Goal: Task Accomplishment & Management: Manage account settings

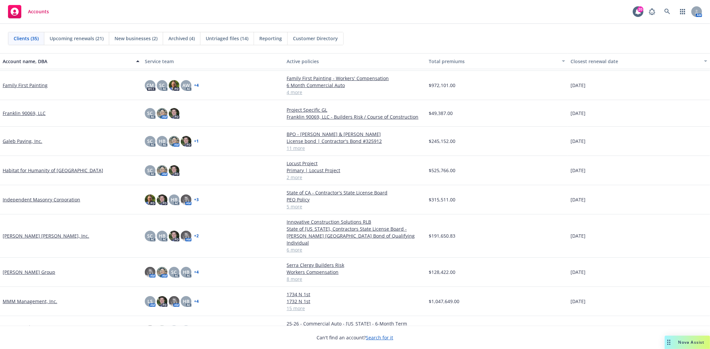
scroll to position [222, 0]
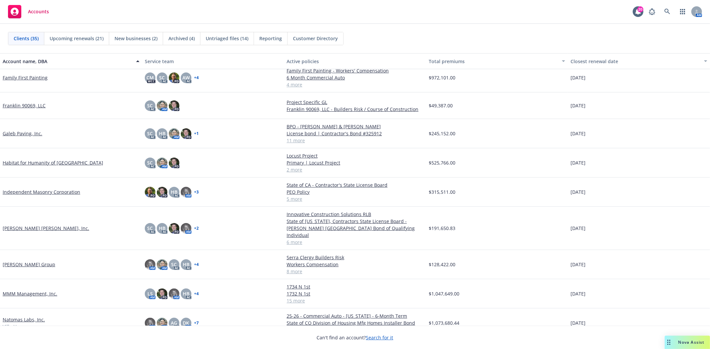
click at [21, 261] on link "Marchetti Group" at bounding box center [29, 264] width 53 height 7
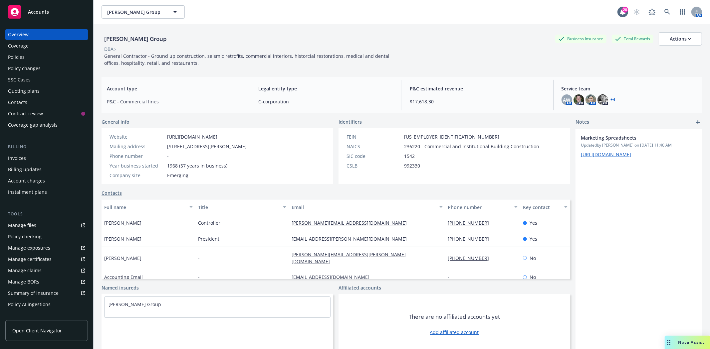
click at [26, 160] on div "Invoices" at bounding box center [46, 158] width 77 height 11
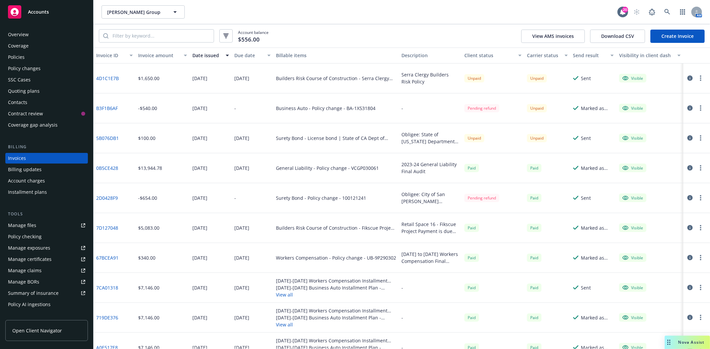
click at [31, 57] on div "Policies" at bounding box center [46, 57] width 77 height 11
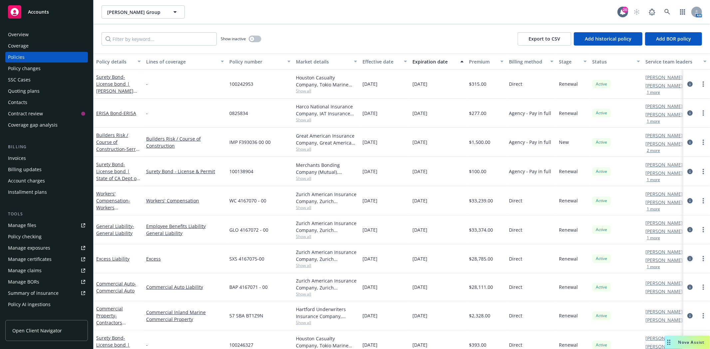
click at [687, 258] on icon "circleInformation" at bounding box center [689, 258] width 5 height 5
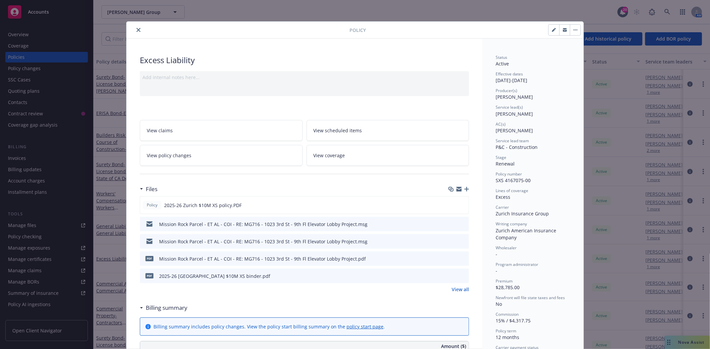
click at [454, 290] on link "View all" at bounding box center [459, 289] width 17 height 7
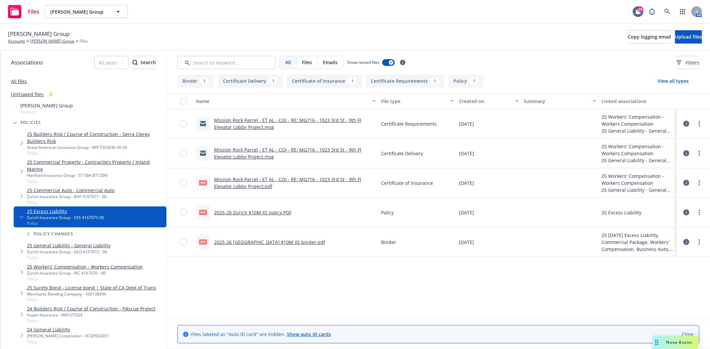
click at [270, 241] on link "2025-26 [GEOGRAPHIC_DATA] $10M XS binder.pdf" at bounding box center [269, 242] width 111 height 6
drag, startPoint x: 260, startPoint y: 208, endPoint x: 304, endPoint y: 275, distance: 80.2
click at [304, 275] on div "Name File type Created on Summary Linked associations Mission Rock Parcel - ET …" at bounding box center [438, 206] width 543 height 226
click at [11, 44] on link "Accounts" at bounding box center [16, 41] width 17 height 6
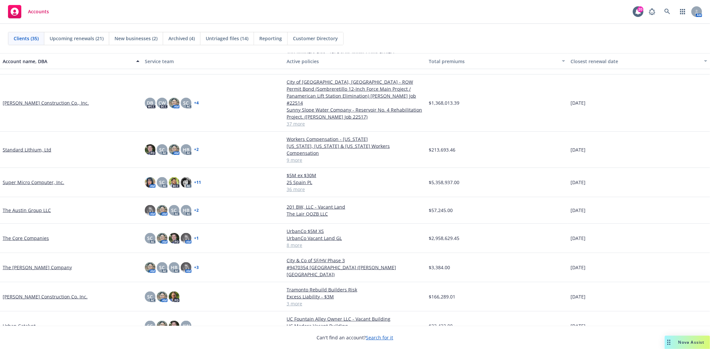
scroll to position [702, 0]
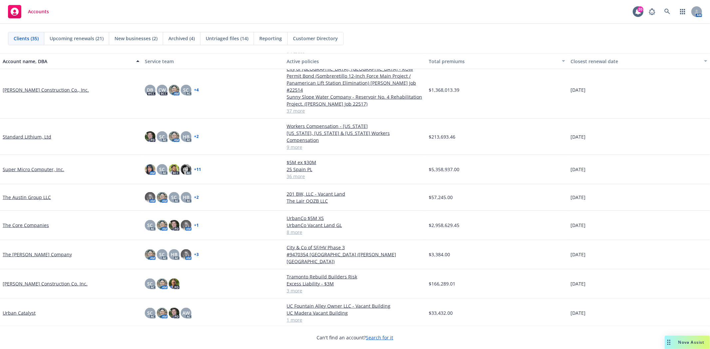
click at [56, 280] on link "T R Wurster Construction Co. Inc." at bounding box center [45, 283] width 85 height 7
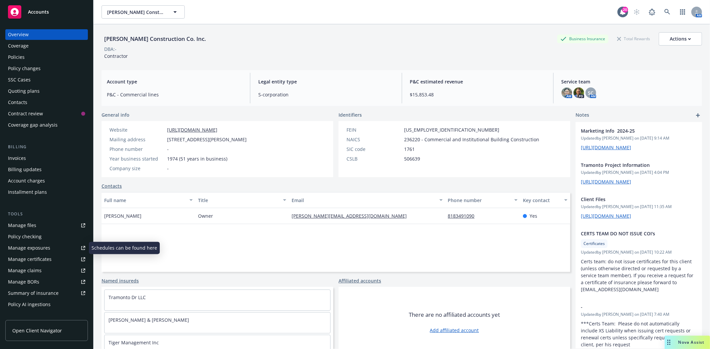
click at [51, 254] on link "Manage certificates" at bounding box center [46, 259] width 82 height 11
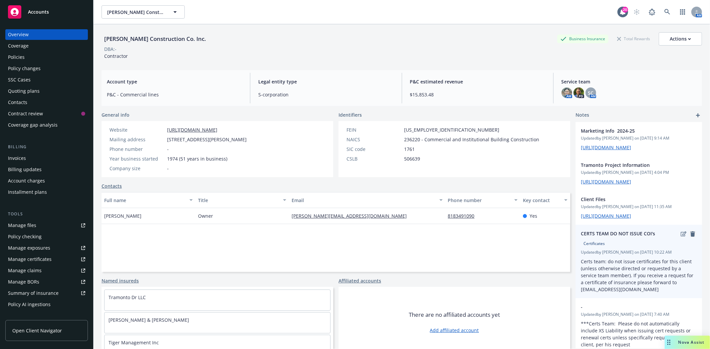
click at [690, 237] on icon "remove" at bounding box center [692, 234] width 5 height 5
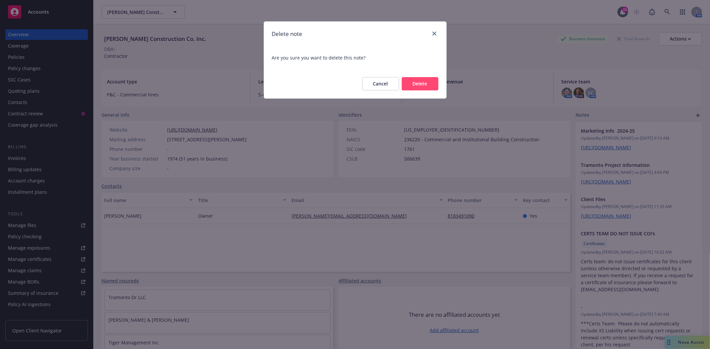
click at [416, 88] on button "Delete" at bounding box center [419, 83] width 37 height 13
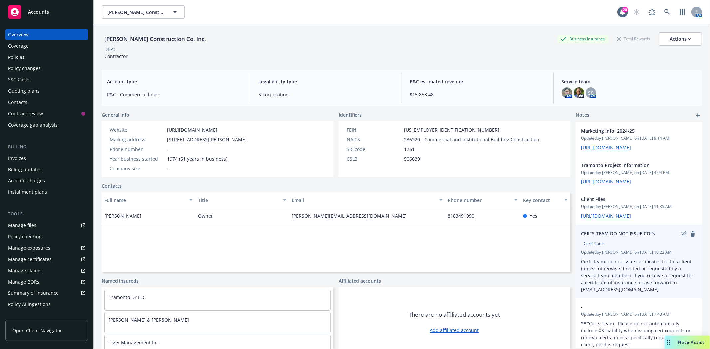
click at [690, 237] on icon "remove" at bounding box center [692, 234] width 5 height 5
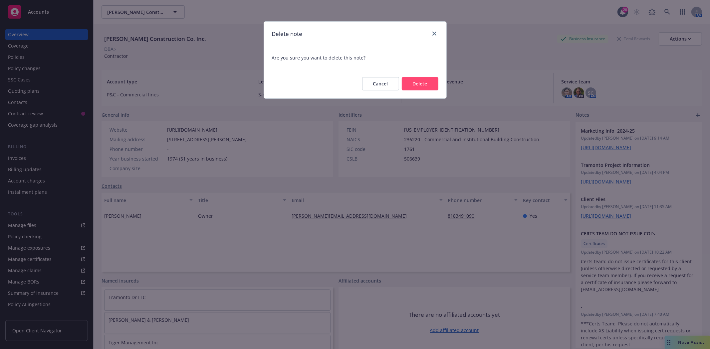
click at [412, 88] on button "Delete" at bounding box center [419, 83] width 37 height 13
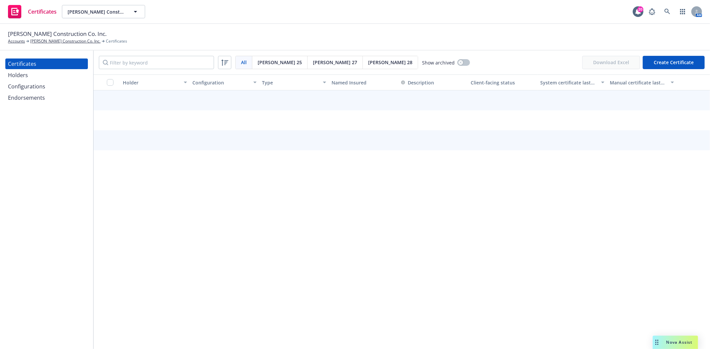
click at [30, 74] on div "Holders" at bounding box center [46, 75] width 77 height 11
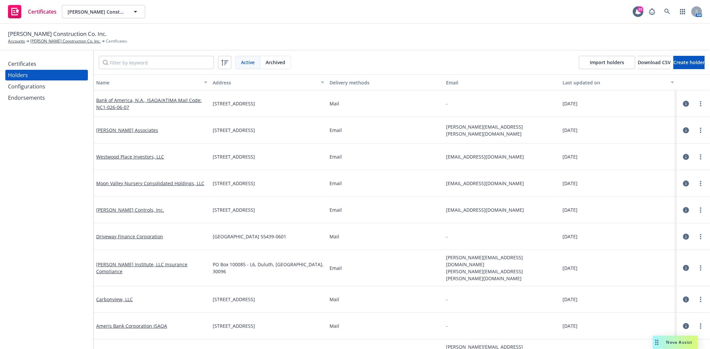
click at [34, 64] on div "Certificates" at bounding box center [22, 64] width 28 height 11
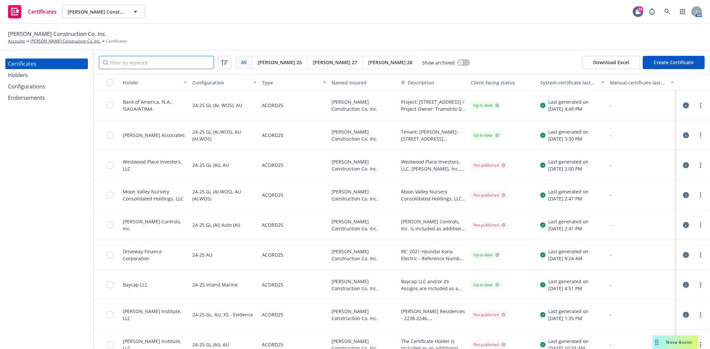
click at [118, 63] on input "Filter by keyword" at bounding box center [156, 62] width 115 height 13
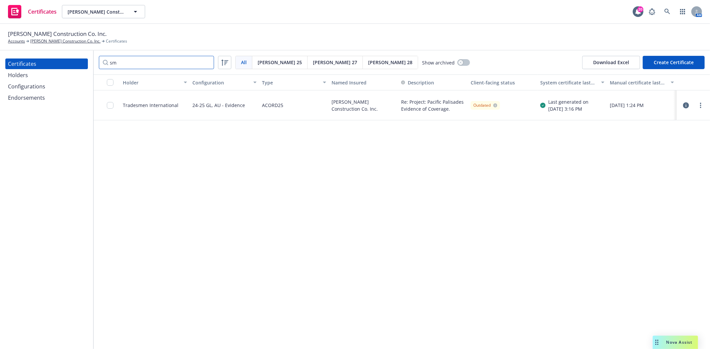
type input "s"
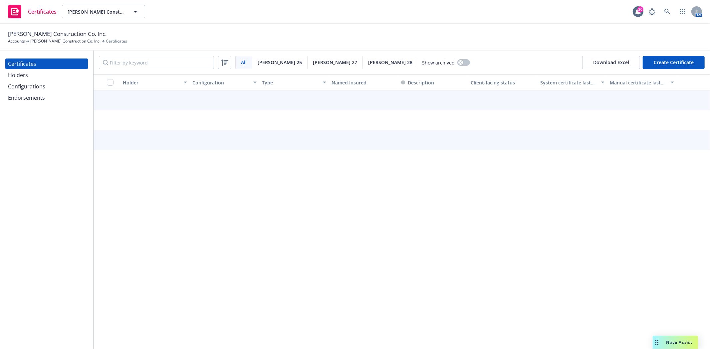
click at [41, 79] on div "Holders" at bounding box center [46, 75] width 77 height 11
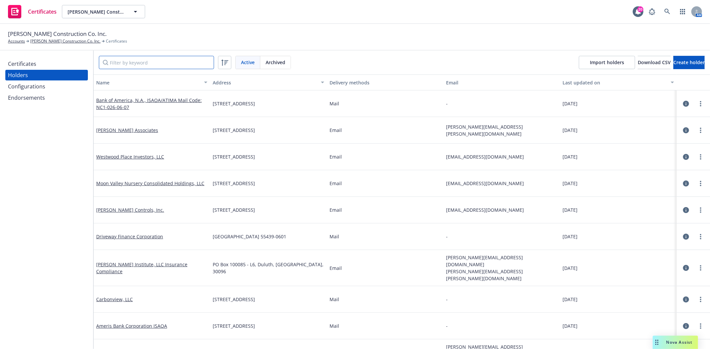
click at [124, 65] on input "Filter by keyword" at bounding box center [156, 62] width 115 height 13
click at [673, 64] on span "Create holder" at bounding box center [688, 62] width 31 height 6
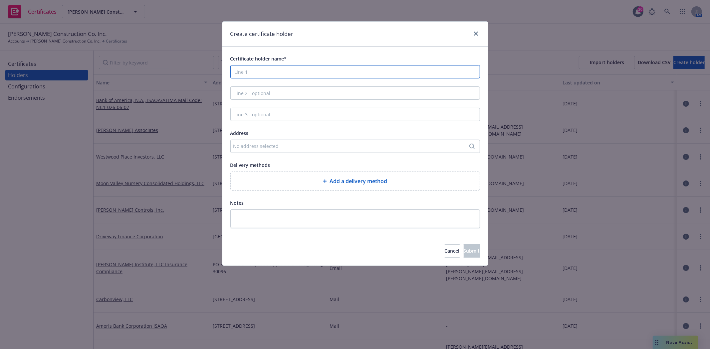
click at [265, 73] on input "Certificate holder name*" at bounding box center [354, 71] width 249 height 13
type input "SM Campus, LLC"
type input "Insurance Compliance"
click at [230, 140] on button "No address selected" at bounding box center [354, 146] width 249 height 13
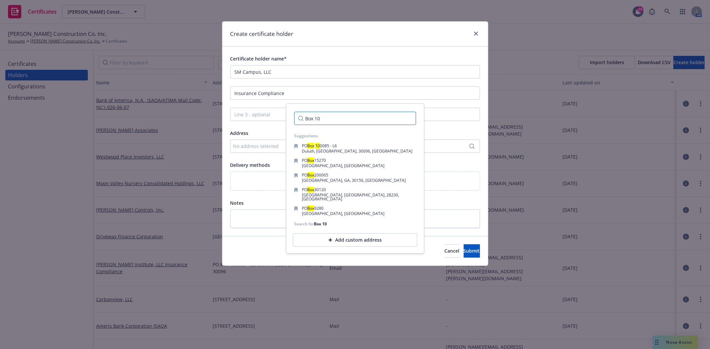
click at [334, 120] on input "Box 10" at bounding box center [355, 118] width 122 height 13
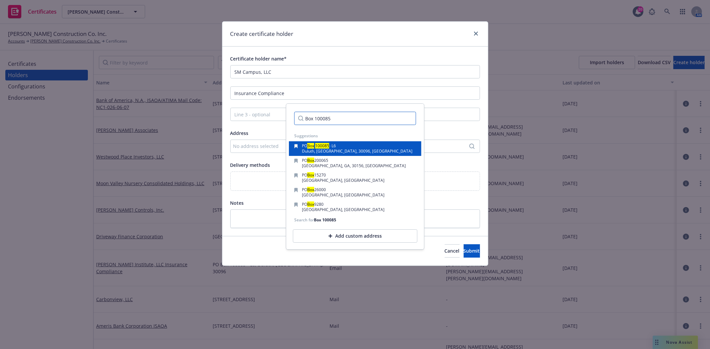
type input "Box 100085"
click at [333, 147] on span "- L6" at bounding box center [332, 146] width 7 height 6
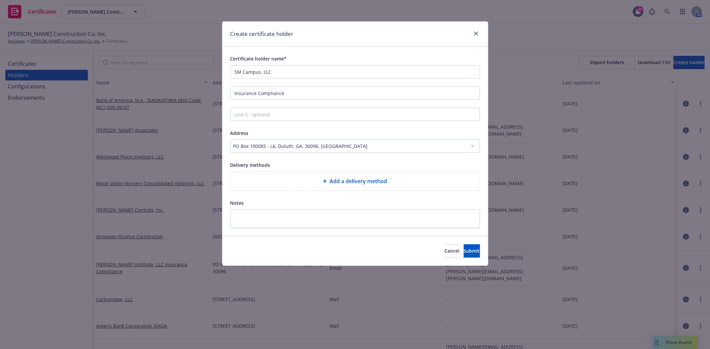
click at [358, 181] on span "Add a delivery method" at bounding box center [358, 181] width 58 height 8
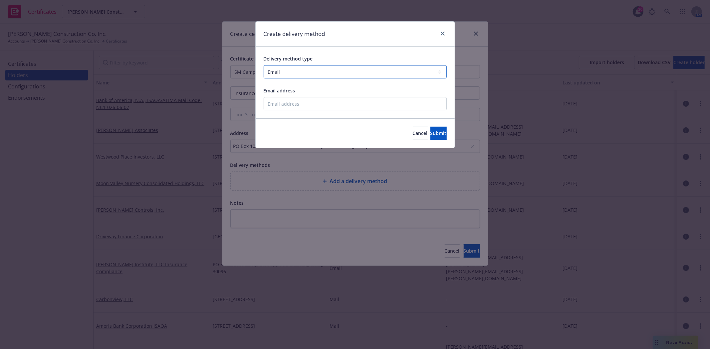
click at [304, 71] on select "Select delivery method type Email Mail Fax Upload to Compliance Website" at bounding box center [354, 71] width 183 height 13
select select "UPLOAD_TO_COMPLIANCE_WEBSITE"
click at [263, 65] on select "Select delivery method type Email Mail Fax Upload to Compliance Website" at bounding box center [354, 71] width 183 height 13
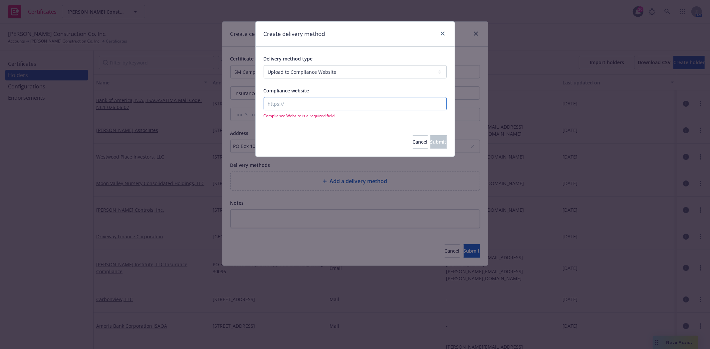
click at [299, 101] on input "Compliance website" at bounding box center [354, 103] width 183 height 13
paste input "https://www.ebixcerts.com"
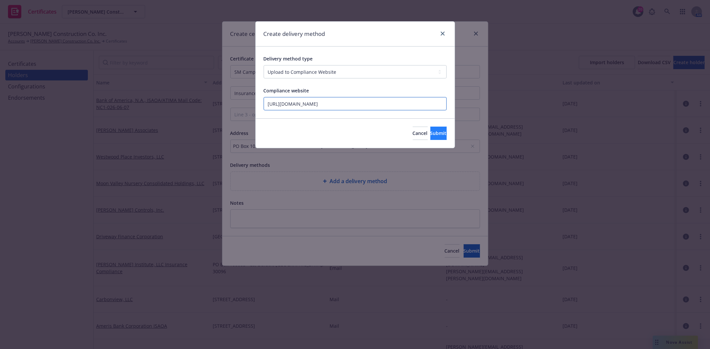
type input "https://www.ebixcerts.com"
click at [430, 135] on button "Submit" at bounding box center [438, 133] width 16 height 13
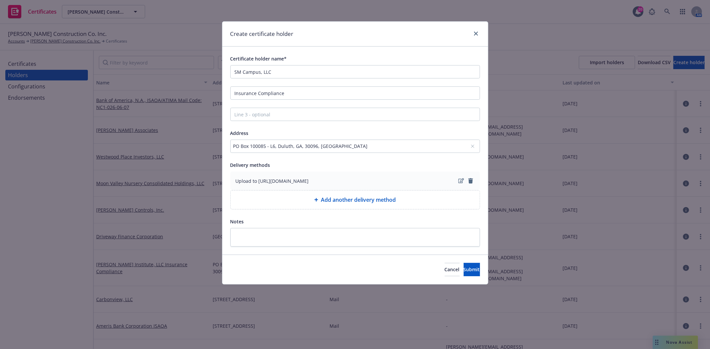
click at [352, 199] on span "Add another delivery method" at bounding box center [358, 200] width 75 height 8
select select "EMAIL"
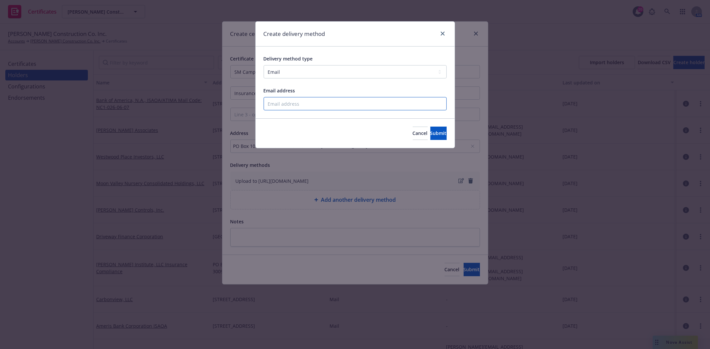
click at [275, 106] on input "Email address" at bounding box center [354, 103] width 183 height 13
paste input "[EMAIL_ADDRESS][DOMAIN_NAME]"
type input "[EMAIL_ADDRESS][DOMAIN_NAME]"
click at [430, 132] on span "Submit" at bounding box center [438, 133] width 16 height 6
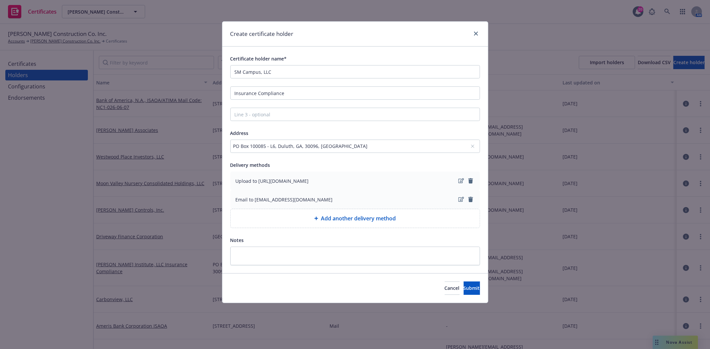
click at [332, 224] on div "Add another delivery method" at bounding box center [355, 218] width 249 height 19
select select "EMAIL"
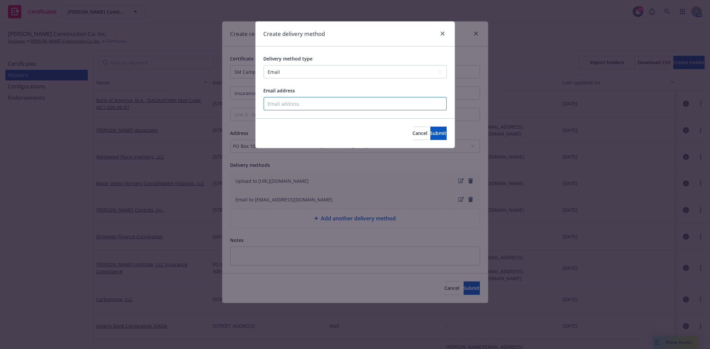
click at [310, 108] on input "Email address" at bounding box center [354, 103] width 183 height 13
type input "[PERSON_NAME][EMAIL_ADDRESS][DOMAIN_NAME]"
click at [430, 134] on button "Submit" at bounding box center [438, 133] width 16 height 13
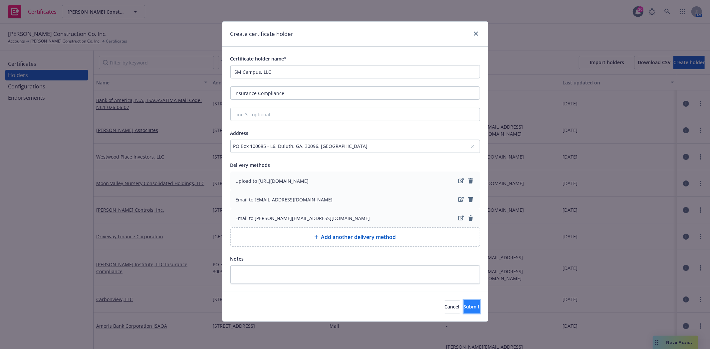
click at [463, 304] on button "Submit" at bounding box center [471, 306] width 16 height 13
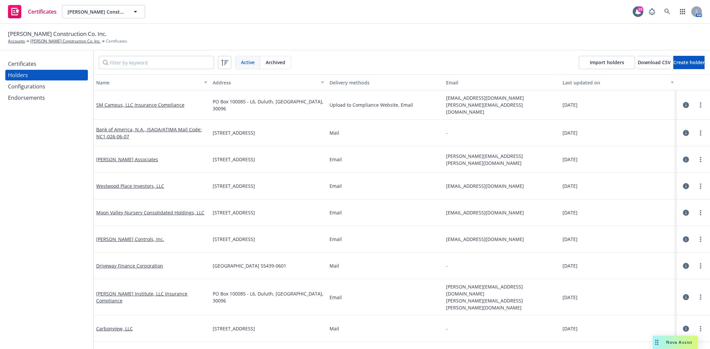
click at [44, 65] on div "Certificates" at bounding box center [46, 64] width 77 height 11
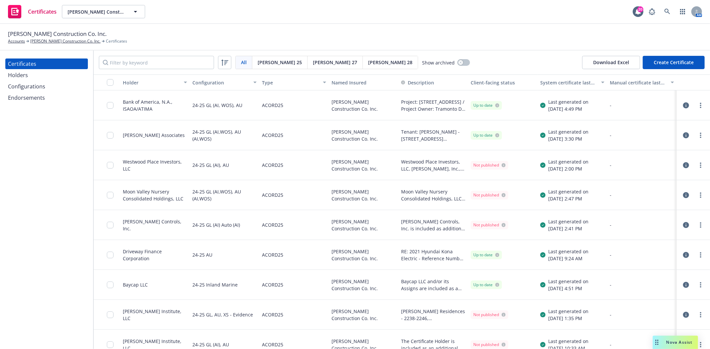
click at [671, 61] on button "Create Certificate" at bounding box center [673, 62] width 62 height 13
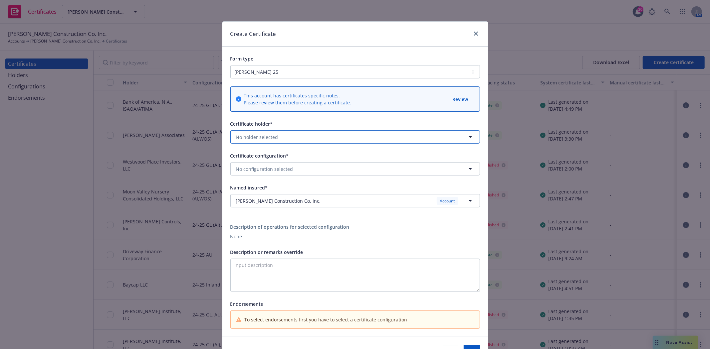
click at [271, 135] on span "No holder selected" at bounding box center [257, 137] width 42 height 7
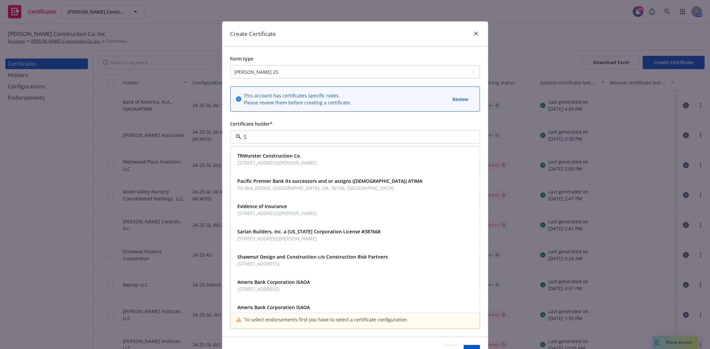
type input "SM"
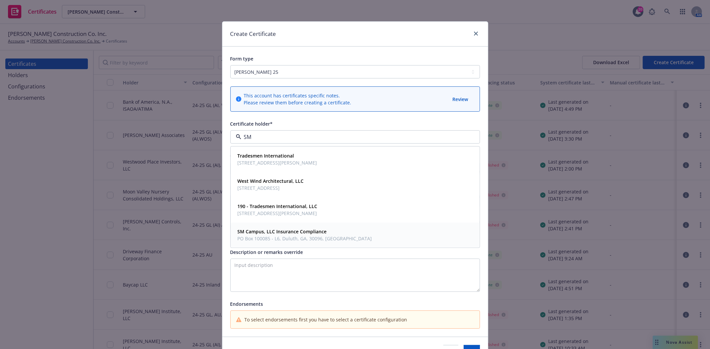
click at [274, 233] on strong "SM Campus, LLC Insurance Compliance" at bounding box center [282, 232] width 89 height 6
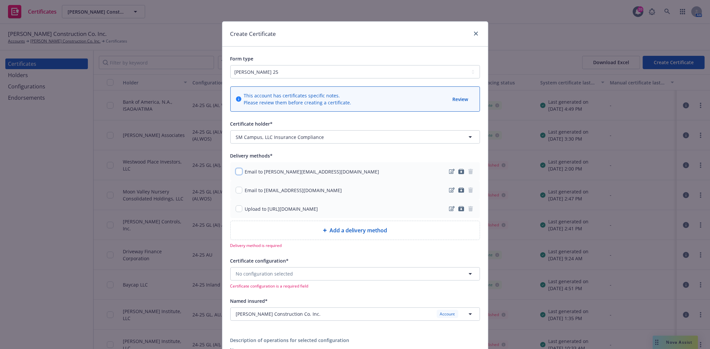
click at [236, 172] on input "checkbox" at bounding box center [239, 171] width 7 height 7
checkbox input "true"
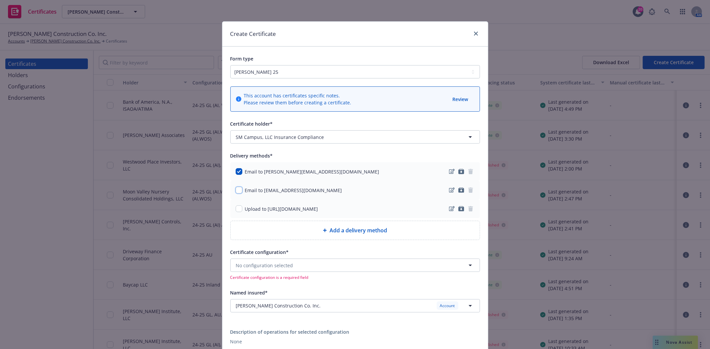
click at [236, 191] on input "checkbox" at bounding box center [239, 190] width 7 height 7
checkbox input "true"
click at [238, 210] on input "checkbox" at bounding box center [239, 209] width 7 height 7
checkbox input "true"
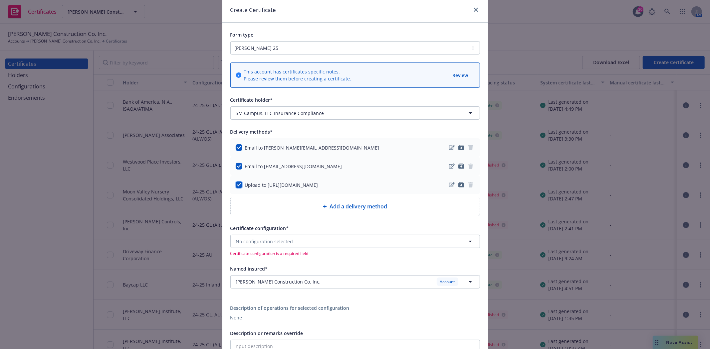
scroll to position [37, 0]
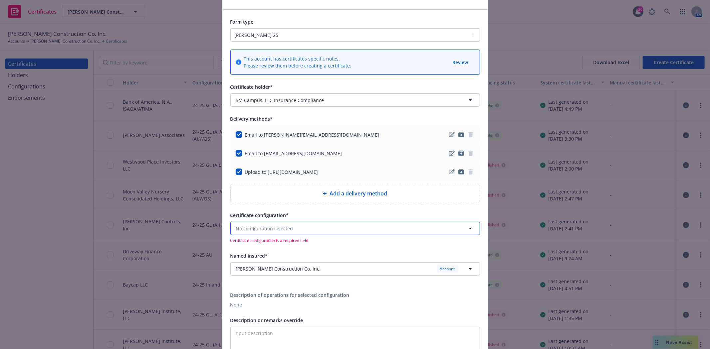
click at [377, 230] on button "No configuration selected" at bounding box center [354, 228] width 249 height 13
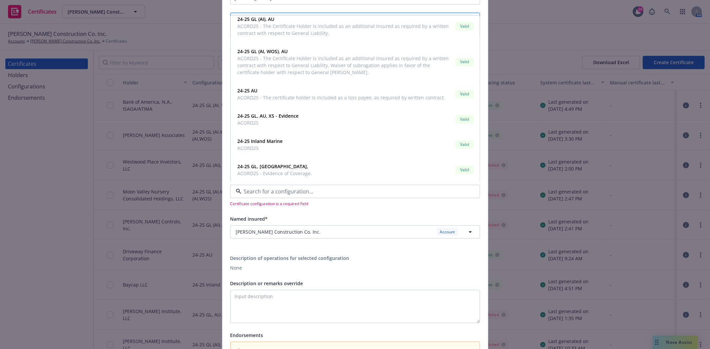
scroll to position [91, 0]
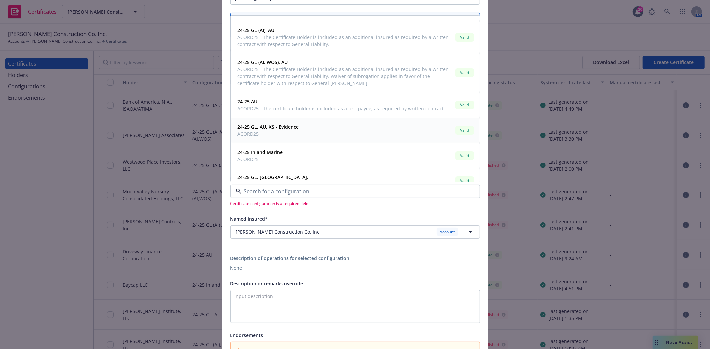
click at [292, 133] on span "ACORD25" at bounding box center [268, 134] width 61 height 7
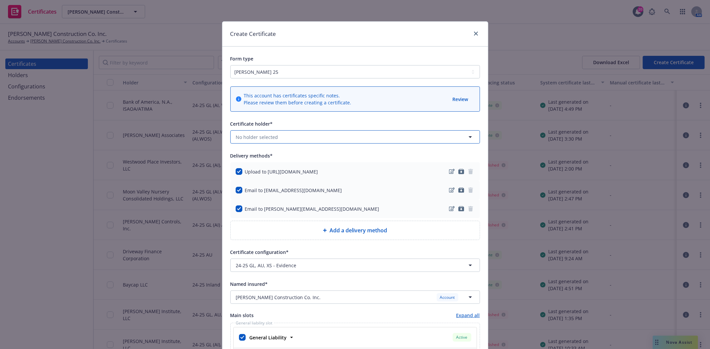
click at [378, 135] on button "No holder selected" at bounding box center [354, 136] width 249 height 13
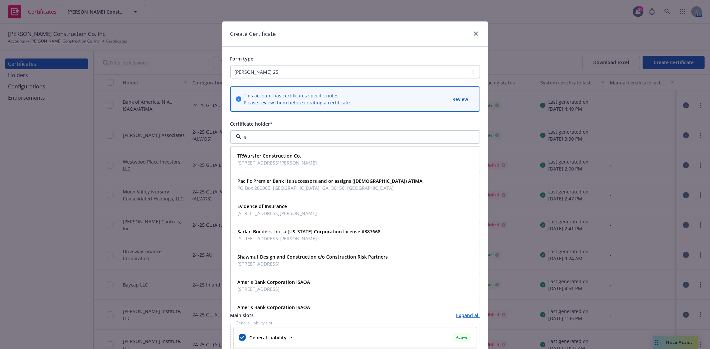
type input "sm"
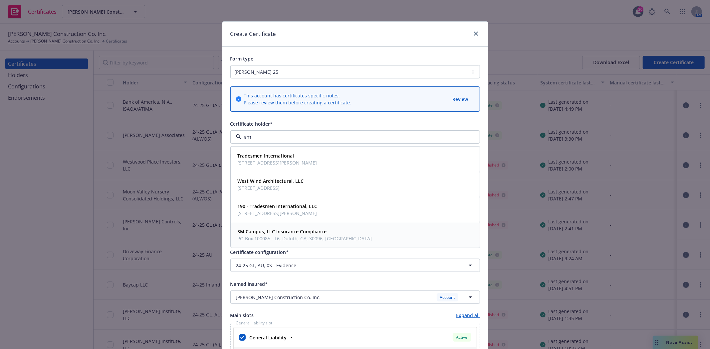
click at [285, 236] on span "PO Box 100085 - L6, Duluth, GA, 30096, USA" at bounding box center [305, 238] width 134 height 7
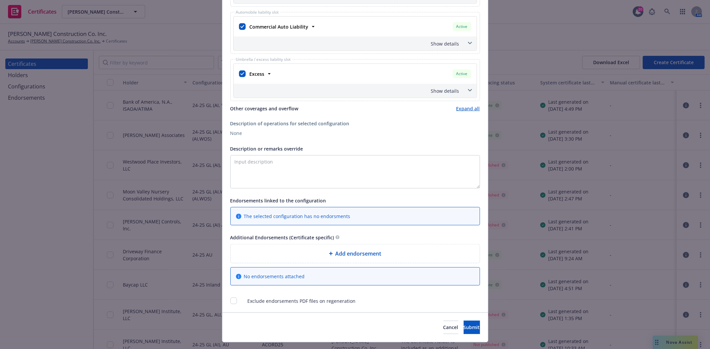
scroll to position [370, 0]
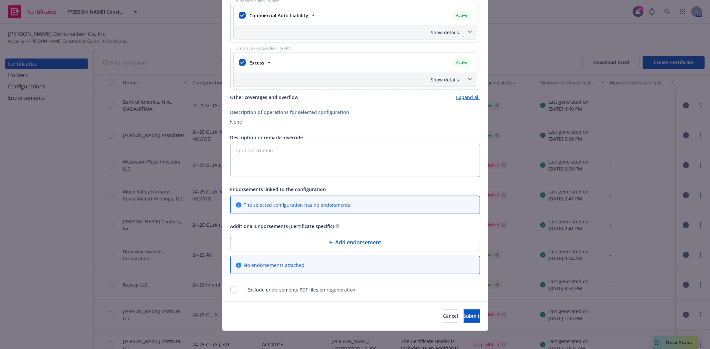
click at [337, 245] on span "Add endorsement" at bounding box center [358, 243] width 46 height 8
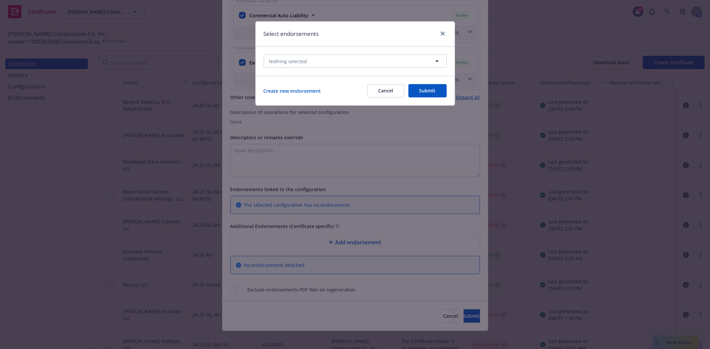
click at [380, 93] on button "Cancel" at bounding box center [385, 90] width 37 height 13
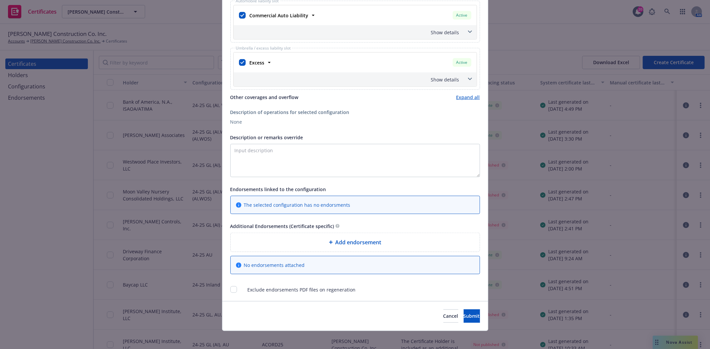
click at [338, 241] on span "Add endorsement" at bounding box center [358, 243] width 46 height 8
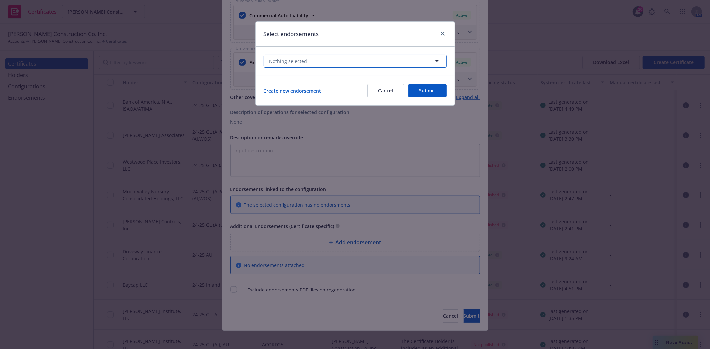
click at [317, 65] on button "Nothing selected" at bounding box center [354, 61] width 183 height 13
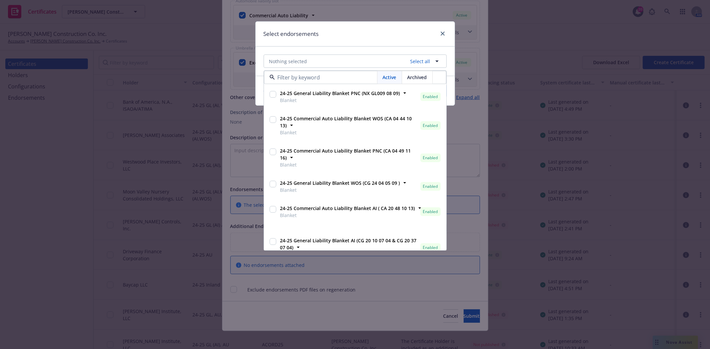
click at [274, 95] on input "checkbox" at bounding box center [272, 94] width 7 height 7
checkbox input "true"
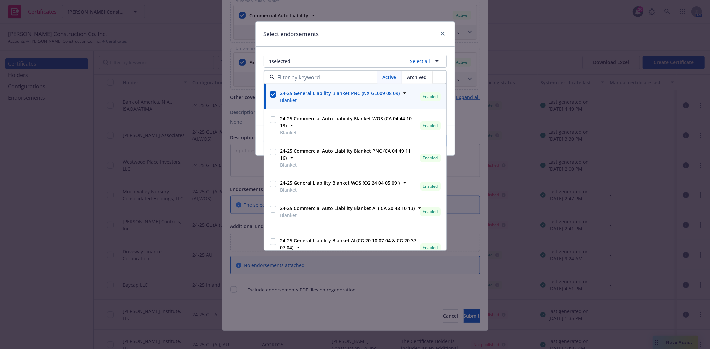
click at [274, 117] on input "checkbox" at bounding box center [272, 119] width 7 height 7
checkbox input "true"
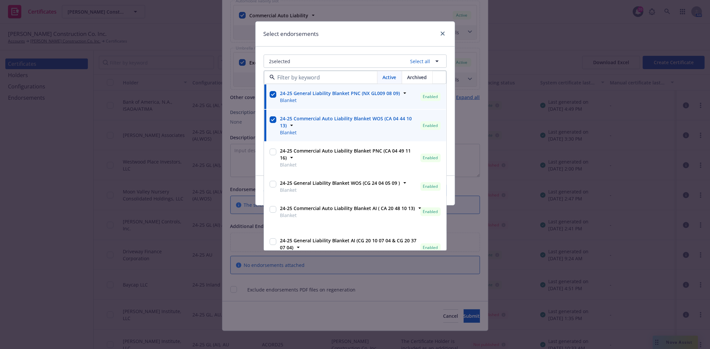
click at [274, 153] on input "checkbox" at bounding box center [272, 152] width 7 height 7
checkbox input "true"
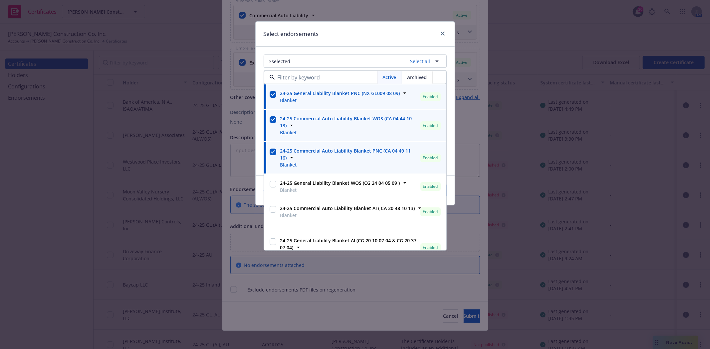
click at [275, 185] on input "checkbox" at bounding box center [272, 184] width 7 height 7
checkbox input "true"
click at [272, 210] on input "checkbox" at bounding box center [272, 209] width 7 height 7
checkbox input "true"
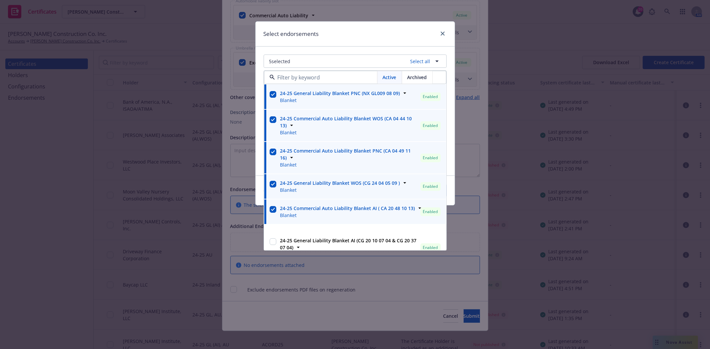
scroll to position [37, 0]
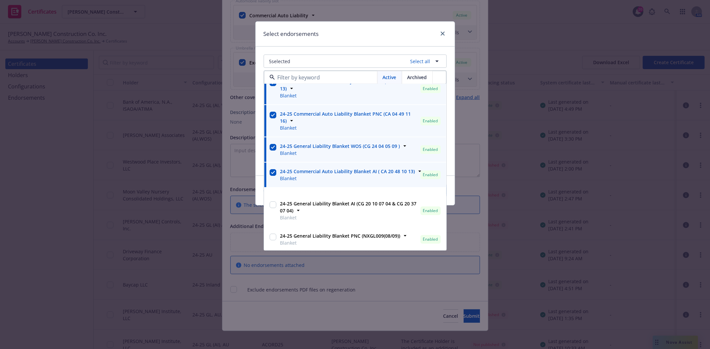
click at [272, 210] on div at bounding box center [272, 206] width 7 height 8
checkbox input "true"
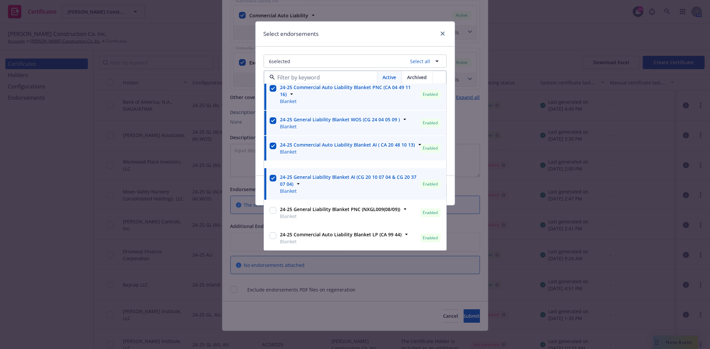
scroll to position [64, 0]
click at [272, 210] on input "checkbox" at bounding box center [272, 210] width 7 height 7
checkbox input "true"
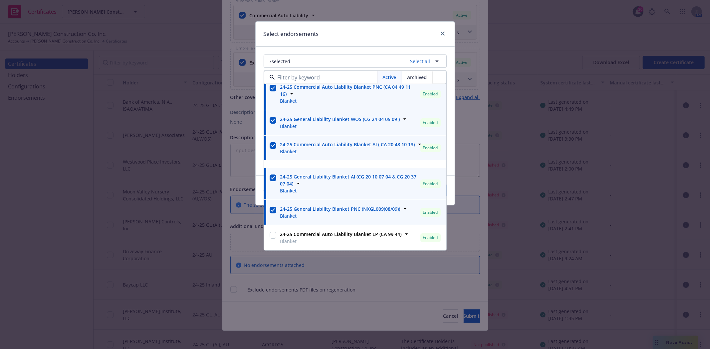
click at [272, 235] on input "checkbox" at bounding box center [272, 235] width 7 height 7
checkbox input "true"
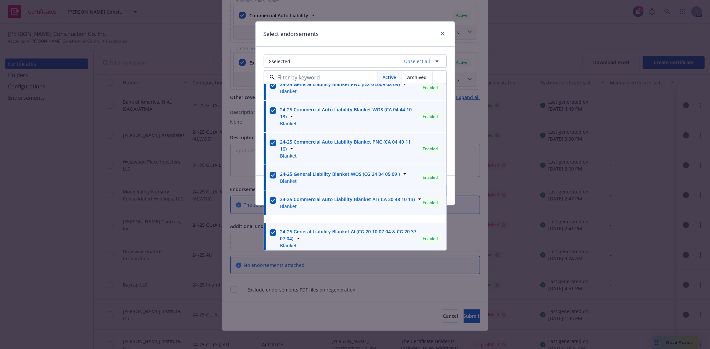
scroll to position [0, 0]
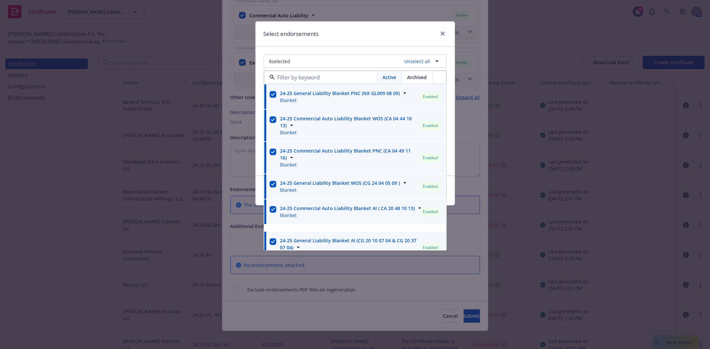
click at [345, 42] on div "Select endorsements" at bounding box center [354, 34] width 199 height 25
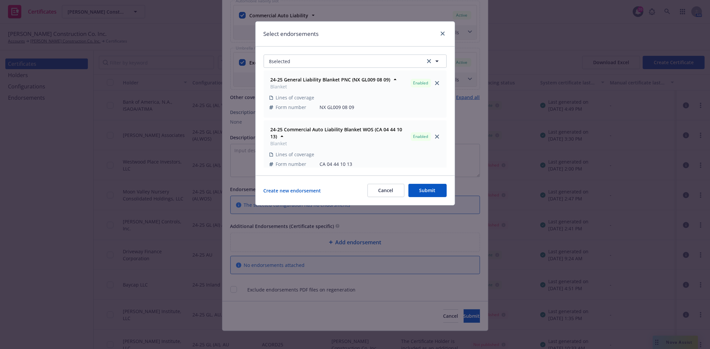
click at [418, 197] on button "Submit" at bounding box center [427, 190] width 38 height 13
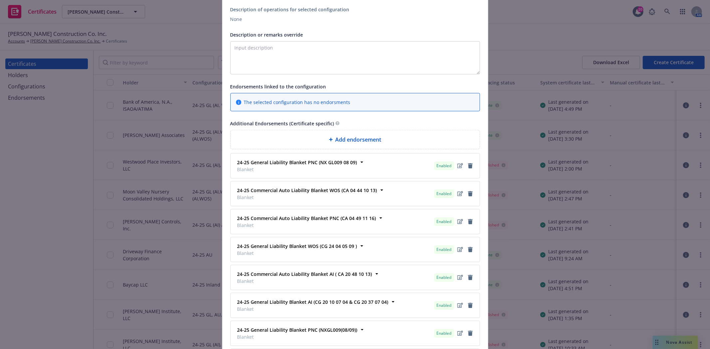
scroll to position [577, 0]
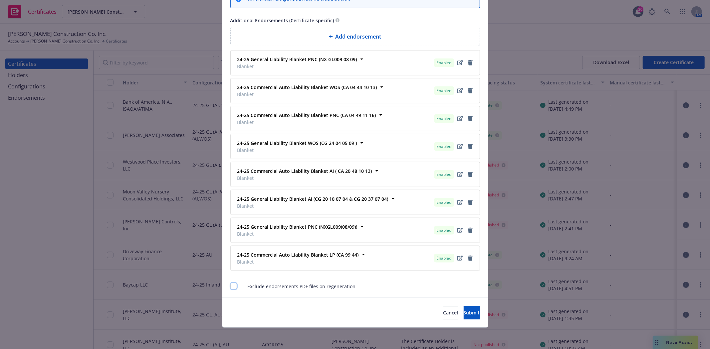
click at [231, 287] on input "checkbox" at bounding box center [233, 286] width 7 height 7
checkbox input "true"
click at [463, 311] on button "Submit" at bounding box center [471, 312] width 16 height 13
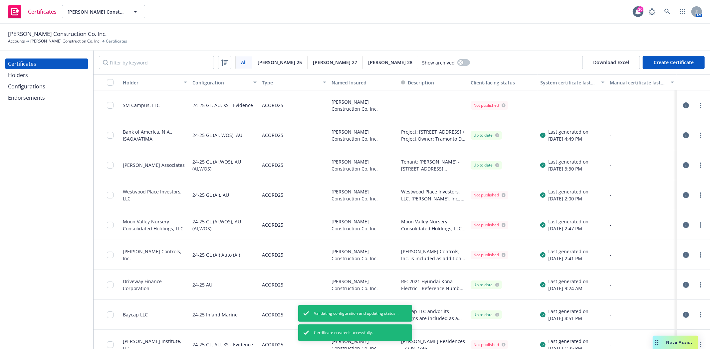
click at [683, 108] on icon "button" at bounding box center [686, 105] width 6 height 6
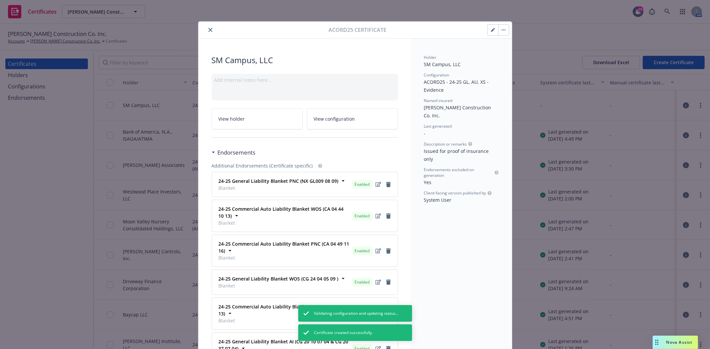
click at [500, 32] on button "button" at bounding box center [503, 30] width 11 height 11
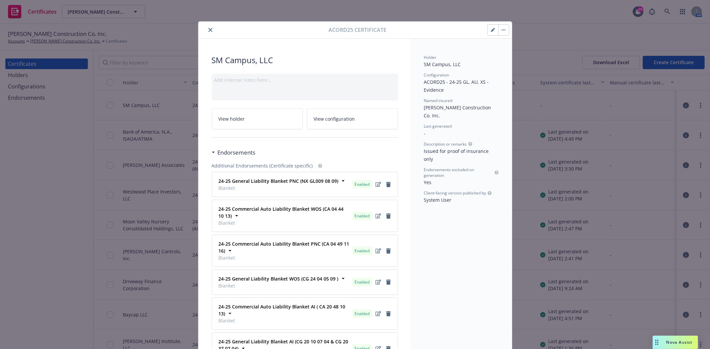
click at [209, 31] on icon "close" at bounding box center [210, 30] width 4 height 4
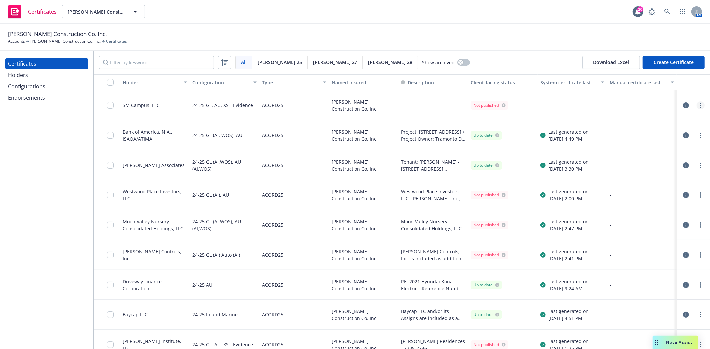
click at [700, 103] on circle "more" at bounding box center [700, 103] width 1 height 1
click at [629, 122] on link "Edit" at bounding box center [645, 118] width 106 height 13
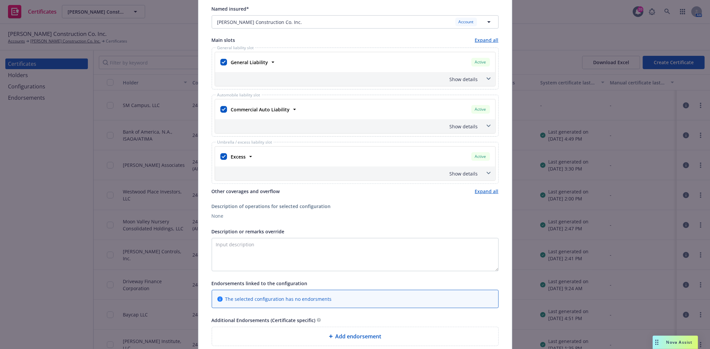
scroll to position [148, 0]
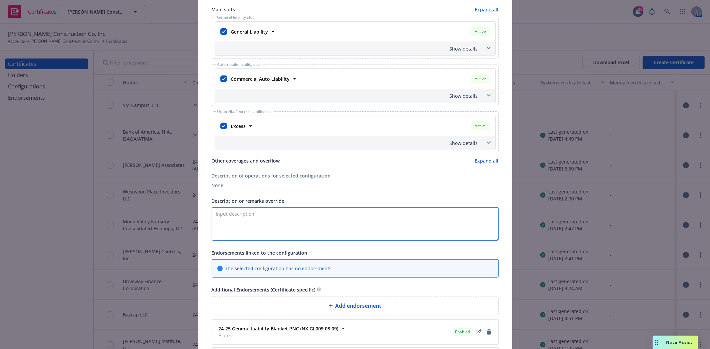
click at [277, 217] on textarea "Description or remarks override" at bounding box center [355, 224] width 287 height 33
click at [214, 220] on textarea "Description or remarks override" at bounding box center [355, 224] width 287 height 33
paste textarea "Project Name - Location: SM Campus Reno / 2900 & 3000 Olympic Blvd., Santa Moni…"
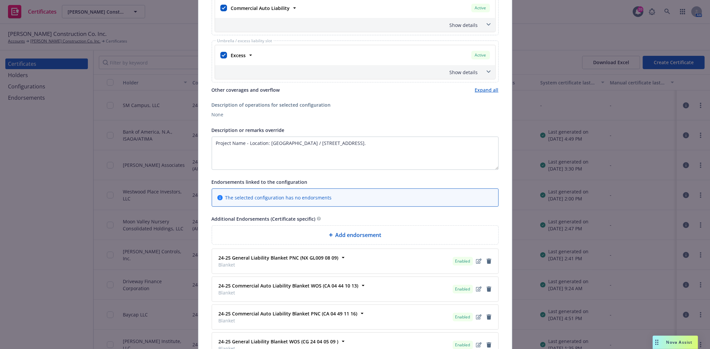
scroll to position [222, 0]
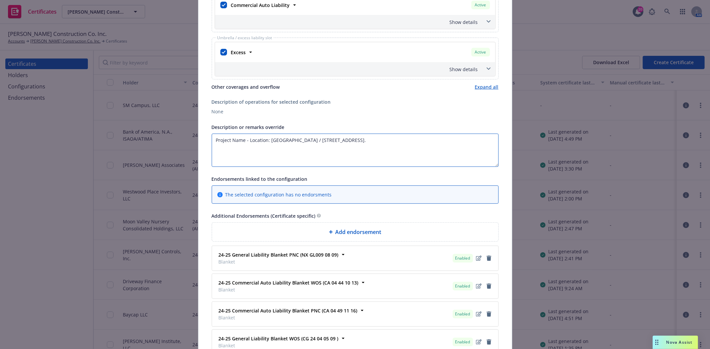
click at [222, 157] on textarea "Project Name - Location: SM Campus Reno / 2900 & 3000 Olympic Blvd., Santa Moni…" at bounding box center [355, 150] width 287 height 33
paste textarea "SM Campus, LLC"
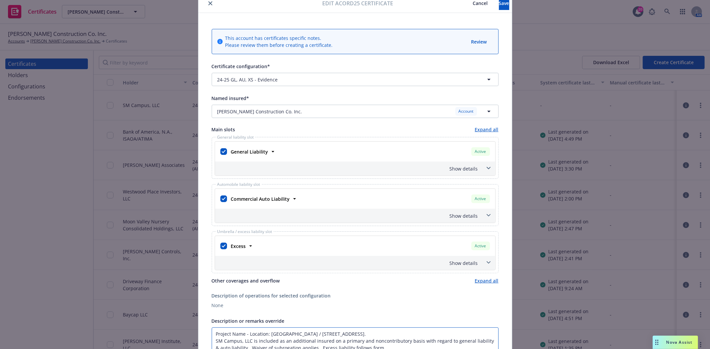
scroll to position [0, 0]
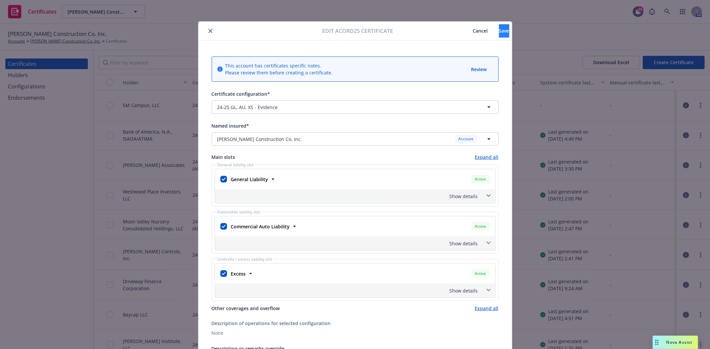
type textarea "Project Name - Location: [GEOGRAPHIC_DATA] / [STREET_ADDRESS]. SM Campus, LLC i…"
click at [499, 34] on button "Save" at bounding box center [504, 30] width 10 height 13
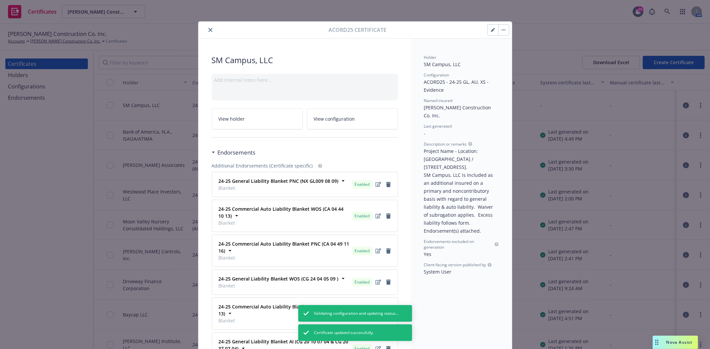
click at [499, 31] on button "button" at bounding box center [503, 30] width 11 height 11
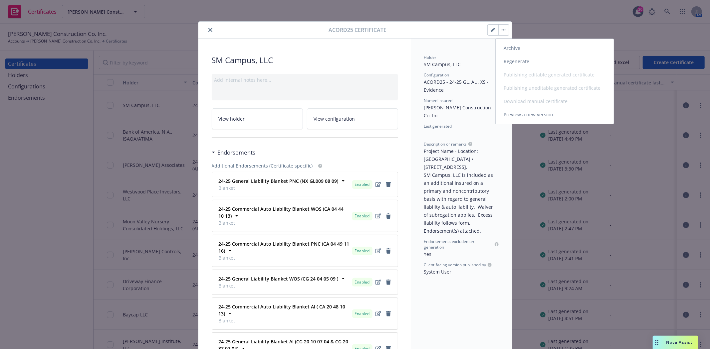
click at [511, 62] on link "Regenerate" at bounding box center [554, 61] width 118 height 13
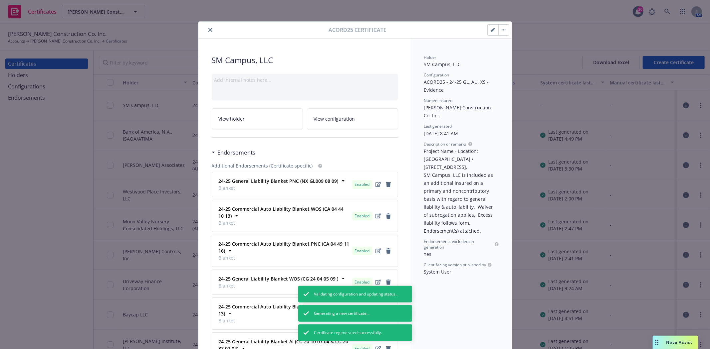
click at [208, 30] on icon "close" at bounding box center [210, 30] width 4 height 4
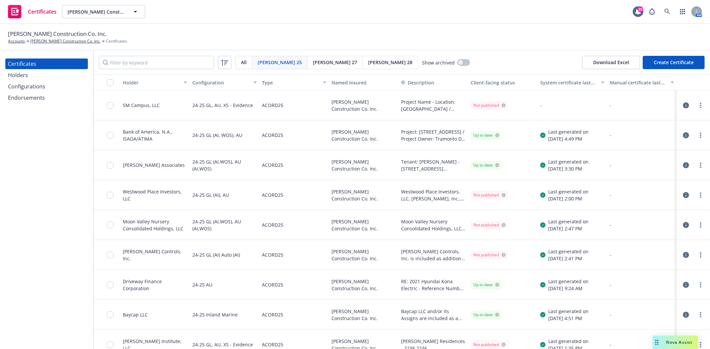
click at [683, 105] on icon "button" at bounding box center [686, 105] width 6 height 6
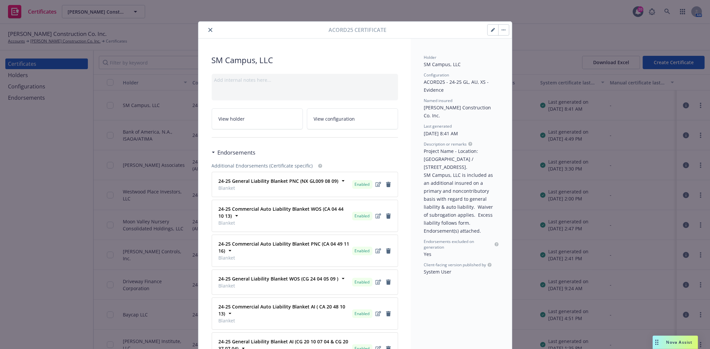
click at [208, 29] on icon "close" at bounding box center [210, 30] width 4 height 4
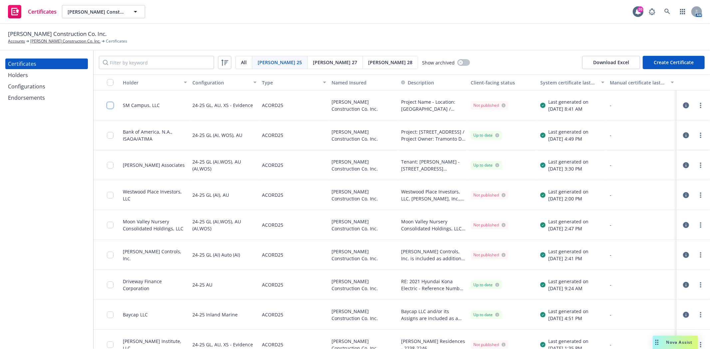
click at [110, 107] on input "checkbox" at bounding box center [110, 105] width 7 height 7
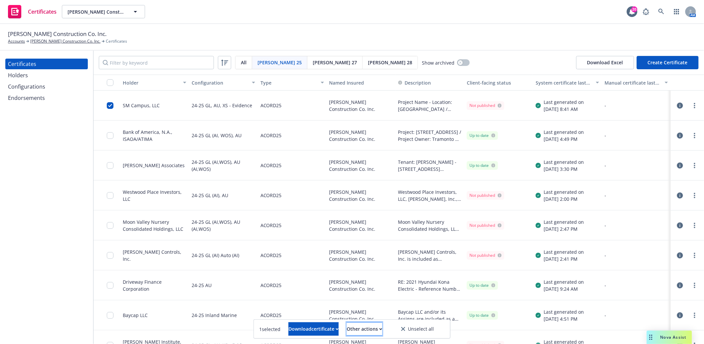
click at [358, 330] on button "Other actions" at bounding box center [365, 328] width 36 height 13
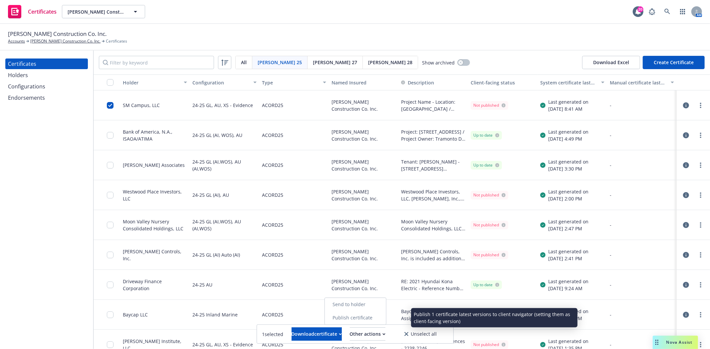
click at [367, 318] on link "Publish certificate" at bounding box center [354, 317] width 61 height 13
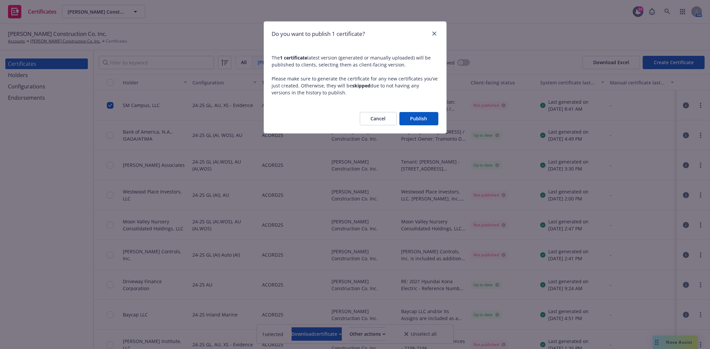
click at [418, 115] on button "Publish" at bounding box center [418, 118] width 39 height 13
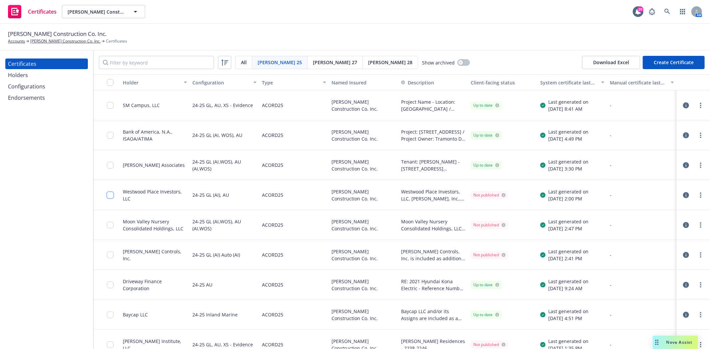
click at [108, 196] on input "checkbox" at bounding box center [110, 195] width 7 height 7
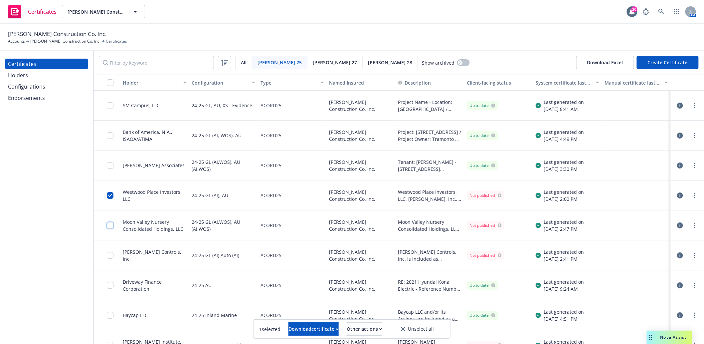
click at [110, 224] on input "checkbox" at bounding box center [110, 225] width 7 height 7
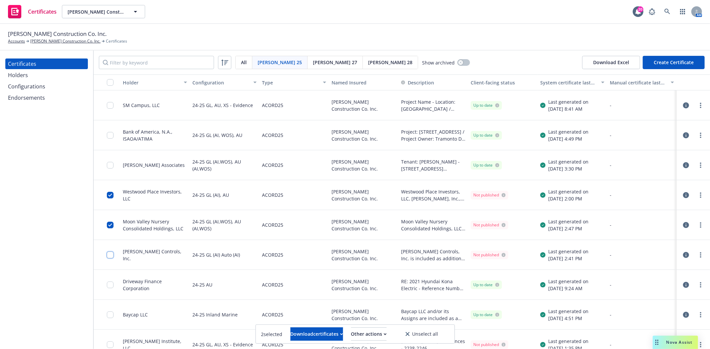
click at [107, 257] on input "checkbox" at bounding box center [110, 255] width 7 height 7
click at [107, 248] on div at bounding box center [112, 255] width 11 height 22
click at [108, 253] on input "checkbox" at bounding box center [110, 255] width 7 height 7
click at [108, 222] on input "checkbox" at bounding box center [110, 225] width 7 height 7
click at [110, 195] on input "checkbox" at bounding box center [110, 195] width 7 height 7
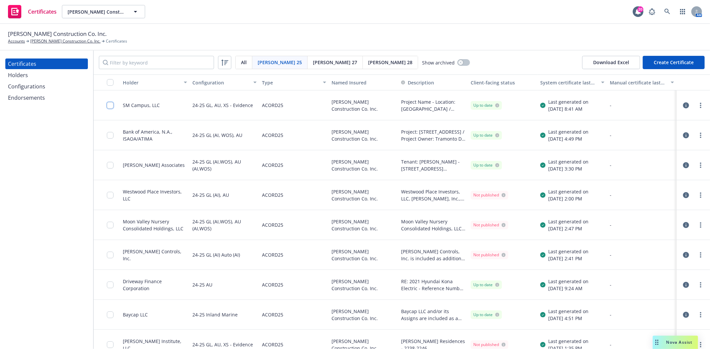
click at [108, 104] on input "checkbox" at bounding box center [110, 105] width 7 height 7
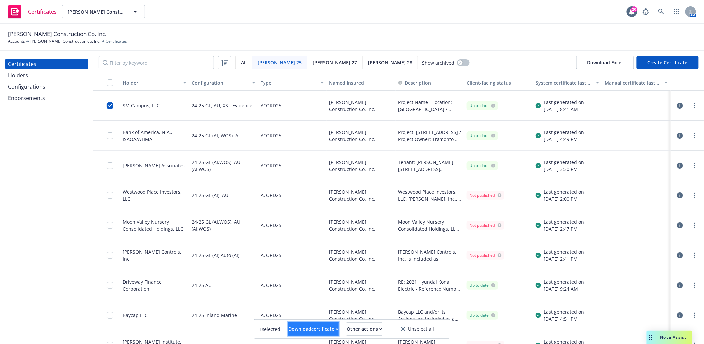
click at [319, 332] on div "Download certificate" at bounding box center [313, 328] width 50 height 13
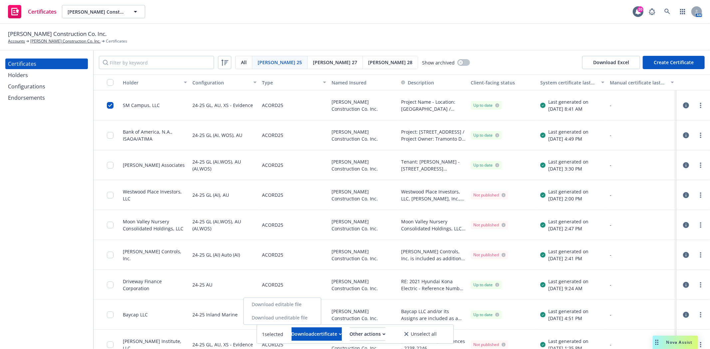
click at [311, 316] on link "Download uneditable file" at bounding box center [281, 317] width 77 height 13
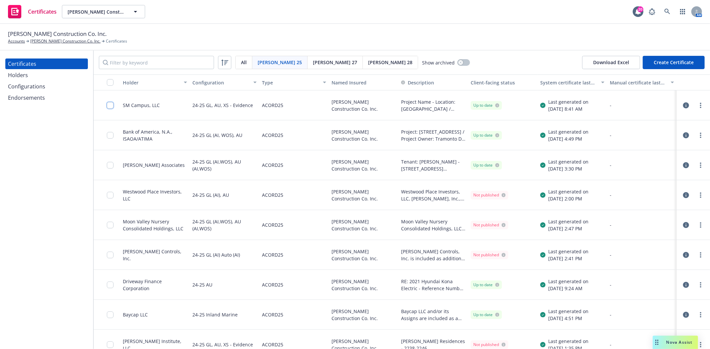
click at [110, 105] on input "checkbox" at bounding box center [110, 105] width 7 height 7
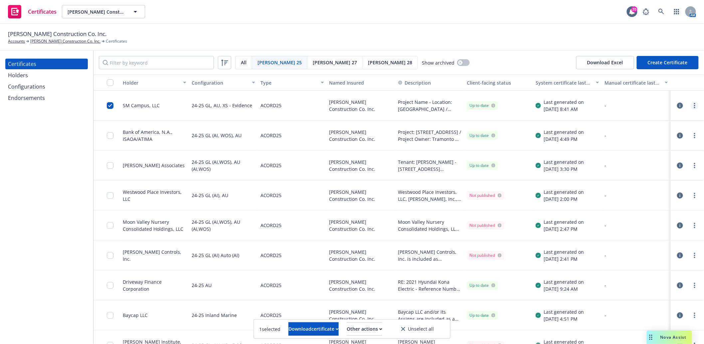
click at [695, 105] on circle "more" at bounding box center [694, 105] width 1 height 1
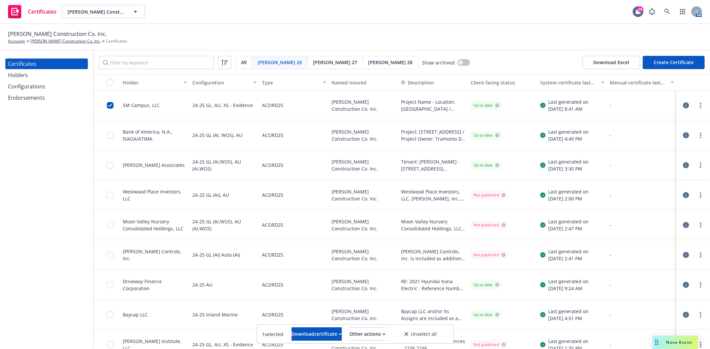
click at [641, 118] on link "Edit" at bounding box center [645, 118] width 106 height 13
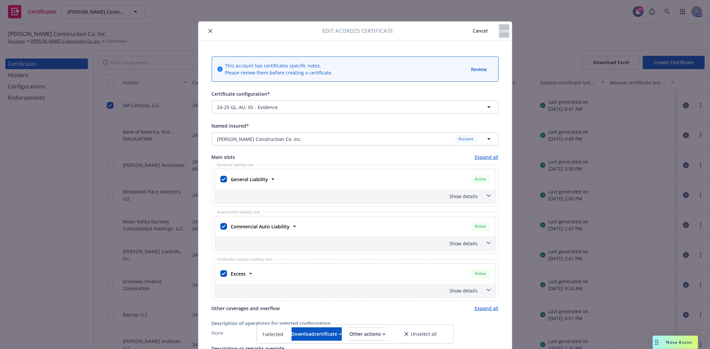
click at [206, 28] on button "close" at bounding box center [210, 31] width 8 height 8
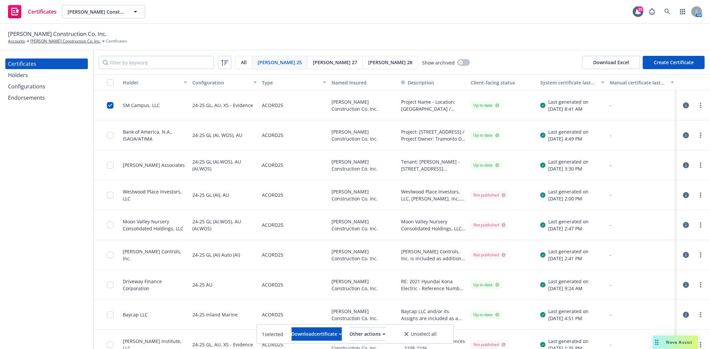
click at [30, 87] on div "Configurations" at bounding box center [26, 86] width 37 height 11
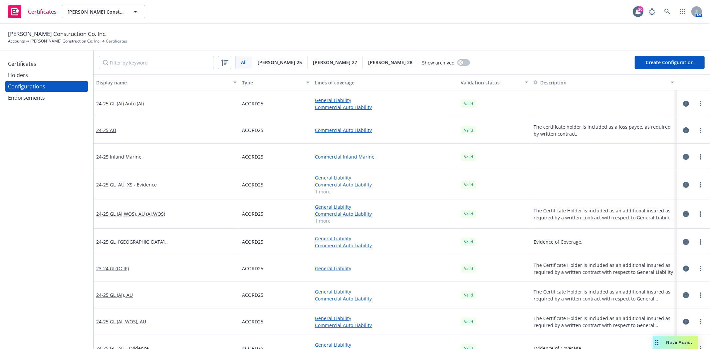
click at [683, 185] on icon "button" at bounding box center [686, 185] width 6 height 6
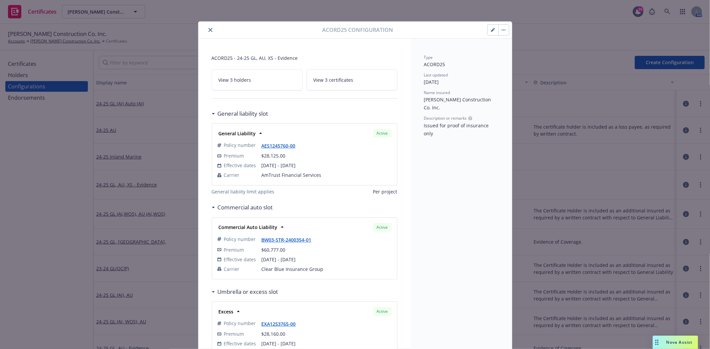
click at [500, 32] on button "button" at bounding box center [503, 30] width 11 height 11
click at [491, 30] on icon "button" at bounding box center [493, 30] width 4 height 4
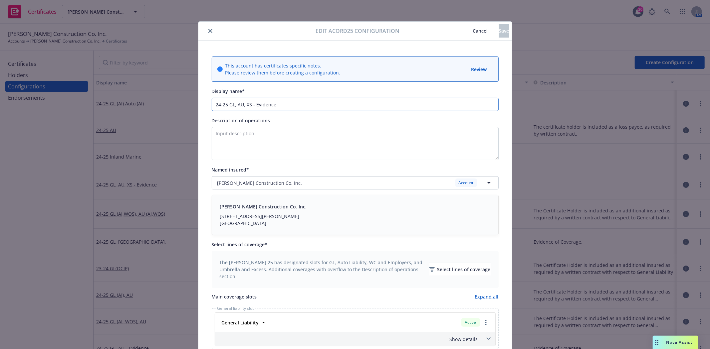
drag, startPoint x: 274, startPoint y: 103, endPoint x: 249, endPoint y: 105, distance: 24.4
click at [249, 105] on input "24-25 GL, AU, XS - Evidence" at bounding box center [355, 104] width 287 height 13
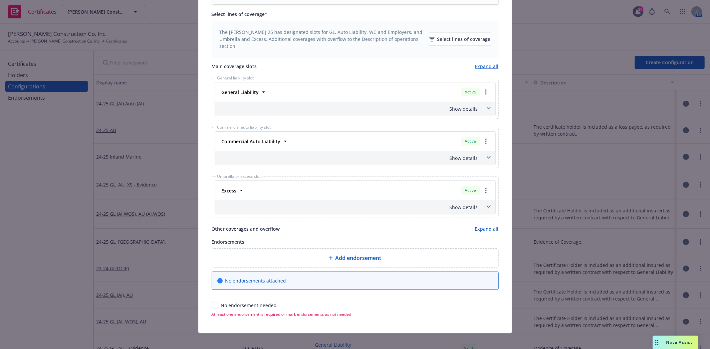
scroll to position [237, 0]
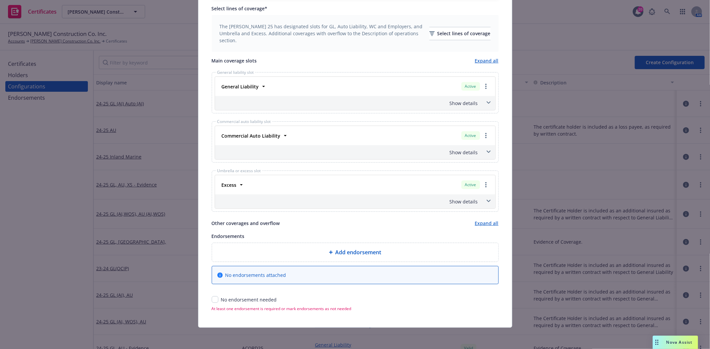
type input "24-25 GL, AU, XS"
click at [329, 250] on icon at bounding box center [331, 252] width 4 height 4
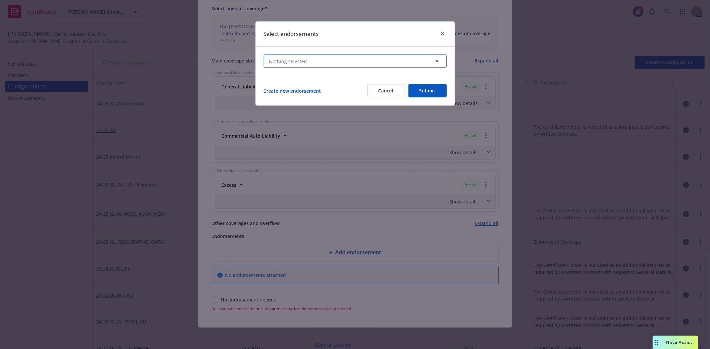
click at [405, 63] on button "Nothing selected" at bounding box center [354, 61] width 183 height 13
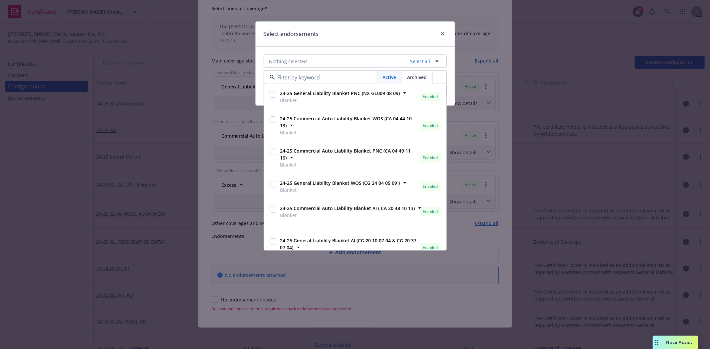
click at [273, 95] on input "checkbox" at bounding box center [272, 94] width 7 height 7
checkbox input "true"
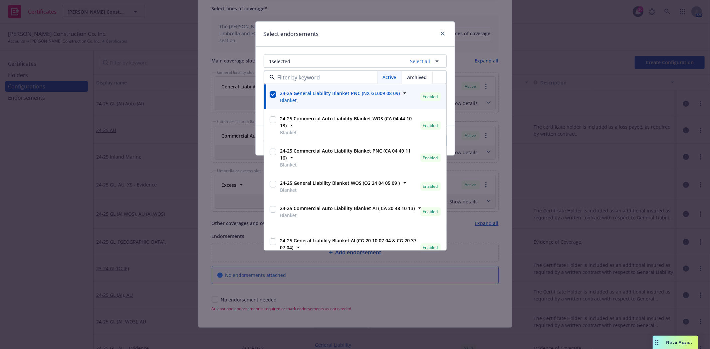
click at [271, 122] on input "checkbox" at bounding box center [272, 119] width 7 height 7
checkbox input "true"
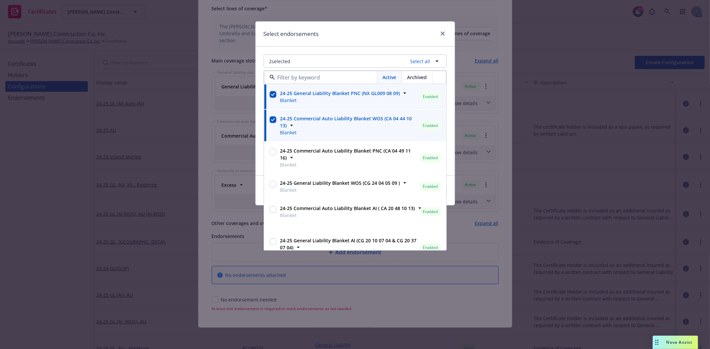
click at [272, 152] on input "checkbox" at bounding box center [272, 152] width 7 height 7
checkbox input "true"
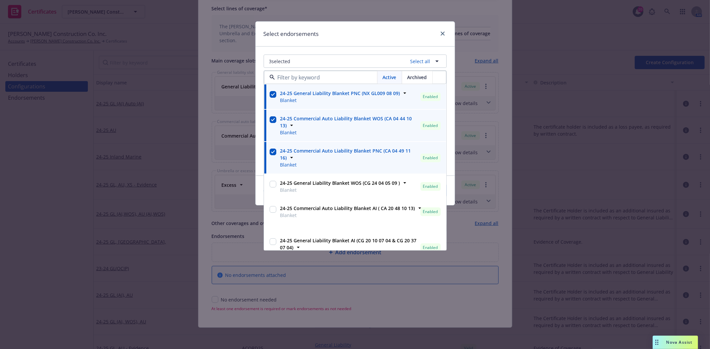
click at [270, 187] on input "checkbox" at bounding box center [272, 184] width 7 height 7
checkbox input "true"
click at [271, 210] on input "checkbox" at bounding box center [272, 209] width 7 height 7
checkbox input "true"
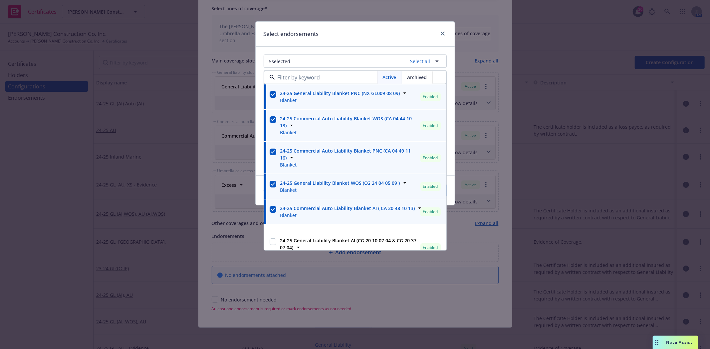
click at [271, 242] on input "checkbox" at bounding box center [272, 242] width 7 height 7
checkbox input "true"
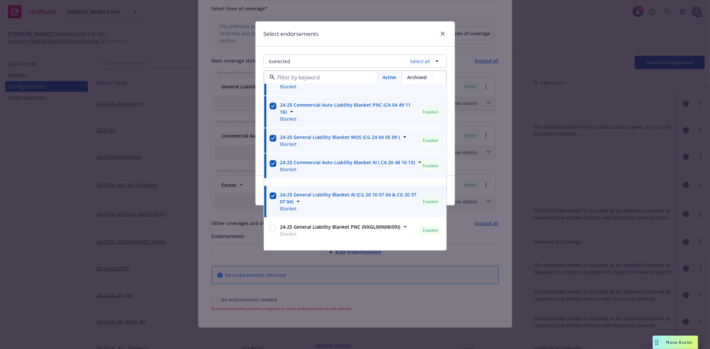
scroll to position [64, 0]
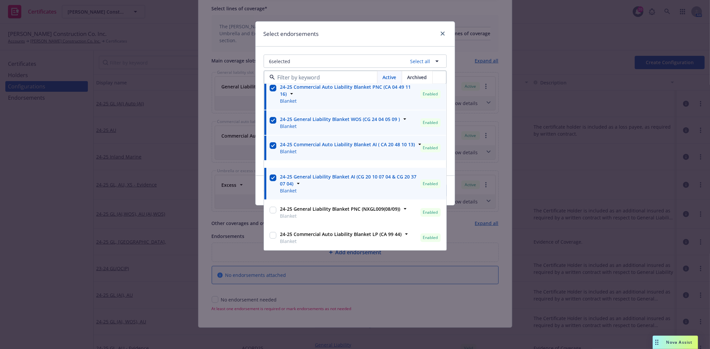
click at [274, 209] on input "checkbox" at bounding box center [272, 210] width 7 height 7
checkbox input "true"
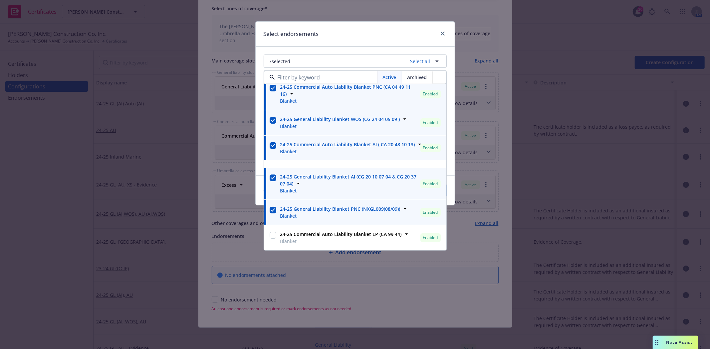
click at [273, 237] on input "checkbox" at bounding box center [272, 235] width 7 height 7
checkbox input "true"
click at [401, 36] on div "Select endorsements" at bounding box center [354, 34] width 199 height 25
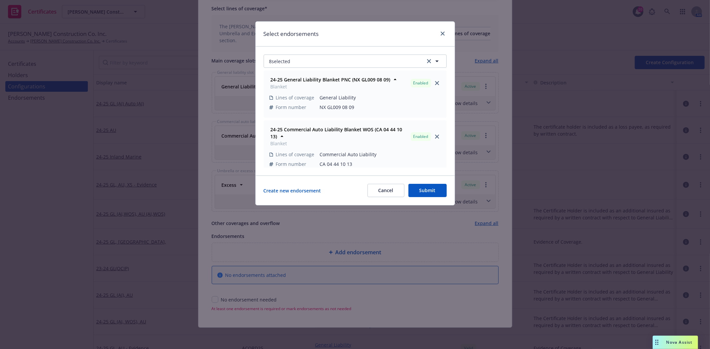
click at [419, 188] on button "Submit" at bounding box center [427, 190] width 38 height 13
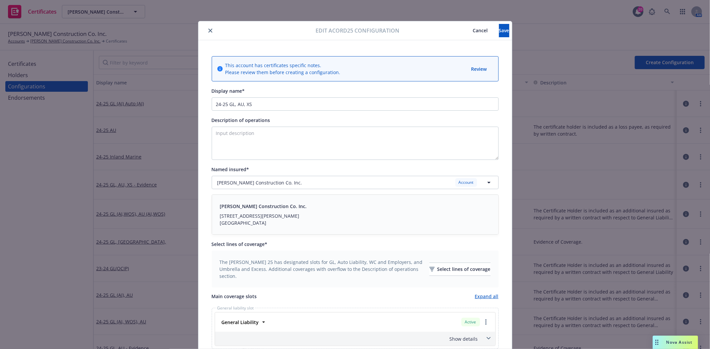
scroll to position [0, 0]
click at [499, 33] on span "Save" at bounding box center [504, 31] width 10 height 6
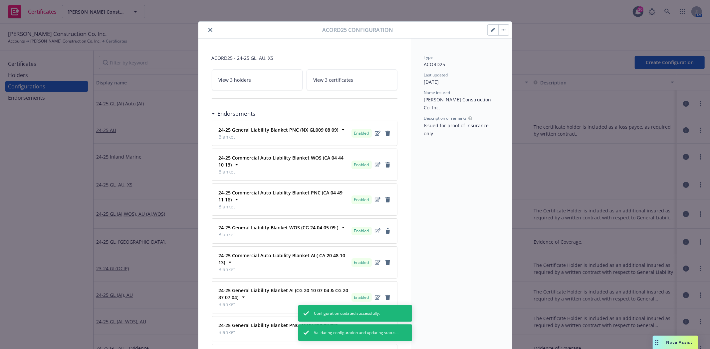
click at [208, 29] on icon "close" at bounding box center [210, 30] width 4 height 4
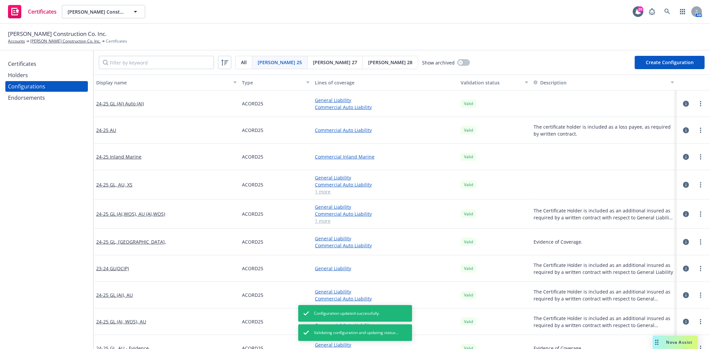
click at [24, 72] on div "Holders" at bounding box center [18, 75] width 20 height 11
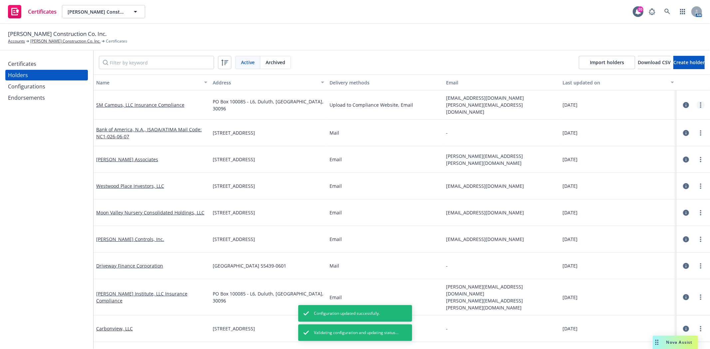
click at [696, 101] on link "more" at bounding box center [700, 105] width 8 height 8
click at [640, 171] on link "Regenerate all certificates" at bounding box center [656, 170] width 73 height 13
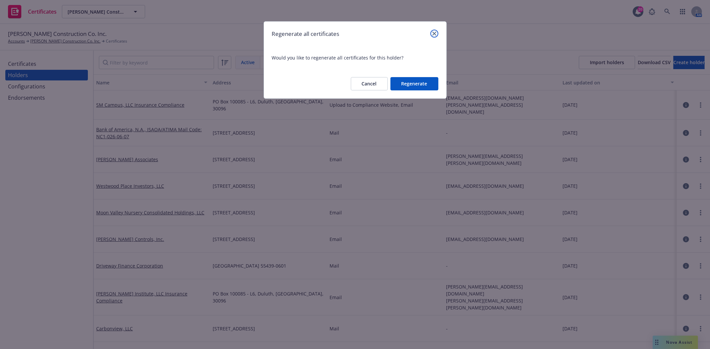
click at [434, 32] on icon "close" at bounding box center [434, 34] width 4 height 4
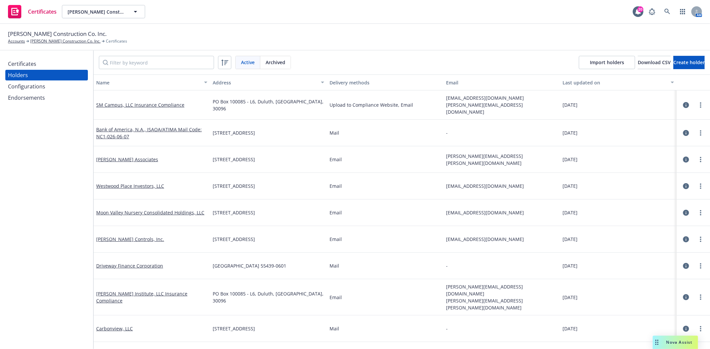
click at [66, 66] on div "Certificates" at bounding box center [46, 64] width 77 height 11
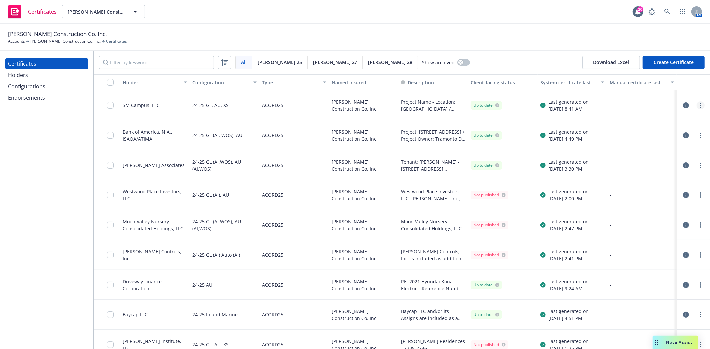
click at [696, 105] on link "more" at bounding box center [700, 105] width 8 height 8
click at [628, 145] on link "Regenerate" at bounding box center [645, 145] width 106 height 13
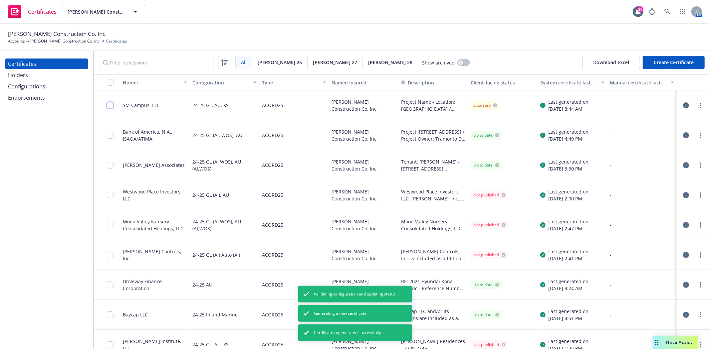
click at [109, 103] on input "checkbox" at bounding box center [110, 105] width 7 height 7
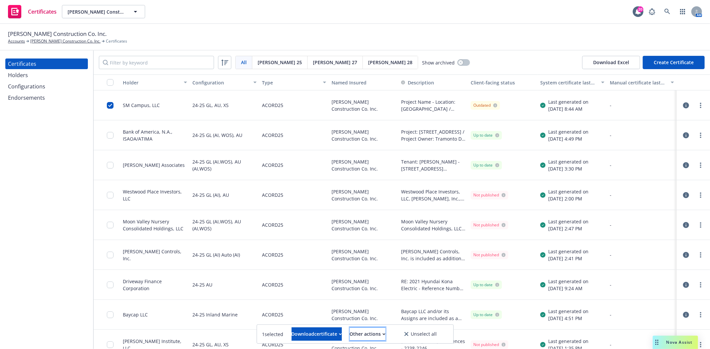
click at [374, 328] on div "Other actions" at bounding box center [368, 334] width 36 height 13
click at [336, 334] on button "Download certificate" at bounding box center [316, 334] width 50 height 13
click at [381, 335] on div "Other actions" at bounding box center [368, 334] width 36 height 13
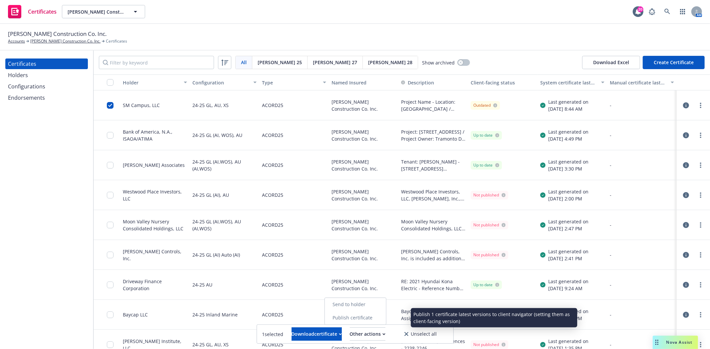
click at [384, 318] on link "Publish certificate" at bounding box center [354, 317] width 61 height 13
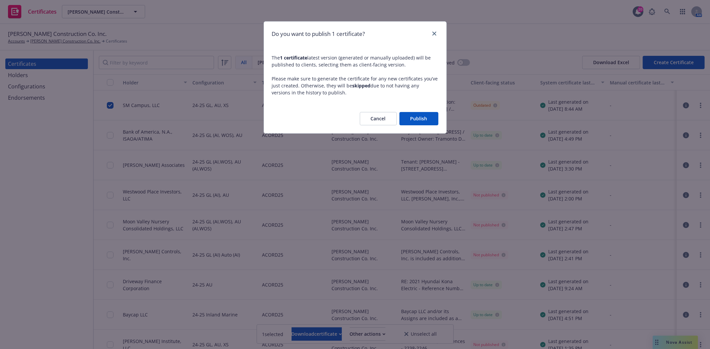
click at [413, 120] on button "Publish" at bounding box center [418, 118] width 39 height 13
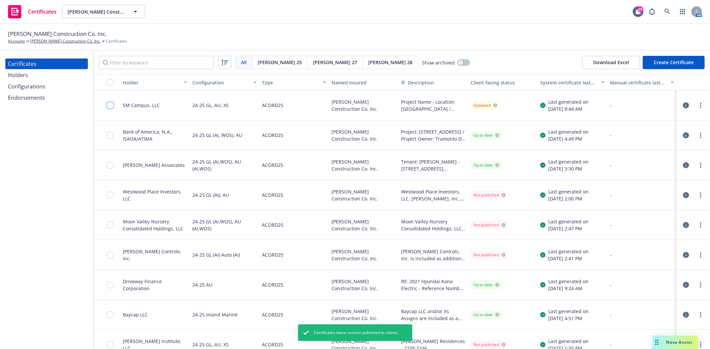
click at [109, 106] on input "checkbox" at bounding box center [110, 105] width 7 height 7
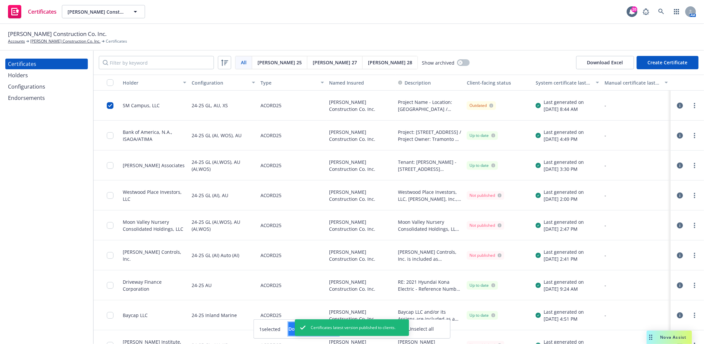
click at [288, 330] on div "Download certificate" at bounding box center [313, 328] width 50 height 13
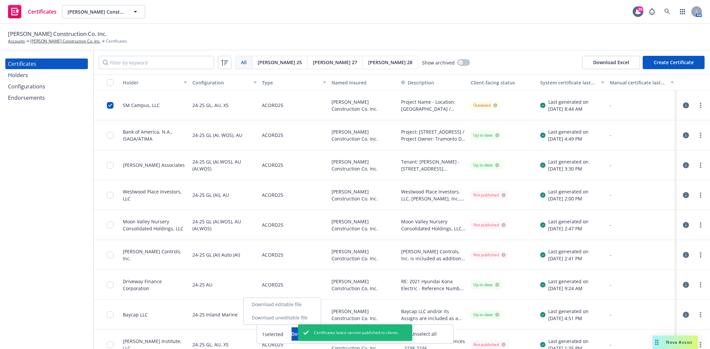
click at [291, 313] on link "Download uneditable file" at bounding box center [281, 317] width 77 height 13
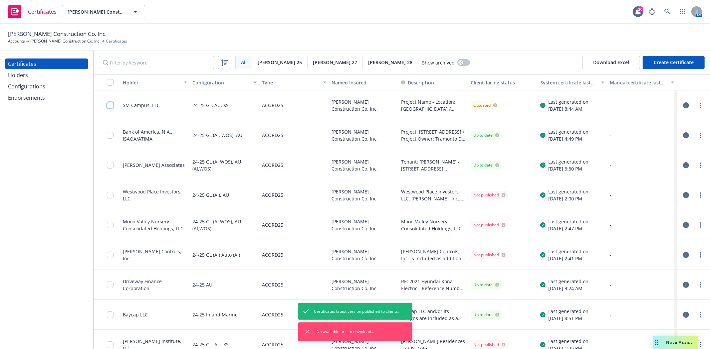
click at [107, 103] on input "checkbox" at bounding box center [110, 105] width 7 height 7
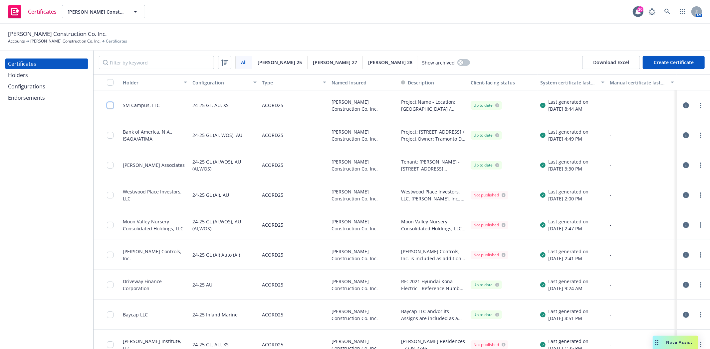
click at [110, 107] on input "checkbox" at bounding box center [110, 105] width 7 height 7
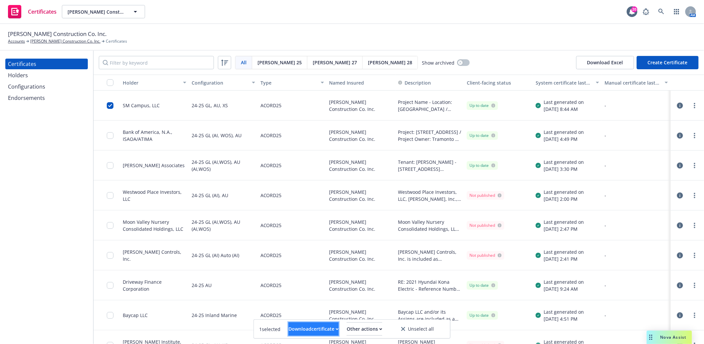
click at [319, 330] on div "Download certificate" at bounding box center [313, 328] width 50 height 13
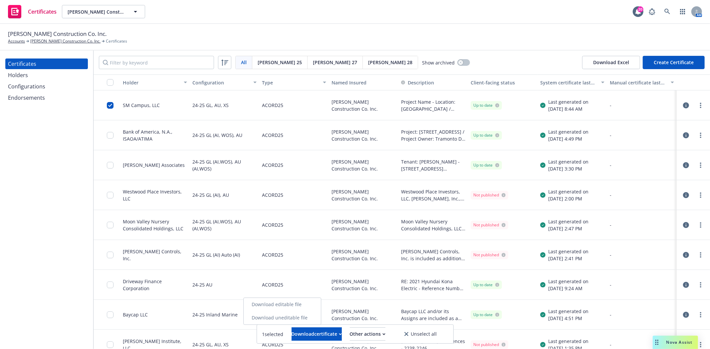
click at [305, 306] on link "Download editable file" at bounding box center [281, 304] width 77 height 13
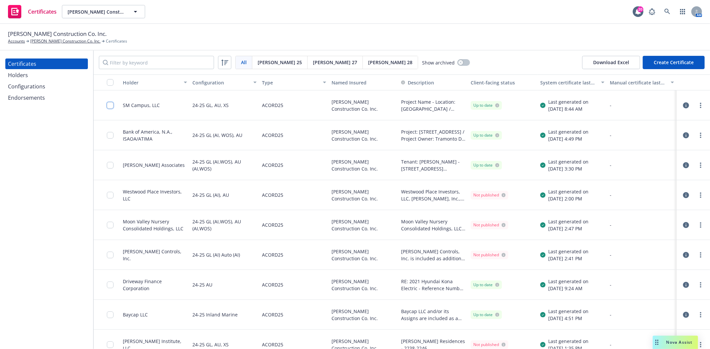
click at [111, 104] on input "checkbox" at bounding box center [110, 105] width 7 height 7
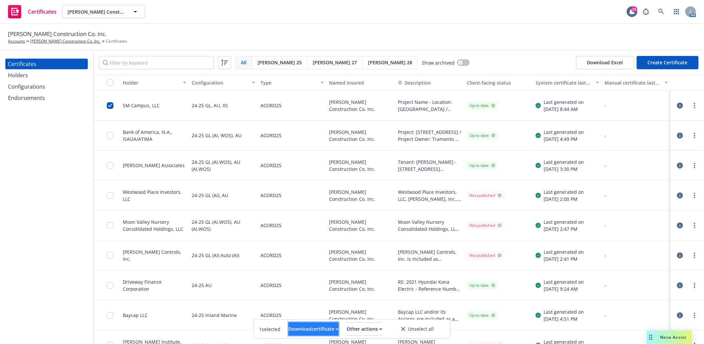
click at [288, 328] on div "Download certificate" at bounding box center [313, 328] width 50 height 13
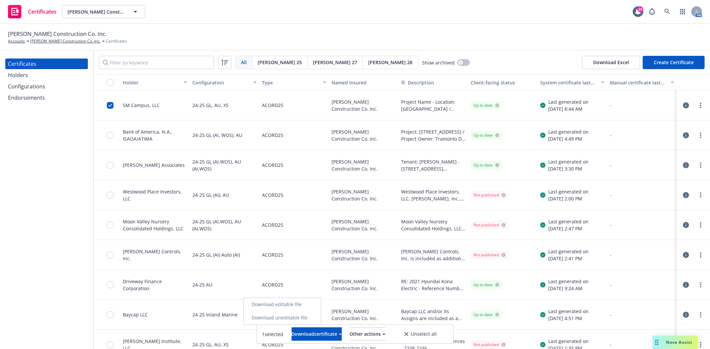
click at [300, 317] on link "Download uneditable file" at bounding box center [281, 317] width 77 height 13
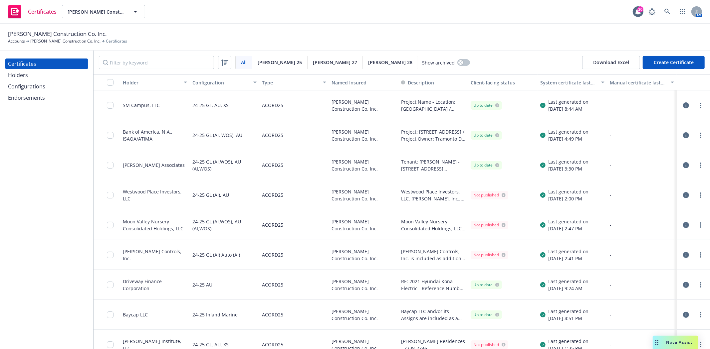
click at [76, 123] on div "Certificates Holders Configurations Endorsements" at bounding box center [46, 200] width 93 height 299
click at [115, 104] on div at bounding box center [112, 105] width 11 height 22
click at [111, 104] on input "checkbox" at bounding box center [110, 105] width 7 height 7
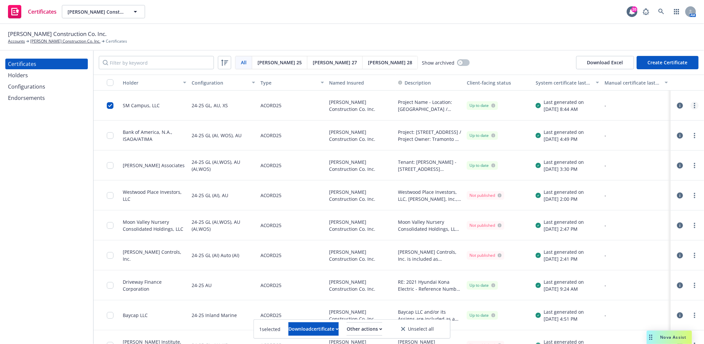
click at [691, 105] on link "more" at bounding box center [695, 105] width 8 height 8
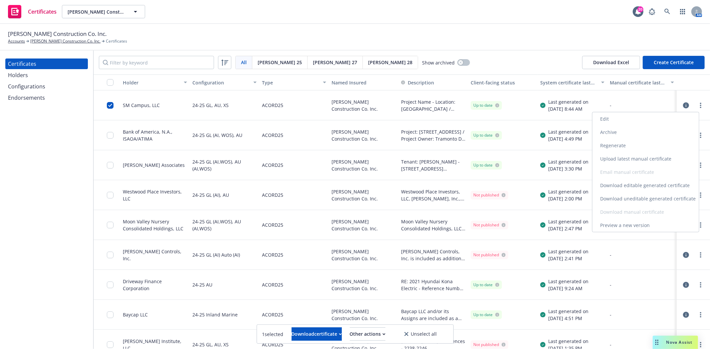
click at [643, 120] on link "Edit" at bounding box center [645, 118] width 106 height 13
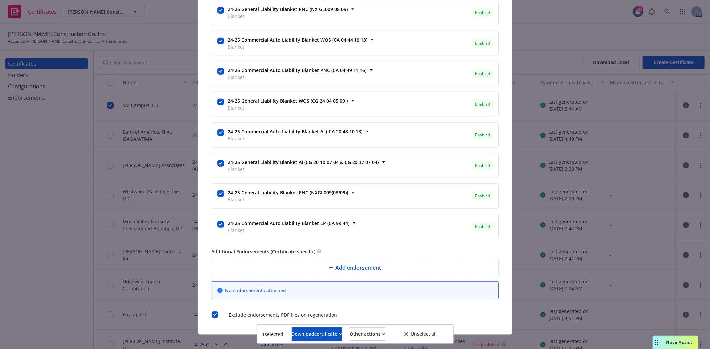
scroll to position [416, 0]
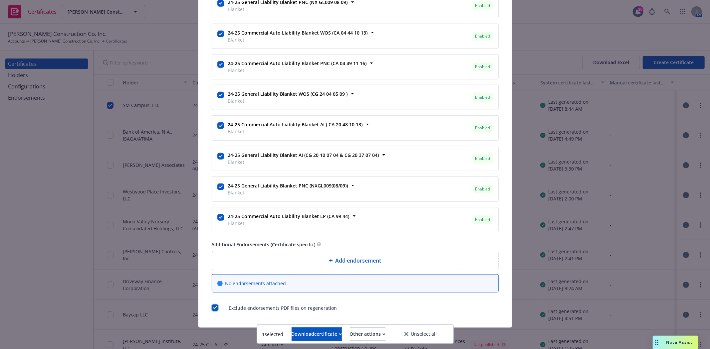
click at [213, 310] on input "checkbox" at bounding box center [215, 308] width 7 height 7
checkbox input "false"
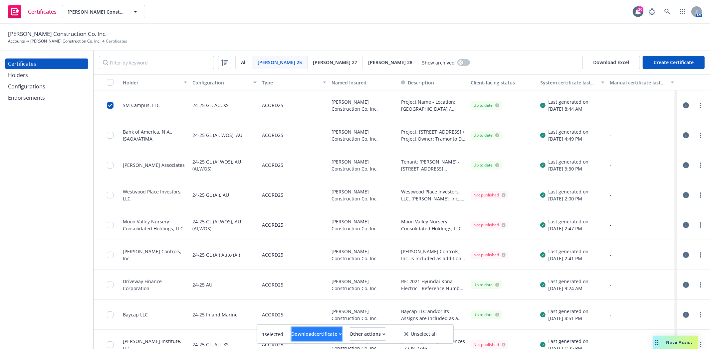
click at [330, 328] on button "Download certificate" at bounding box center [316, 334] width 50 height 13
click at [696, 105] on link "more" at bounding box center [700, 105] width 8 height 8
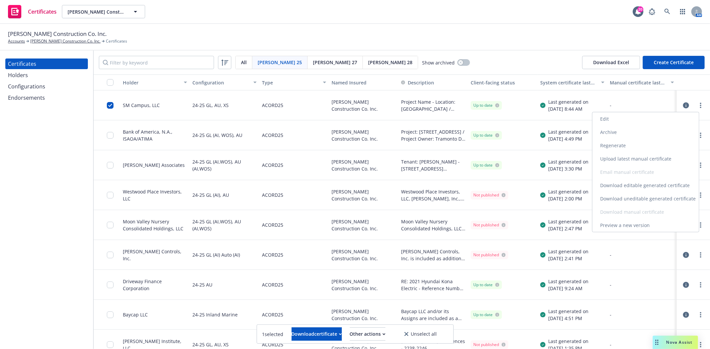
click at [624, 143] on link "Regenerate" at bounding box center [645, 145] width 106 height 13
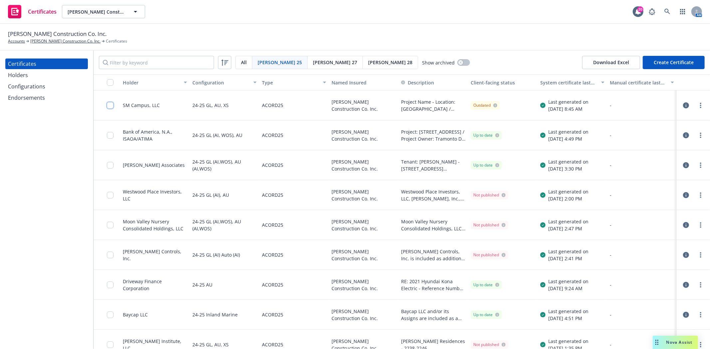
click at [109, 107] on input "checkbox" at bounding box center [110, 105] width 7 height 7
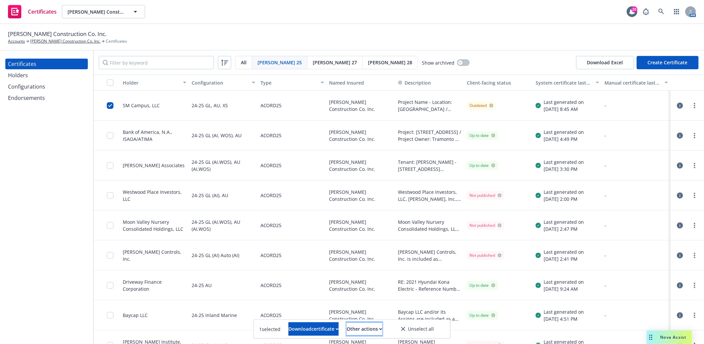
click at [371, 332] on div "Other actions" at bounding box center [365, 328] width 36 height 13
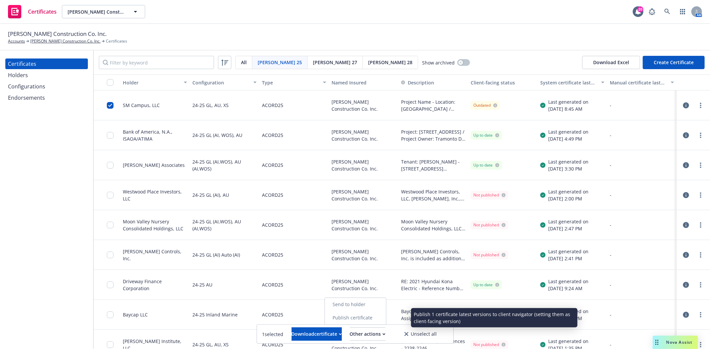
click at [374, 317] on link "Publish certificate" at bounding box center [354, 317] width 61 height 13
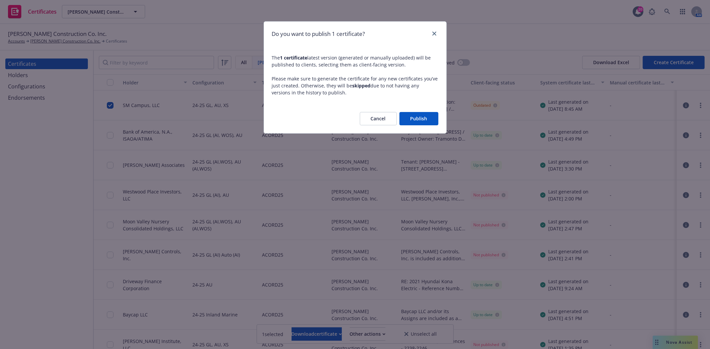
click at [412, 121] on button "Publish" at bounding box center [418, 118] width 39 height 13
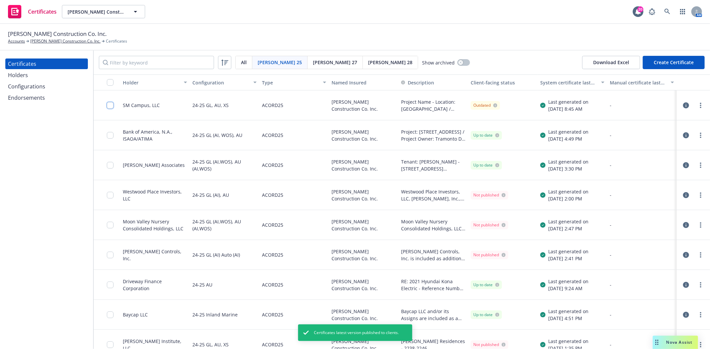
click at [107, 107] on input "checkbox" at bounding box center [110, 105] width 7 height 7
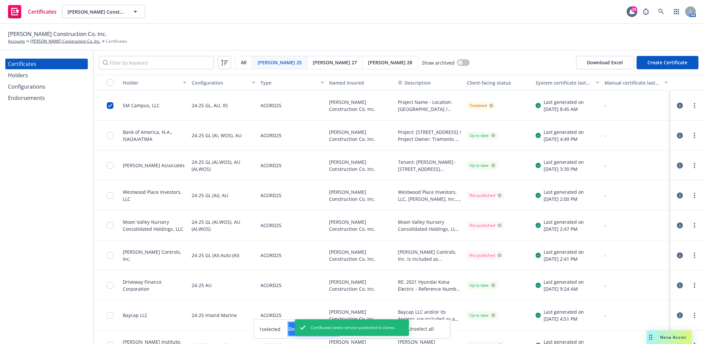
click at [288, 328] on div "Download certificate" at bounding box center [313, 328] width 50 height 13
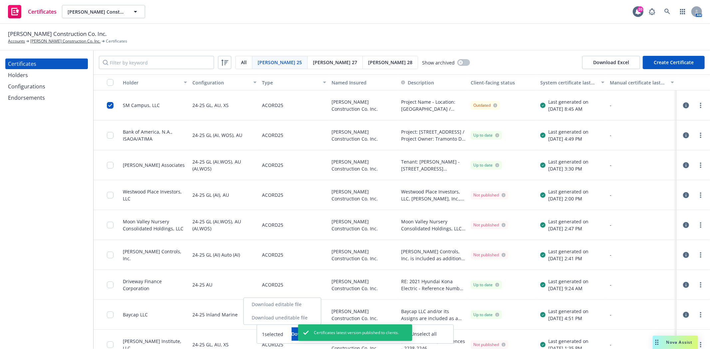
click at [293, 305] on link "Download editable file" at bounding box center [281, 304] width 77 height 13
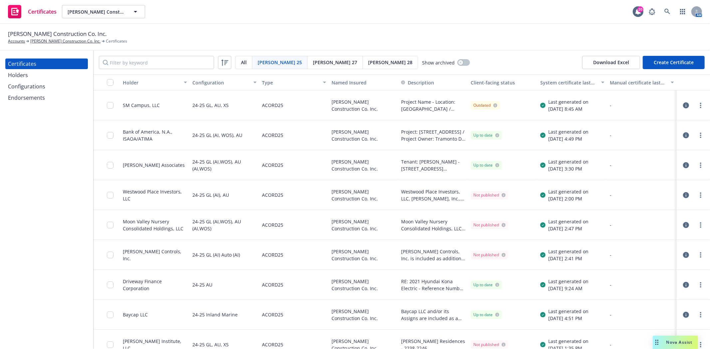
click at [73, 137] on div "Certificates Holders Configurations Endorsements" at bounding box center [46, 200] width 93 height 299
click at [107, 107] on input "checkbox" at bounding box center [110, 105] width 7 height 7
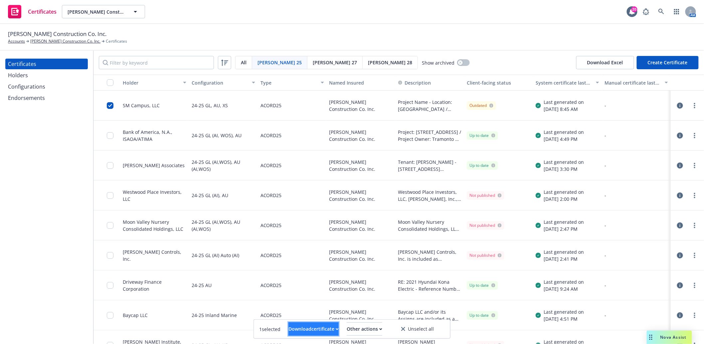
click at [335, 326] on button "Download certificate" at bounding box center [313, 328] width 50 height 13
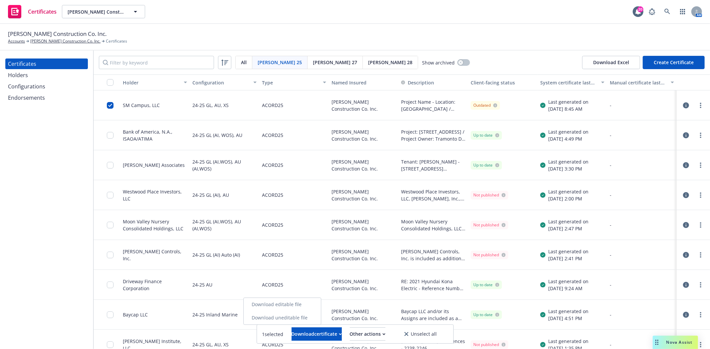
click at [311, 320] on link "Download uneditable file" at bounding box center [281, 317] width 77 height 13
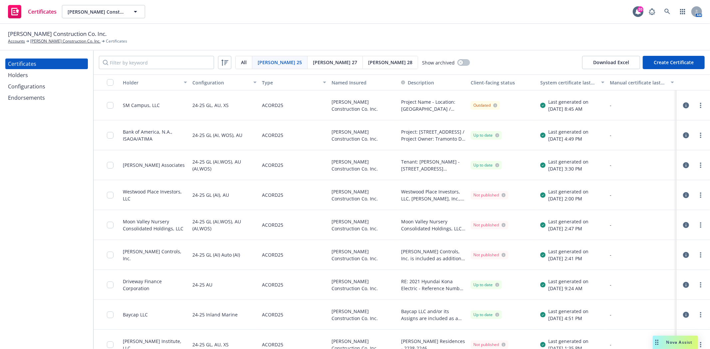
click at [683, 135] on icon "button" at bounding box center [686, 135] width 6 height 6
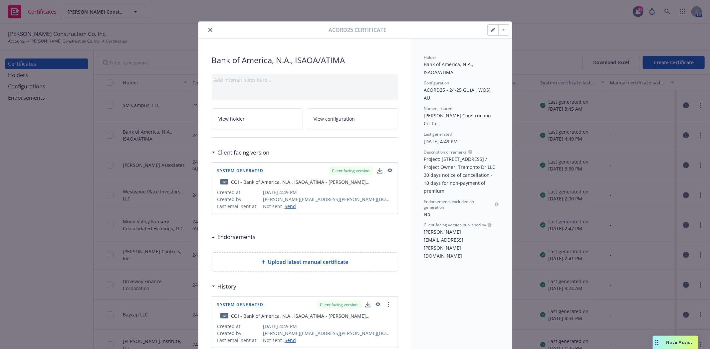
click at [387, 169] on icon "button" at bounding box center [389, 171] width 5 height 4
click at [208, 29] on icon "close" at bounding box center [210, 30] width 4 height 4
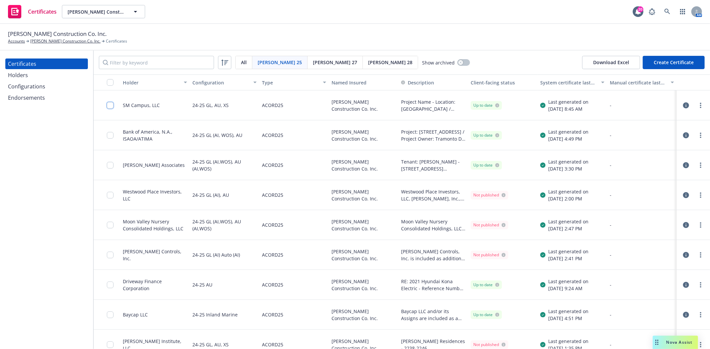
click at [108, 106] on input "checkbox" at bounding box center [110, 105] width 7 height 7
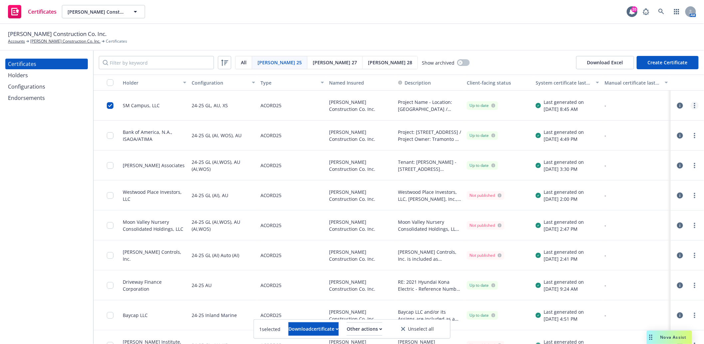
click at [695, 105] on circle "more" at bounding box center [694, 105] width 1 height 1
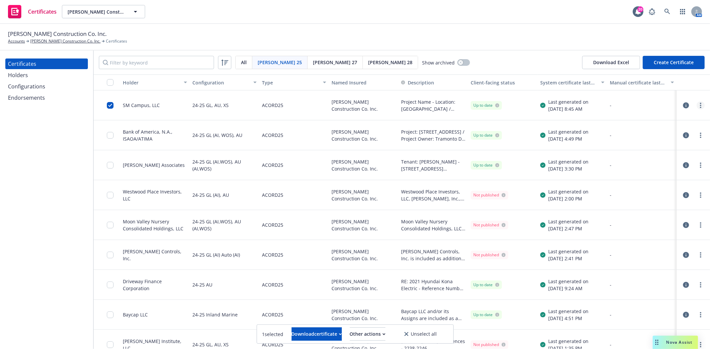
click at [700, 105] on circle "more" at bounding box center [700, 105] width 1 height 1
click at [33, 87] on div "Configurations" at bounding box center [26, 86] width 37 height 11
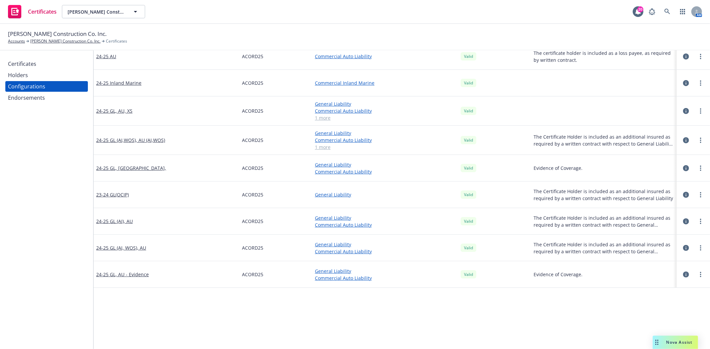
scroll to position [37, 0]
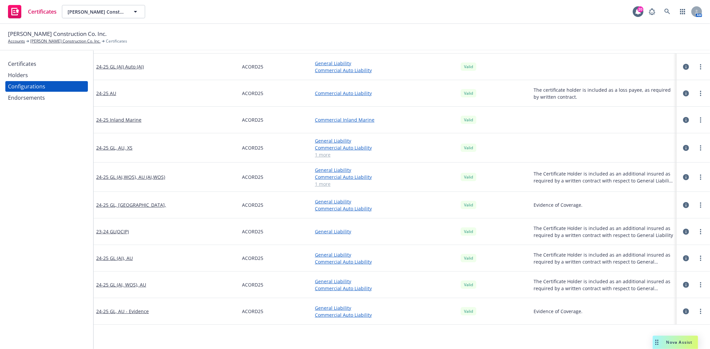
click at [683, 147] on icon "button" at bounding box center [686, 148] width 6 height 6
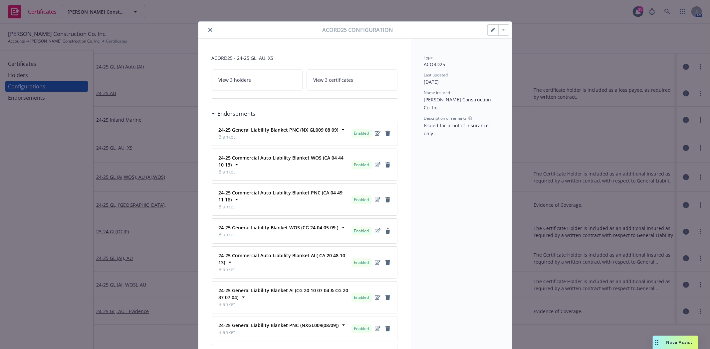
drag, startPoint x: 429, startPoint y: 203, endPoint x: 414, endPoint y: 273, distance: 72.2
click at [414, 273] on div "Type ACORD25 Last updated 10/15/2025 Name insured T R Wurster Construction Co. …" at bounding box center [460, 345] width 101 height 612
click at [504, 30] on icon "button" at bounding box center [504, 30] width 1 height 1
click at [491, 30] on icon "button" at bounding box center [493, 30] width 4 height 4
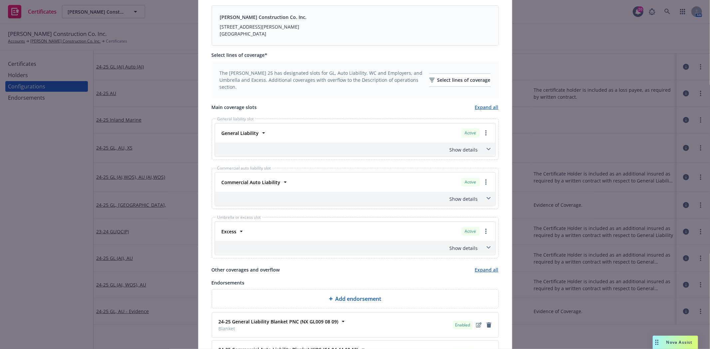
scroll to position [173, 0]
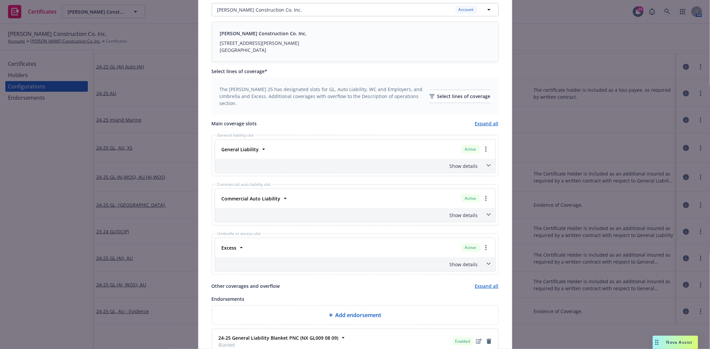
click at [486, 167] on icon at bounding box center [488, 165] width 4 height 3
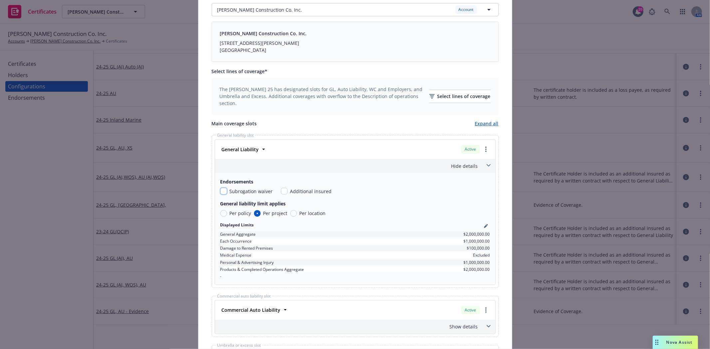
click at [220, 191] on input "checkbox" at bounding box center [223, 191] width 7 height 7
checkbox input "true"
click at [281, 192] on input "checkbox" at bounding box center [284, 191] width 7 height 7
checkbox input "true"
click at [486, 166] on icon at bounding box center [488, 165] width 4 height 3
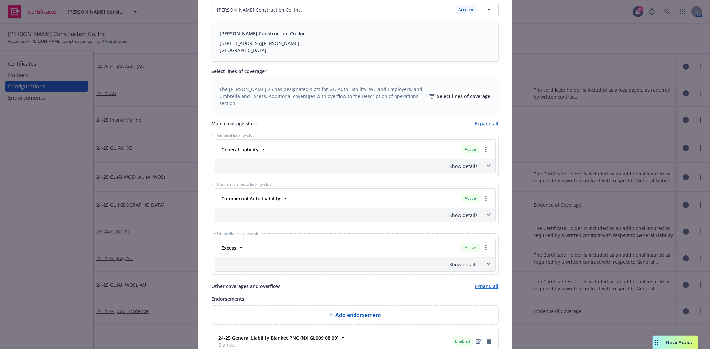
click at [487, 217] on span at bounding box center [488, 215] width 11 height 11
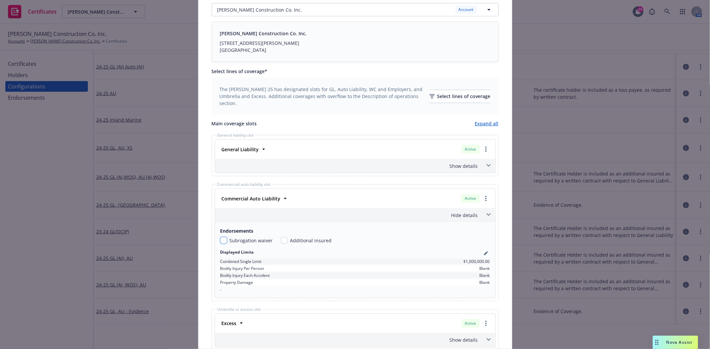
click at [221, 242] on input "checkbox" at bounding box center [223, 240] width 7 height 7
checkbox input "true"
click at [281, 241] on input "checkbox" at bounding box center [284, 240] width 7 height 7
checkbox input "true"
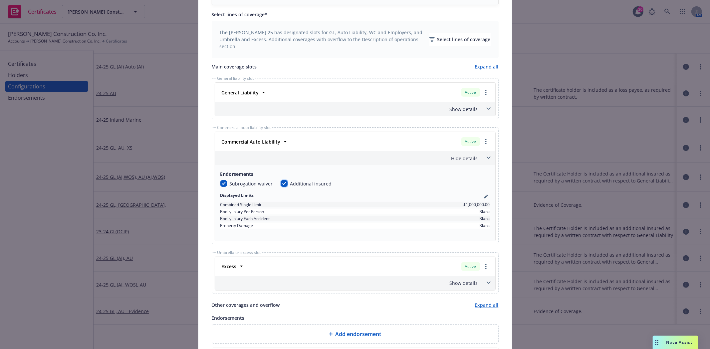
scroll to position [247, 0]
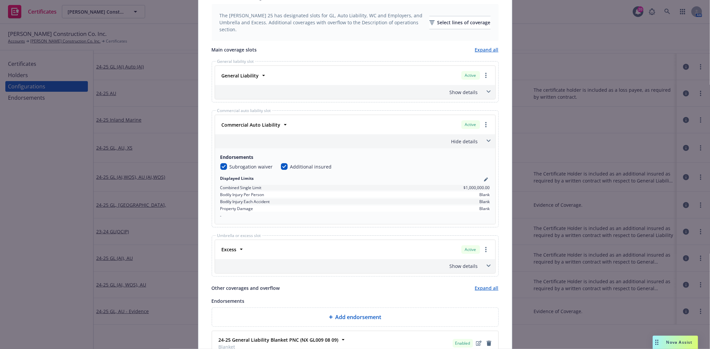
click at [488, 268] on span at bounding box center [488, 266] width 11 height 11
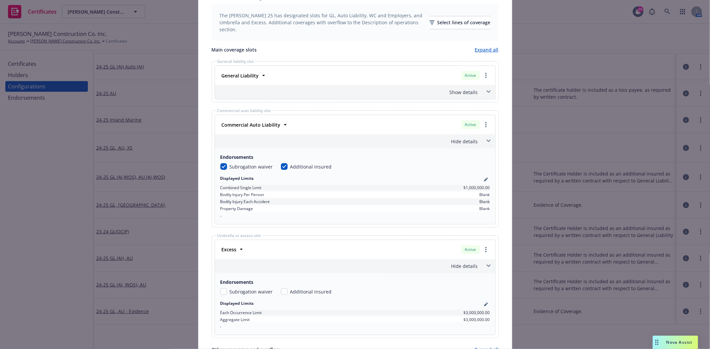
click at [488, 268] on span at bounding box center [488, 266] width 11 height 11
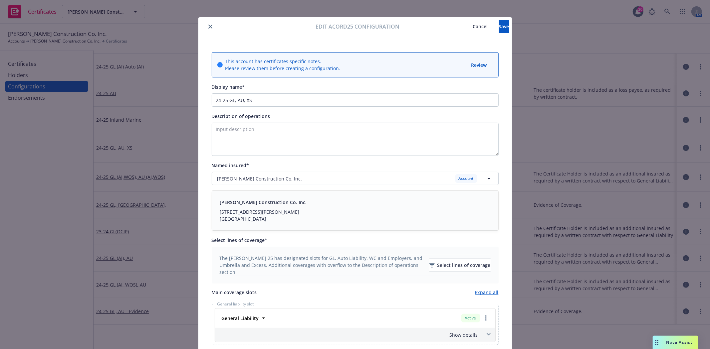
scroll to position [0, 0]
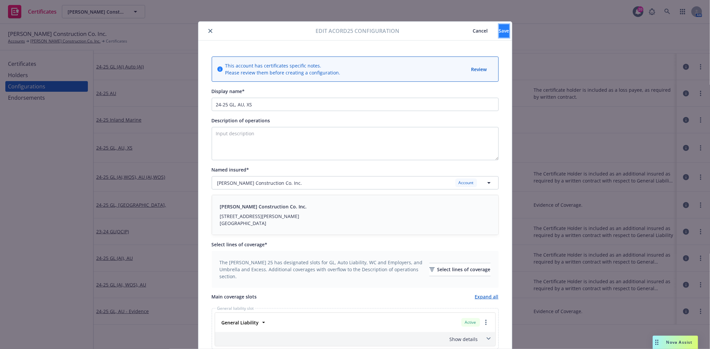
click at [499, 31] on span "Save" at bounding box center [504, 31] width 10 height 6
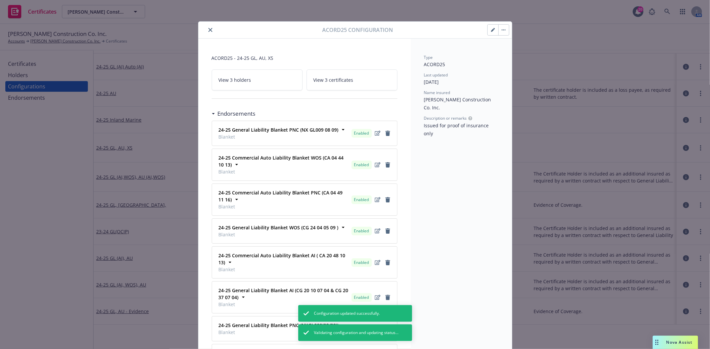
click at [206, 32] on button "close" at bounding box center [210, 30] width 8 height 8
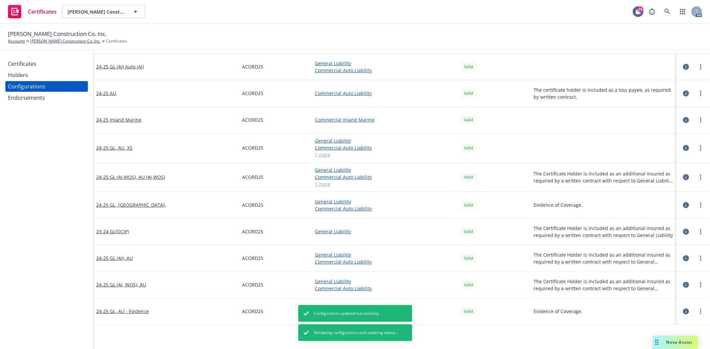
click at [38, 63] on div "Certificates" at bounding box center [46, 64] width 77 height 11
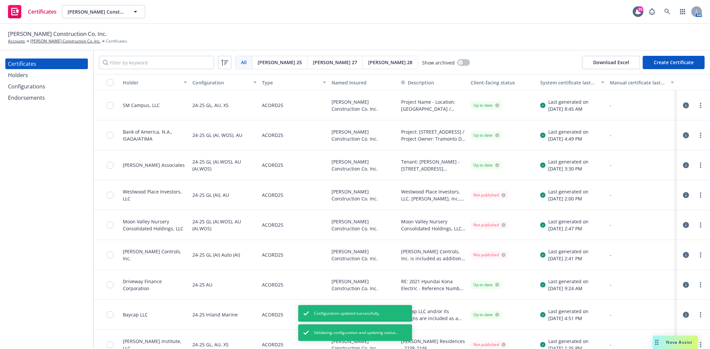
click at [682, 106] on button "button" at bounding box center [686, 105] width 8 height 8
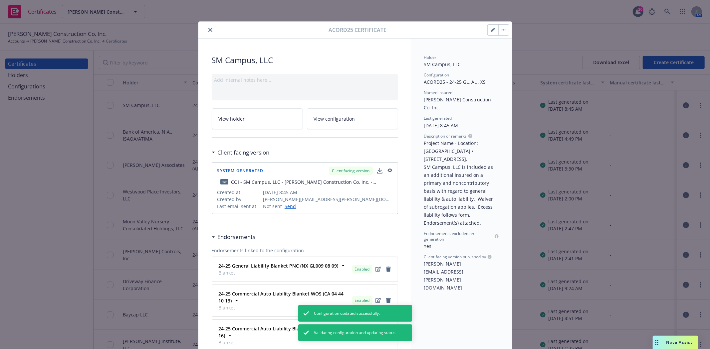
click at [208, 30] on icon "close" at bounding box center [210, 30] width 4 height 4
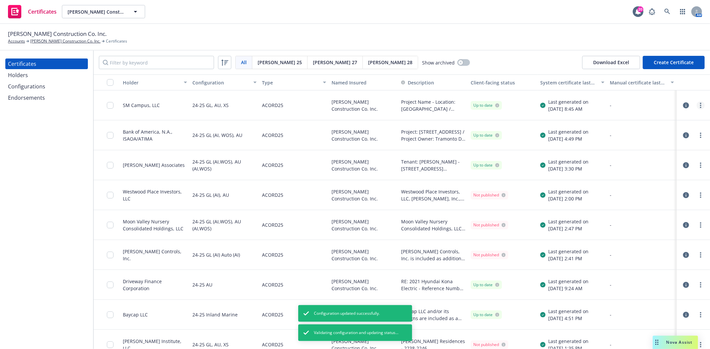
click at [696, 102] on link "more" at bounding box center [700, 105] width 8 height 8
click at [629, 118] on link "Edit" at bounding box center [645, 118] width 106 height 13
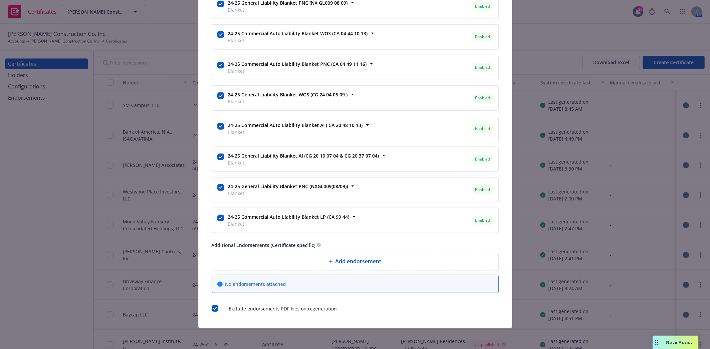
scroll to position [416, 0]
click at [212, 309] on input "checkbox" at bounding box center [215, 308] width 7 height 7
checkbox input "false"
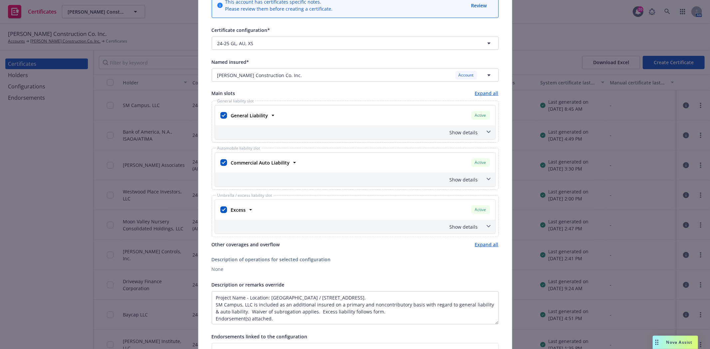
scroll to position [46, 0]
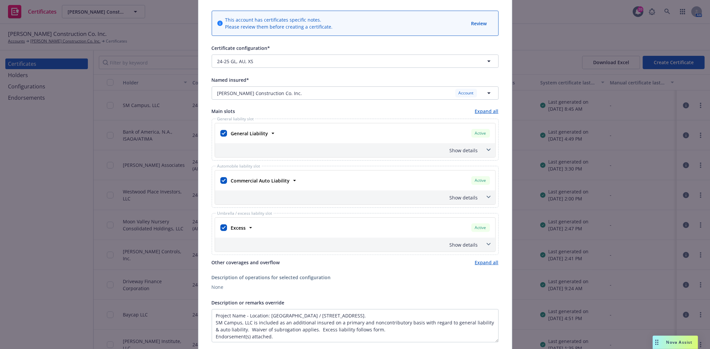
click at [486, 150] on icon at bounding box center [488, 150] width 4 height 2
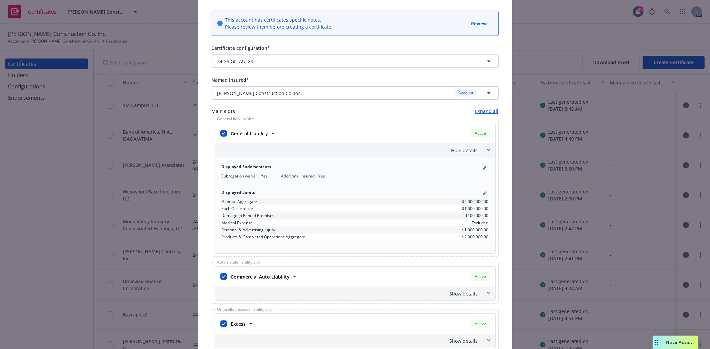
click at [486, 150] on icon at bounding box center [488, 150] width 4 height 2
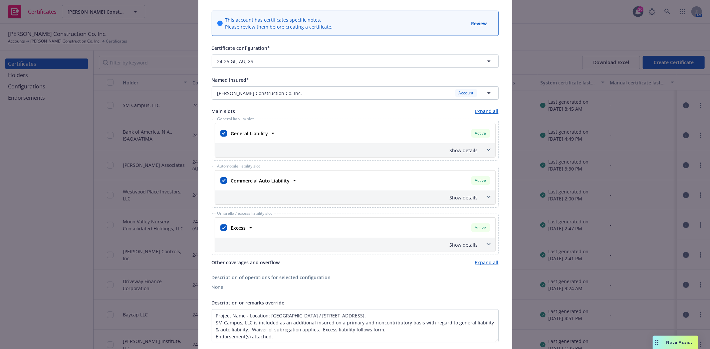
click at [486, 198] on icon at bounding box center [488, 197] width 4 height 3
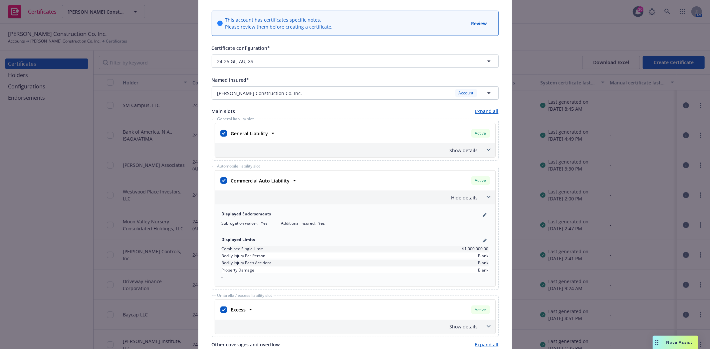
click at [486, 198] on icon at bounding box center [488, 197] width 4 height 3
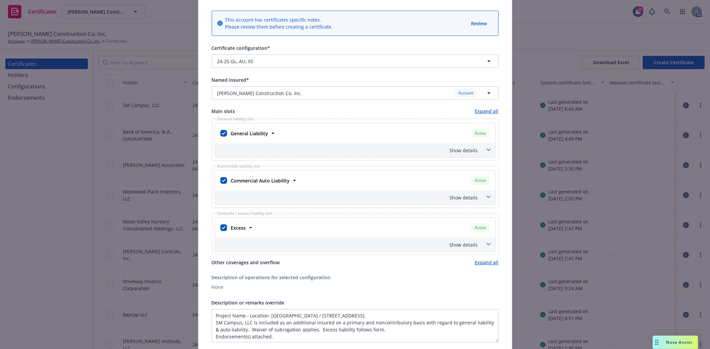
click at [488, 111] on link "Expand all" at bounding box center [487, 111] width 24 height 7
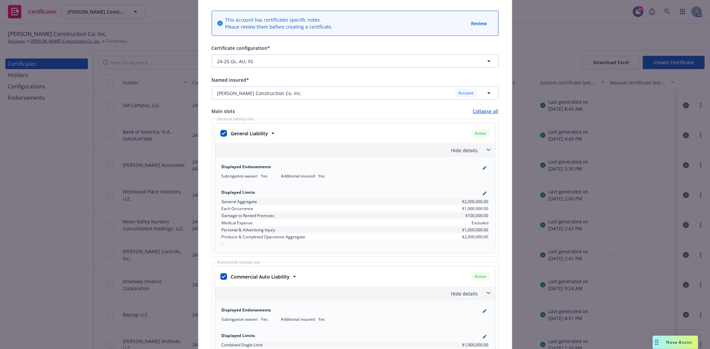
click at [488, 111] on link "Collapse all" at bounding box center [486, 111] width 26 height 7
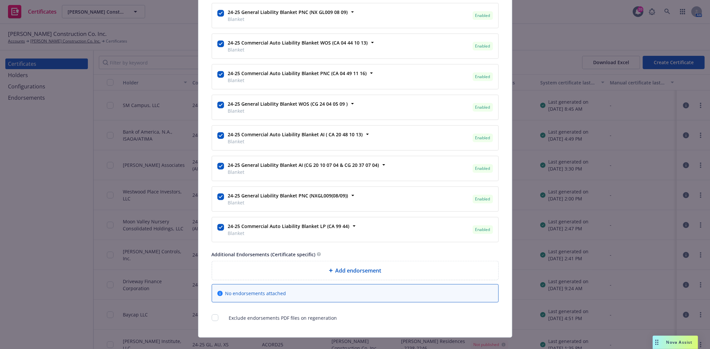
scroll to position [416, 0]
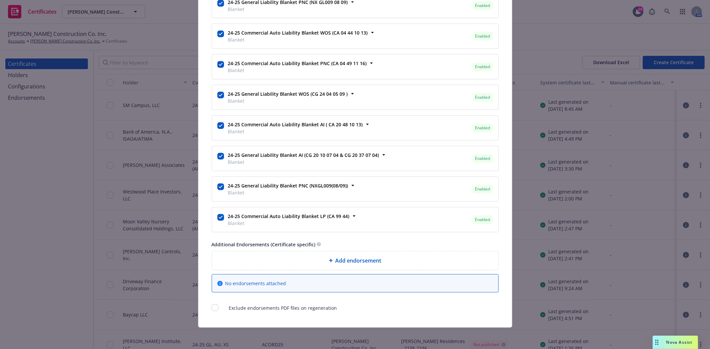
click at [218, 284] on icon at bounding box center [219, 283] width 5 height 5
click at [217, 215] on input "checkbox" at bounding box center [220, 217] width 7 height 7
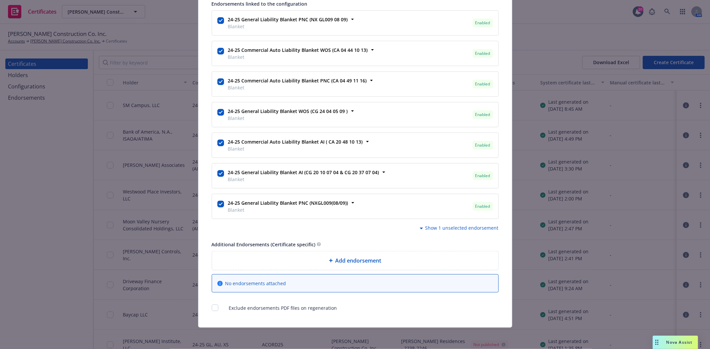
scroll to position [398, 0]
click at [217, 205] on input "checkbox" at bounding box center [220, 204] width 7 height 7
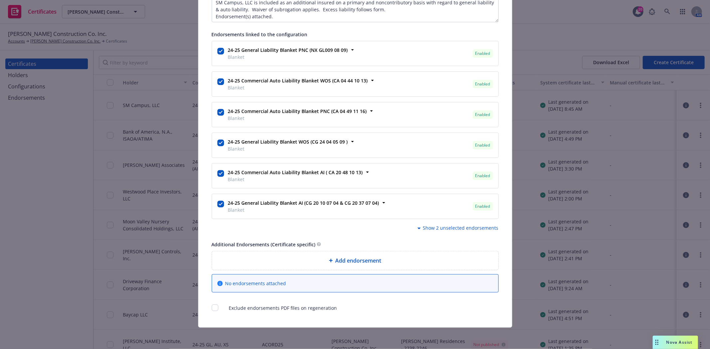
scroll to position [368, 0]
click at [218, 202] on input "checkbox" at bounding box center [220, 204] width 7 height 7
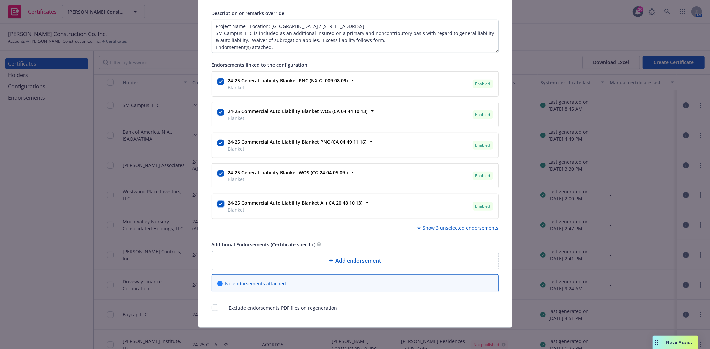
click at [218, 202] on input "checkbox" at bounding box center [220, 204] width 7 height 7
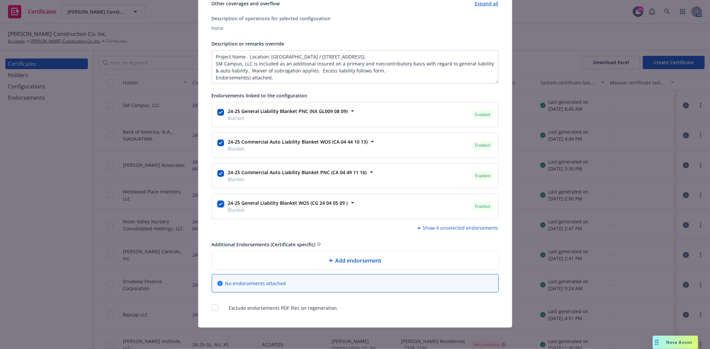
click at [219, 202] on input "checkbox" at bounding box center [220, 204] width 7 height 7
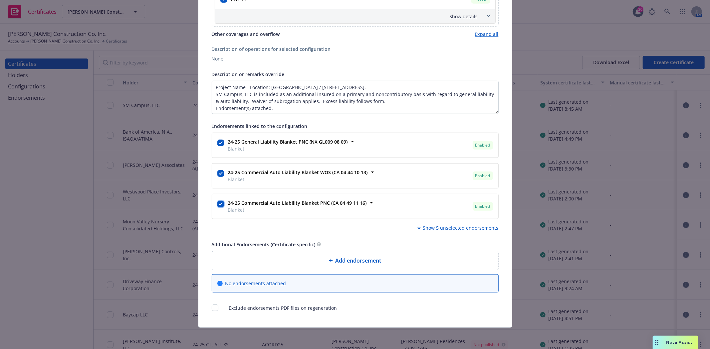
click at [217, 204] on input "checkbox" at bounding box center [220, 204] width 7 height 7
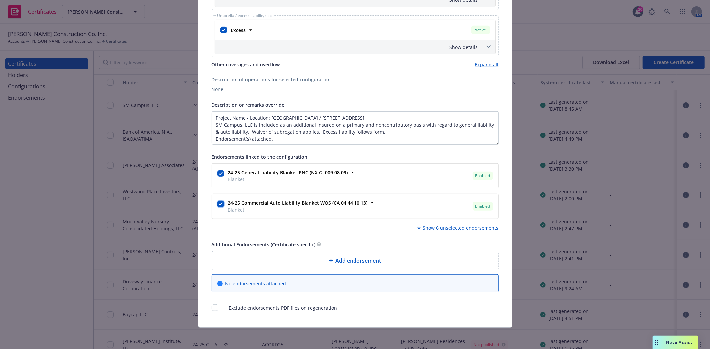
click at [217, 205] on input "checkbox" at bounding box center [220, 204] width 7 height 7
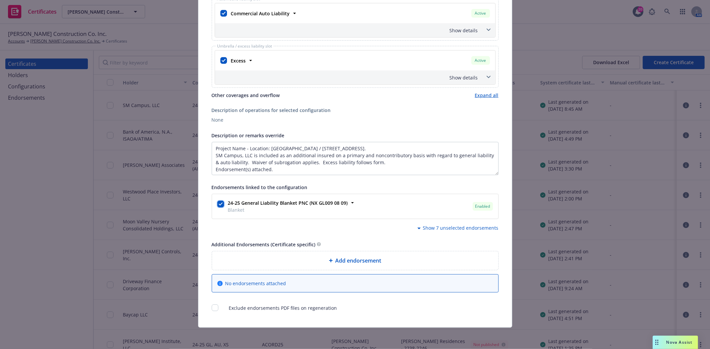
click at [217, 205] on input "checkbox" at bounding box center [220, 204] width 7 height 7
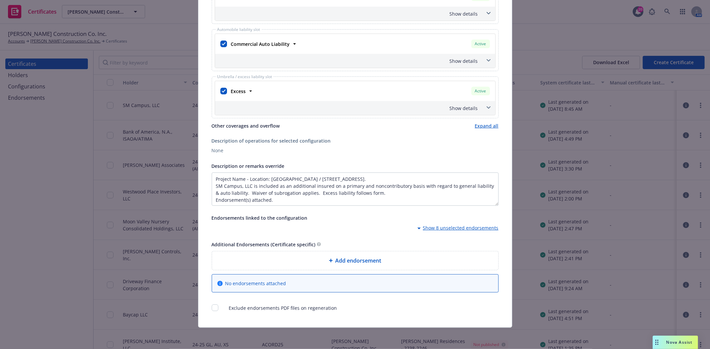
click at [419, 228] on icon at bounding box center [418, 229] width 3 height 2
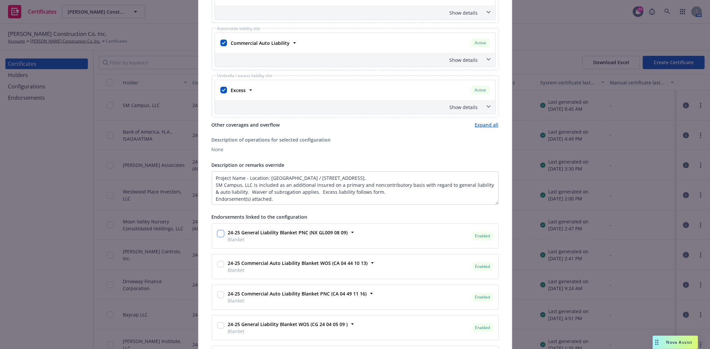
click at [217, 234] on input "checkbox" at bounding box center [220, 234] width 7 height 7
checkbox input "true"
click at [218, 269] on div at bounding box center [220, 265] width 7 height 8
click at [218, 262] on input "checkbox" at bounding box center [220, 264] width 7 height 7
checkbox input "true"
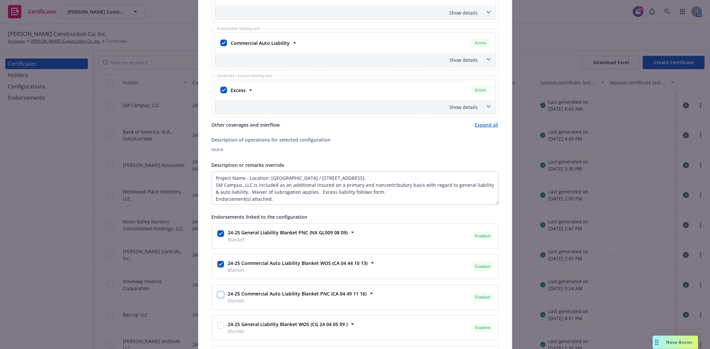
click at [217, 297] on input "checkbox" at bounding box center [220, 295] width 7 height 7
checkbox input "true"
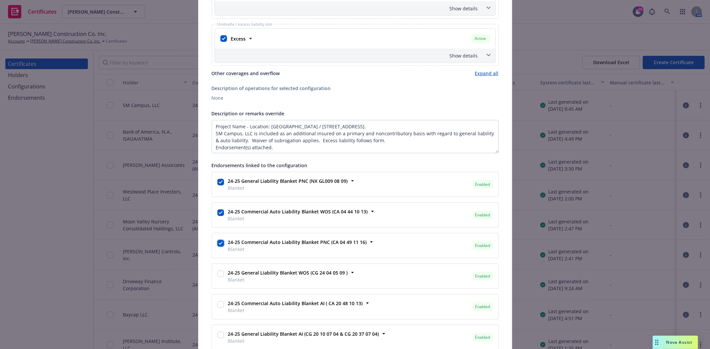
scroll to position [257, 0]
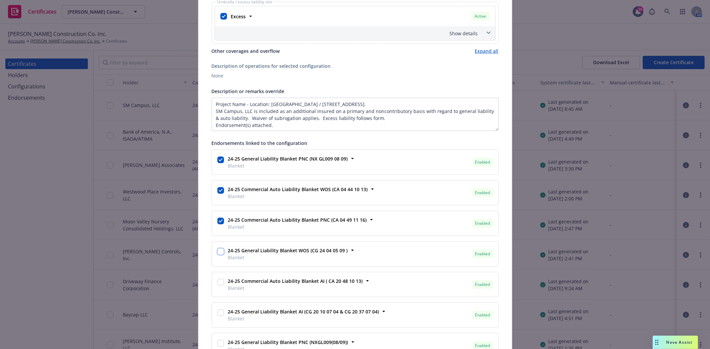
click at [218, 252] on input "checkbox" at bounding box center [220, 251] width 7 height 7
checkbox input "true"
click at [217, 286] on input "checkbox" at bounding box center [220, 282] width 7 height 7
checkbox input "true"
click at [218, 312] on input "checkbox" at bounding box center [220, 313] width 7 height 7
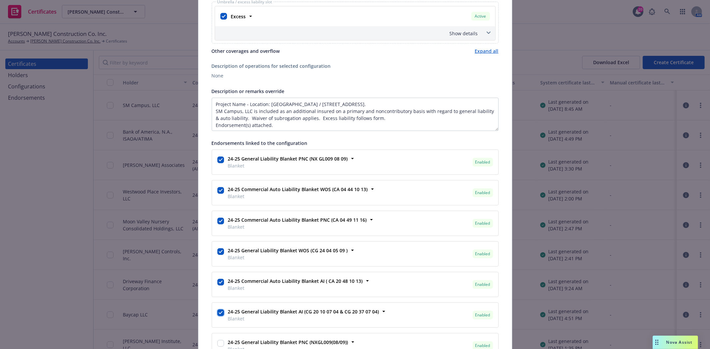
checkbox input "true"
click at [217, 343] on input "checkbox" at bounding box center [220, 343] width 7 height 7
checkbox input "true"
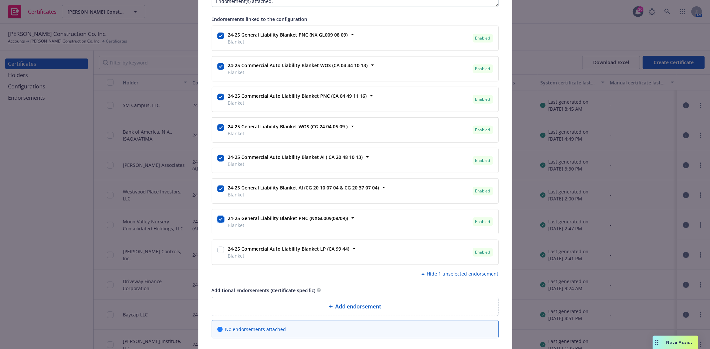
scroll to position [405, 0]
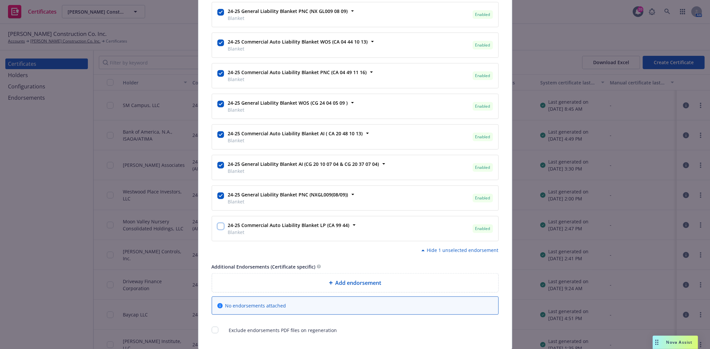
click at [217, 227] on input "checkbox" at bounding box center [220, 226] width 7 height 7
checkbox input "true"
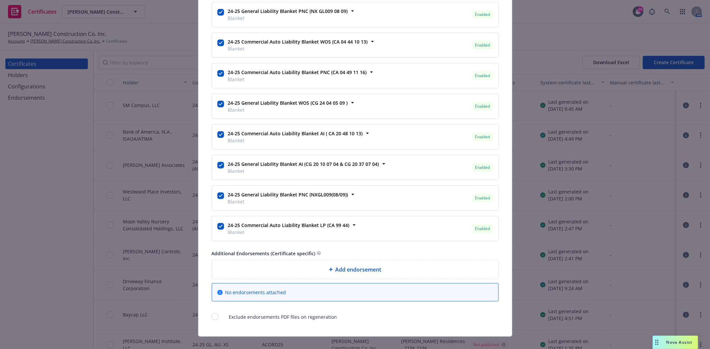
click at [257, 293] on span "No endorsements attached" at bounding box center [255, 292] width 61 height 7
click at [217, 294] on icon at bounding box center [219, 292] width 5 height 5
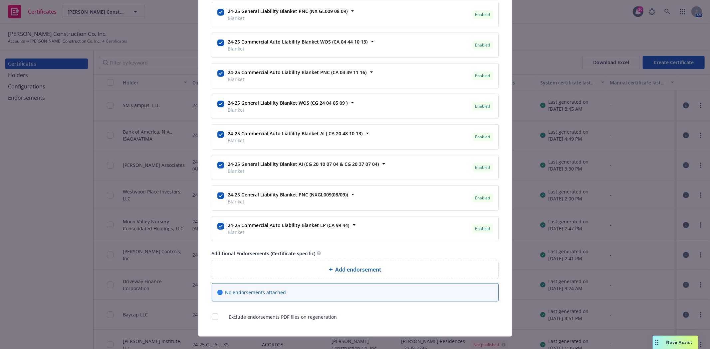
click at [219, 293] on icon at bounding box center [219, 292] width 5 height 5
click at [299, 276] on div "Add endorsement" at bounding box center [355, 269] width 286 height 19
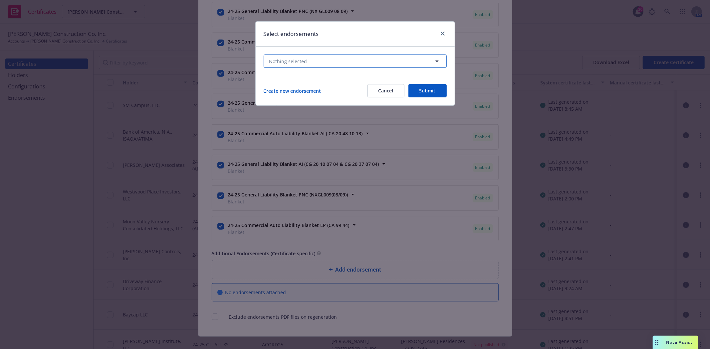
click at [438, 62] on icon "button" at bounding box center [437, 61] width 8 height 8
click at [435, 59] on icon "button" at bounding box center [437, 61] width 8 height 8
click at [384, 88] on button "Cancel" at bounding box center [385, 90] width 37 height 13
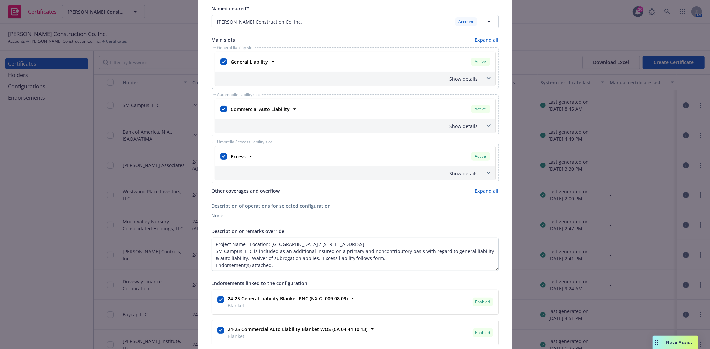
scroll to position [110, 0]
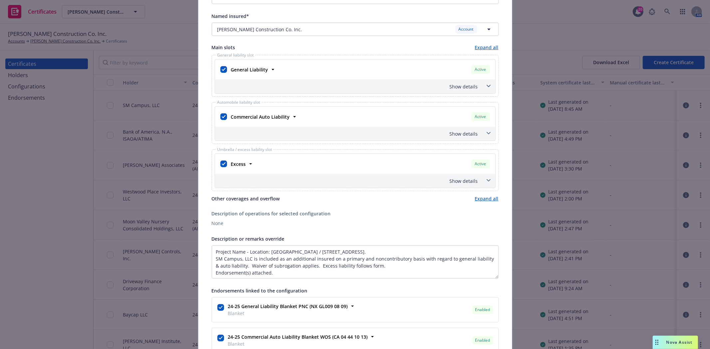
click at [480, 200] on link "Expand all" at bounding box center [487, 198] width 24 height 7
click at [480, 200] on link "Collapse all" at bounding box center [486, 198] width 26 height 7
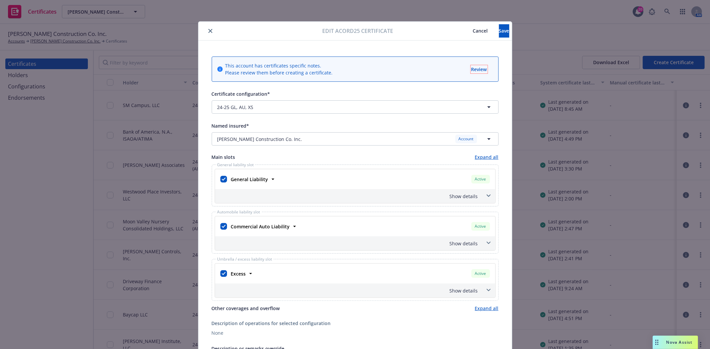
click at [474, 66] on span "Review" at bounding box center [479, 69] width 16 height 6
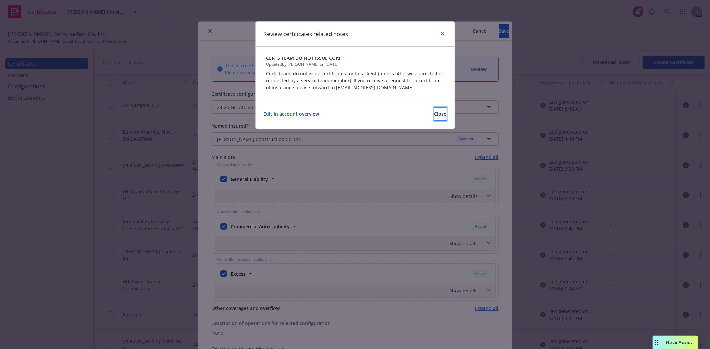
click at [434, 112] on span "Close" at bounding box center [440, 114] width 12 height 6
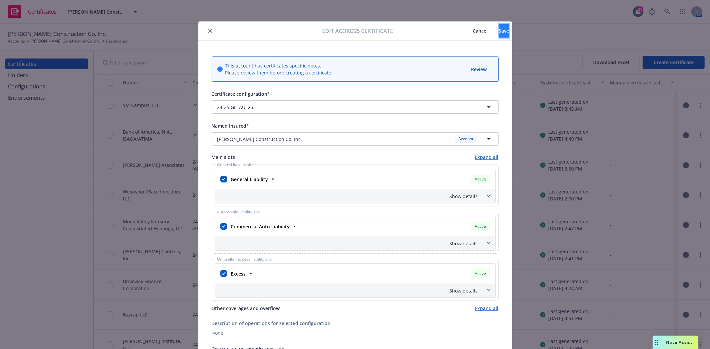
click at [499, 37] on button "Save" at bounding box center [504, 30] width 10 height 13
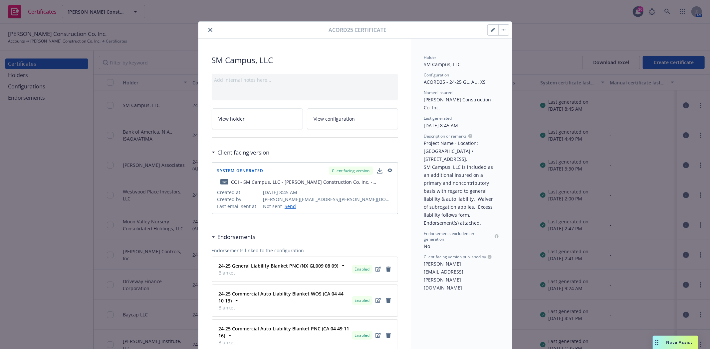
click at [349, 123] on link "View configuration" at bounding box center [352, 118] width 91 height 21
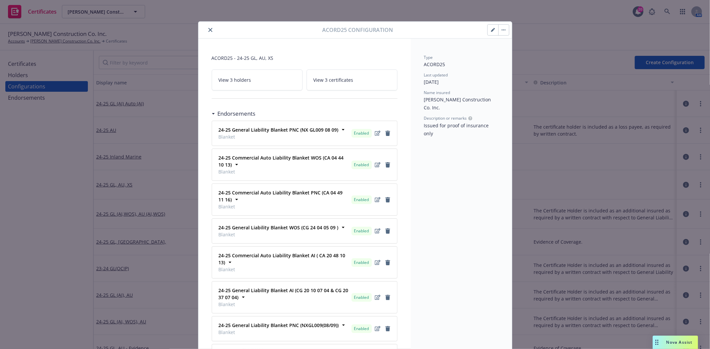
drag, startPoint x: 449, startPoint y: 251, endPoint x: 447, endPoint y: 321, distance: 70.6
drag, startPoint x: 447, startPoint y: 321, endPoint x: 421, endPoint y: 323, distance: 26.0
click at [421, 323] on div "Type ACORD25 Last updated 10/15/2025 Name insured T R Wurster Construction Co. …" at bounding box center [460, 345] width 101 height 612
click at [487, 31] on button "button" at bounding box center [492, 30] width 11 height 11
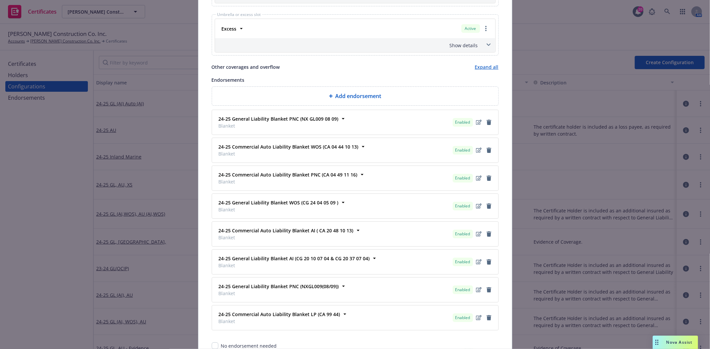
scroll to position [432, 0]
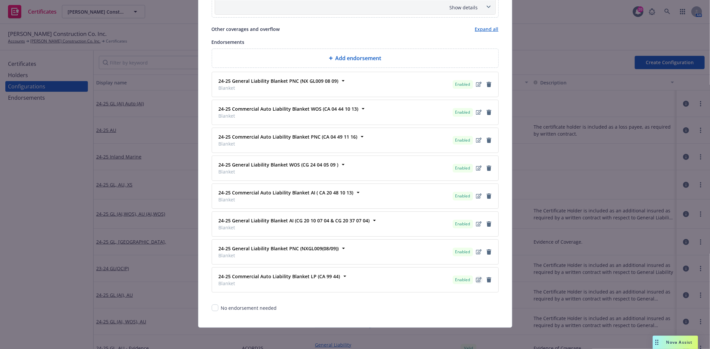
click at [477, 280] on icon "edit" at bounding box center [479, 279] width 6 height 5
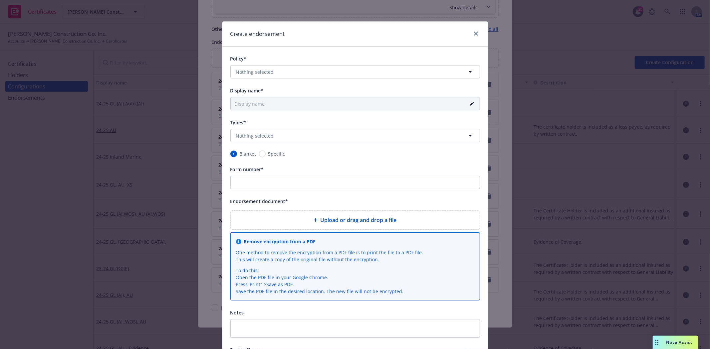
type input "undefined-undefined Commercial Auto Liability Blanket LP (CA 99 44 10 13)"
type input "CA 99 44 10 13"
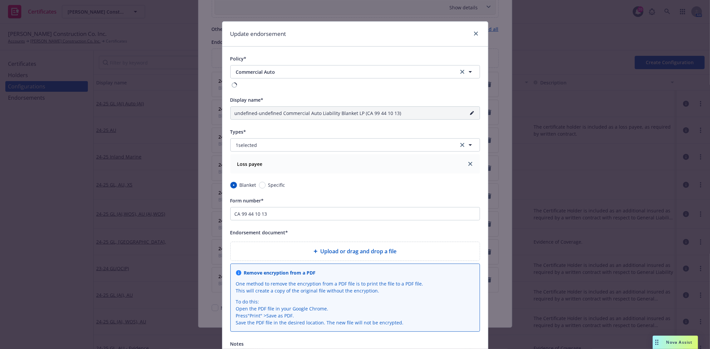
type input "24-25 Commercial Auto Liability Blanket LP (CA 99 44 10 13)"
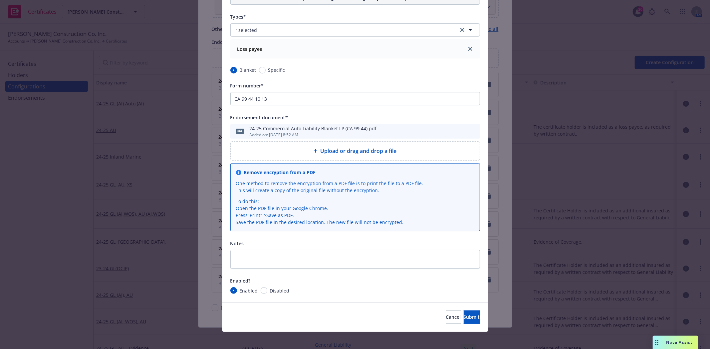
scroll to position [122, 0]
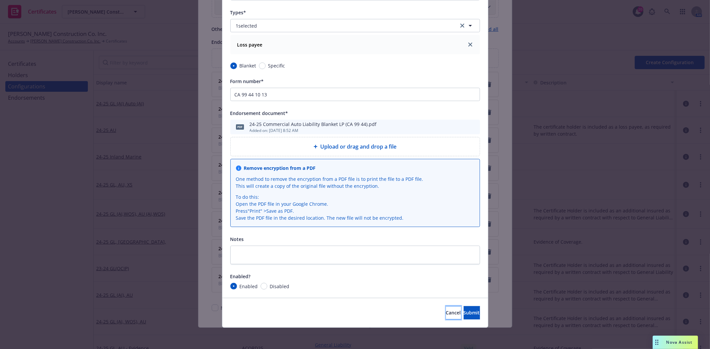
click at [446, 310] on span "Cancel" at bounding box center [453, 313] width 15 height 6
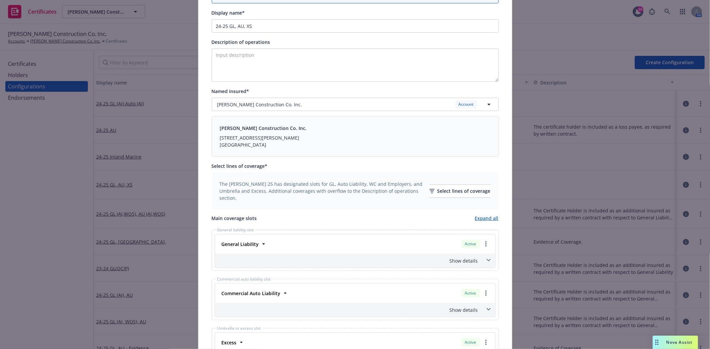
scroll to position [0, 0]
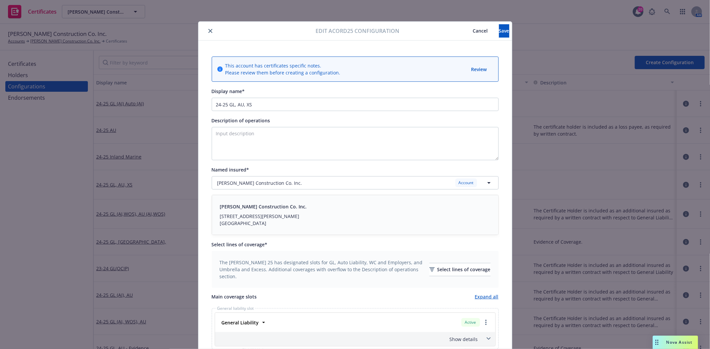
click at [208, 32] on icon "close" at bounding box center [210, 31] width 4 height 4
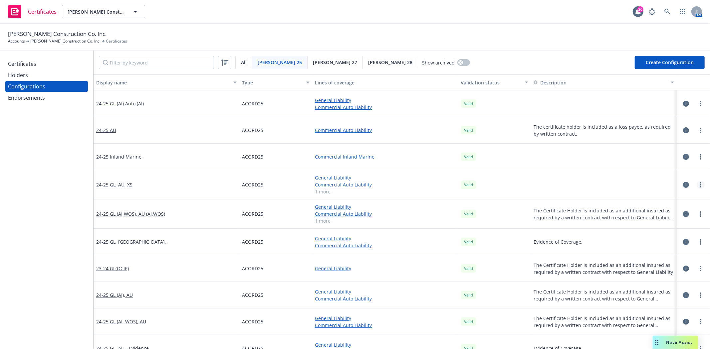
click at [700, 183] on circle "more" at bounding box center [700, 182] width 1 height 1
click at [121, 101] on link "24-25 GL (AI) Auto (AI)" at bounding box center [120, 103] width 48 height 7
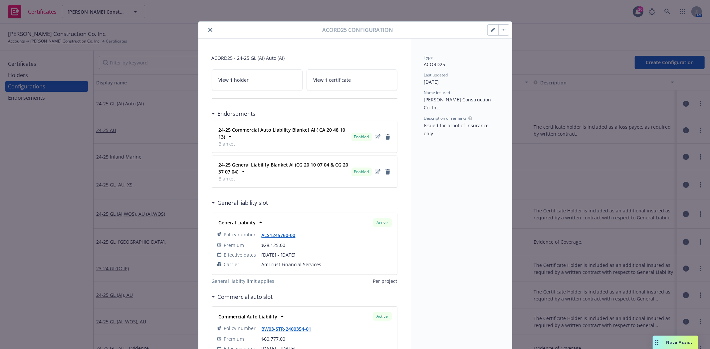
click at [208, 28] on icon "close" at bounding box center [210, 30] width 4 height 4
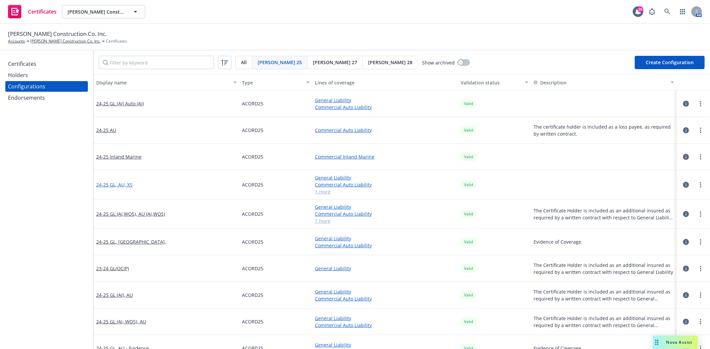
click at [121, 184] on link "24-25 GL, AU, XS" at bounding box center [114, 184] width 36 height 7
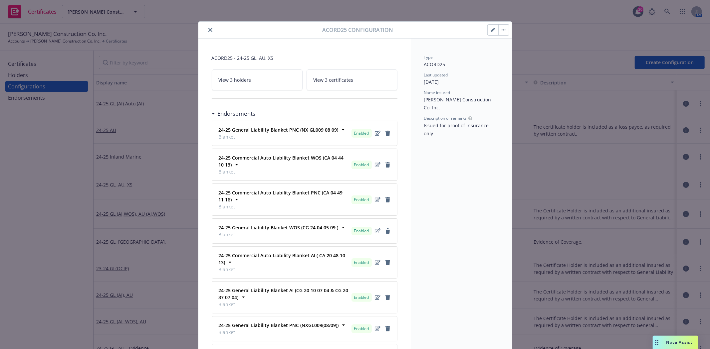
click at [503, 29] on button "button" at bounding box center [503, 30] width 11 height 11
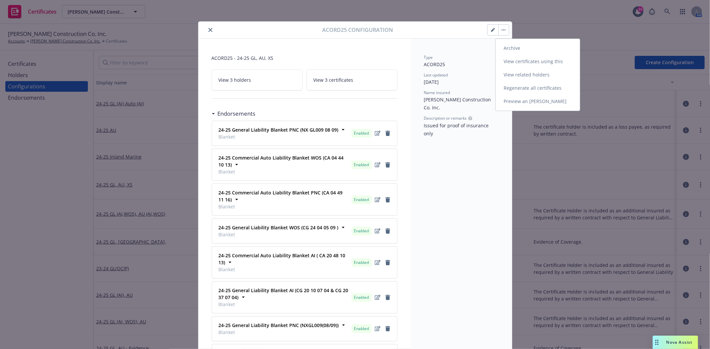
click at [521, 62] on link "View certificates using this" at bounding box center [537, 61] width 84 height 13
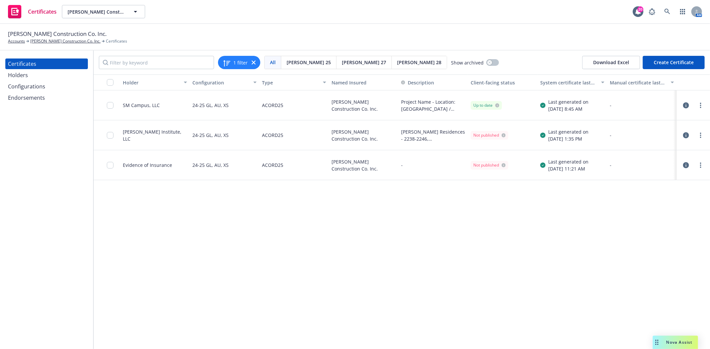
drag, startPoint x: 110, startPoint y: 138, endPoint x: 471, endPoint y: 254, distance: 378.9
click at [471, 254] on div "Holder Configuration Type Named Insured Description Client-facing status System…" at bounding box center [401, 212] width 616 height 275
click at [686, 105] on icon "button" at bounding box center [686, 105] width 6 height 6
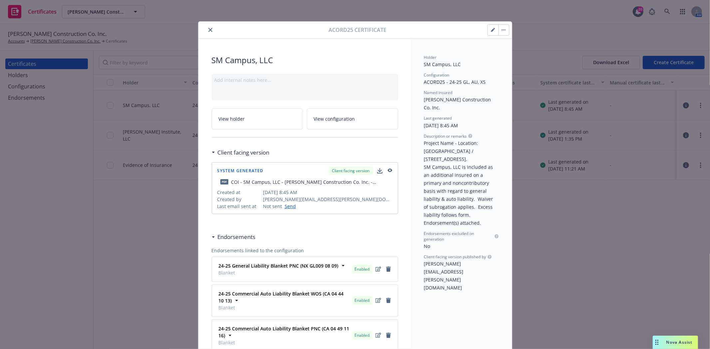
click at [335, 119] on span "View configuration" at bounding box center [334, 118] width 41 height 7
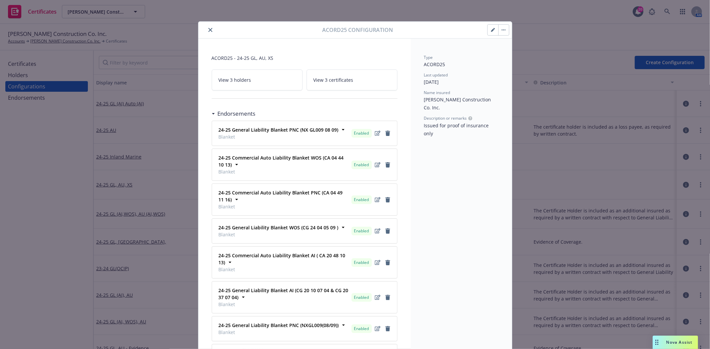
click at [208, 31] on icon "close" at bounding box center [210, 30] width 4 height 4
click at [324, 80] on span "View 3 certificates" at bounding box center [333, 80] width 40 height 7
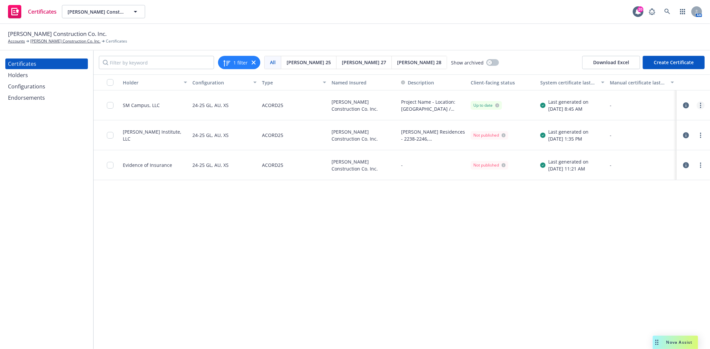
click at [699, 105] on link "more" at bounding box center [700, 105] width 8 height 8
click at [701, 106] on icon "more" at bounding box center [700, 105] width 1 height 5
click at [637, 224] on link "Preview a new version" at bounding box center [650, 225] width 106 height 13
click at [699, 102] on link "more" at bounding box center [700, 105] width 8 height 8
click at [674, 142] on link "Regenerate" at bounding box center [650, 145] width 106 height 13
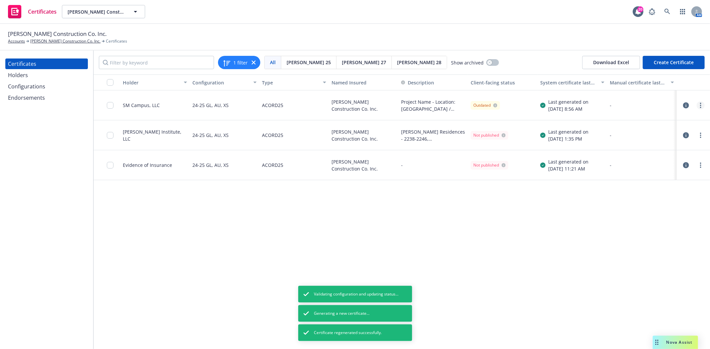
click at [700, 104] on icon "more" at bounding box center [700, 105] width 1 height 5
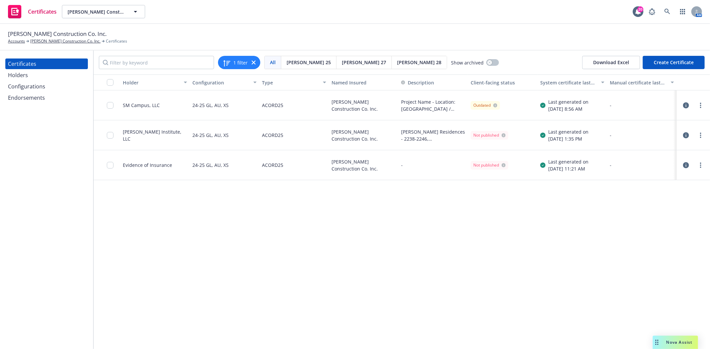
click at [106, 104] on div at bounding box center [106, 105] width 27 height 30
click at [110, 106] on input "checkbox" at bounding box center [110, 105] width 7 height 7
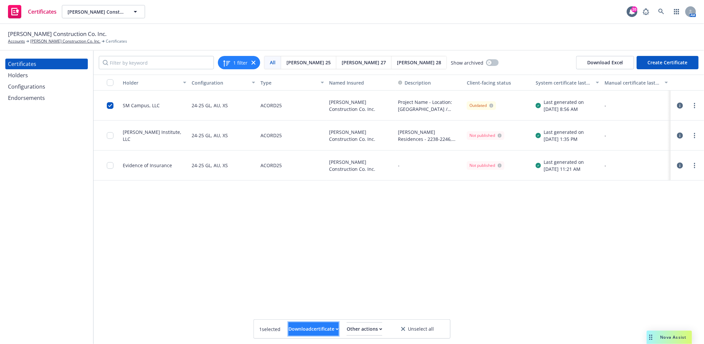
click at [333, 331] on button "Download certificate" at bounding box center [313, 328] width 50 height 13
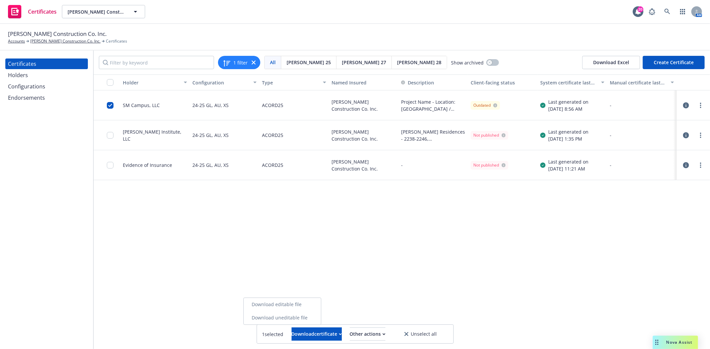
click at [321, 319] on link "Download uneditable file" at bounding box center [281, 317] width 77 height 13
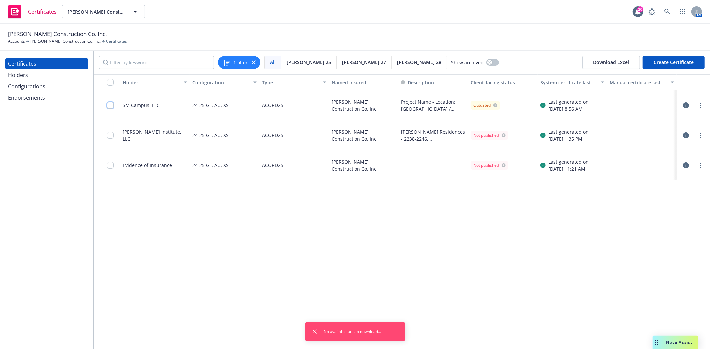
click at [108, 103] on input "checkbox" at bounding box center [110, 105] width 7 height 7
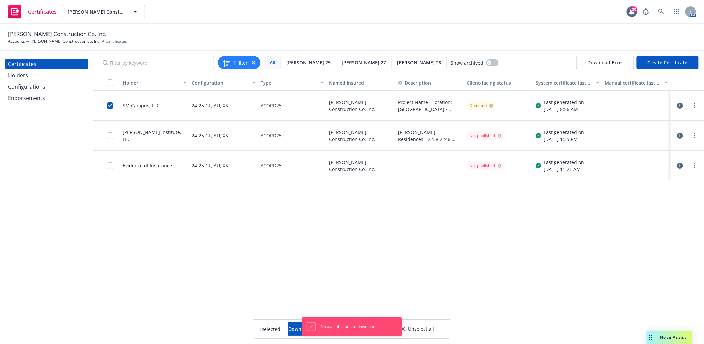
click at [310, 326] on icon "Dismiss notification" at bounding box center [311, 326] width 5 height 5
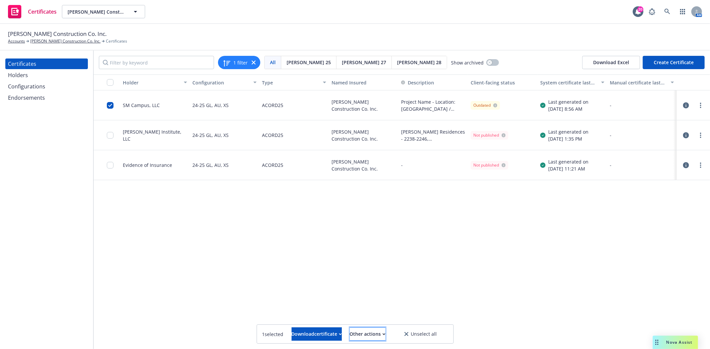
click at [376, 334] on div "Other actions" at bounding box center [368, 334] width 36 height 13
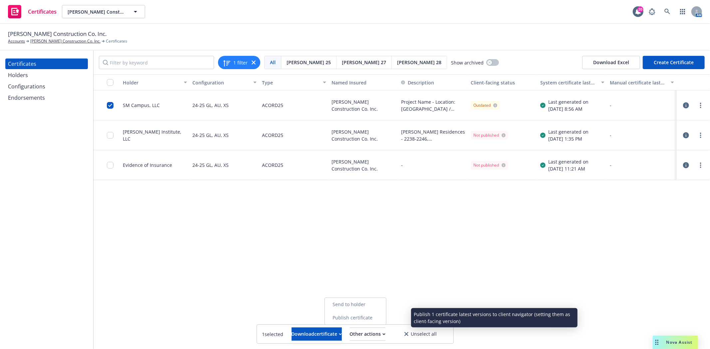
click at [374, 317] on link "Publish certificate" at bounding box center [354, 317] width 61 height 13
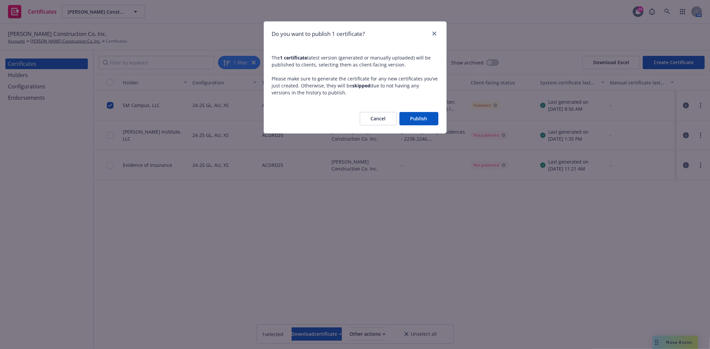
click at [414, 120] on button "Publish" at bounding box center [418, 118] width 39 height 13
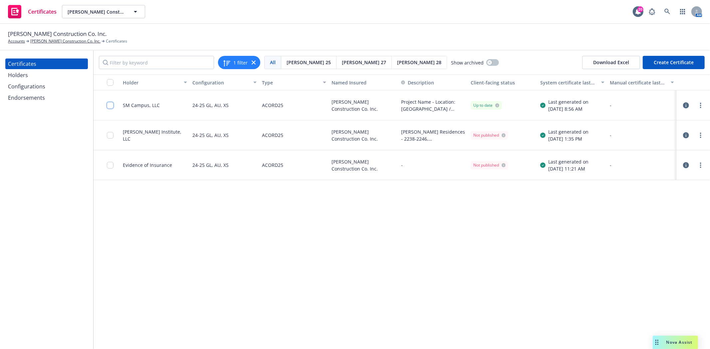
click at [109, 108] on input "checkbox" at bounding box center [110, 105] width 7 height 7
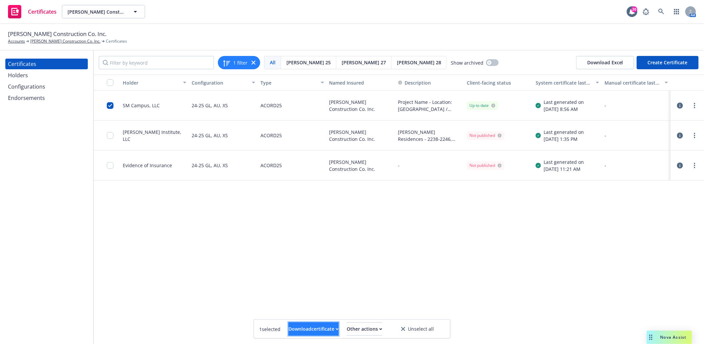
click at [328, 330] on div "Download certificate" at bounding box center [313, 328] width 50 height 13
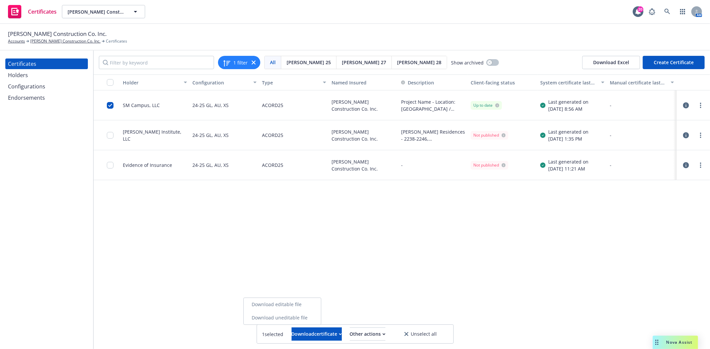
click at [321, 321] on link "Download uneditable file" at bounding box center [281, 317] width 77 height 13
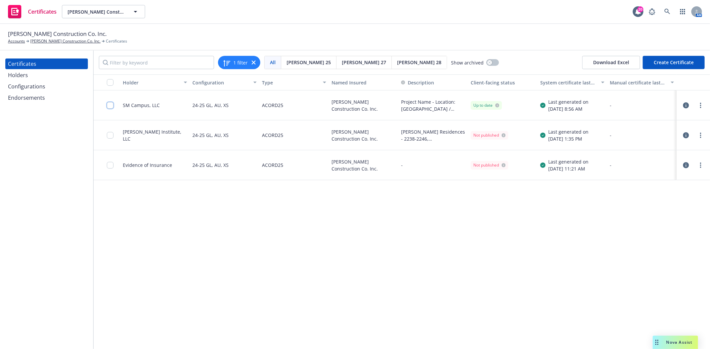
click at [107, 104] on input "checkbox" at bounding box center [110, 105] width 7 height 7
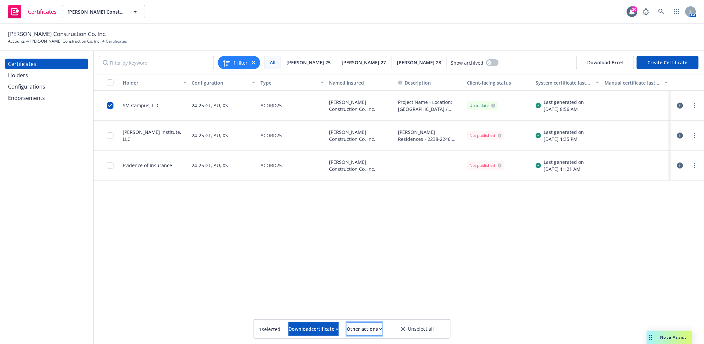
click at [369, 328] on div "Other actions" at bounding box center [365, 328] width 36 height 13
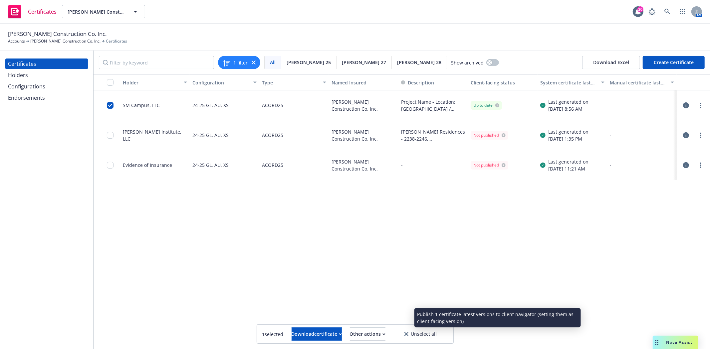
click at [221, 291] on div "Holder Configuration Type Named Insured Description Client-facing status System…" at bounding box center [401, 212] width 616 height 275
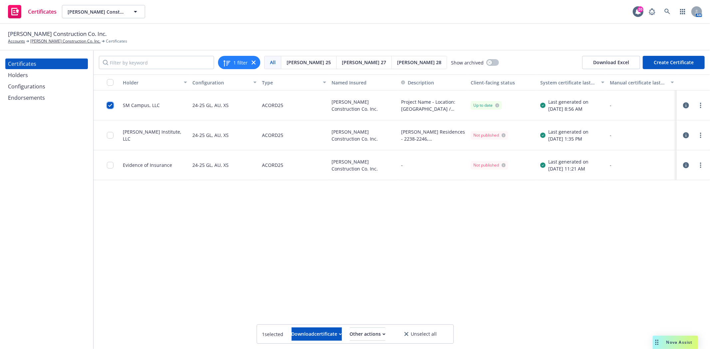
click at [108, 104] on input "checkbox" at bounding box center [110, 105] width 7 height 7
click at [40, 78] on div "Holders" at bounding box center [46, 75] width 77 height 11
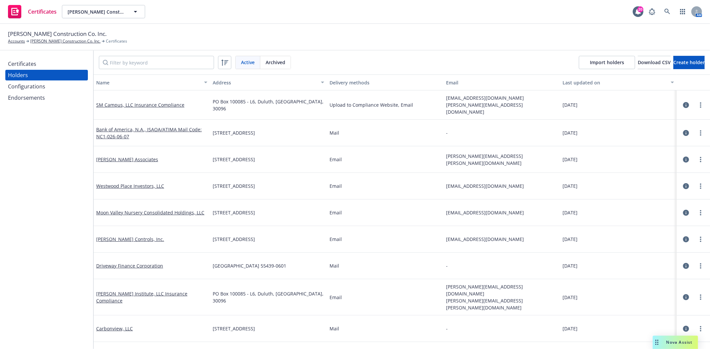
click at [683, 131] on icon "button" at bounding box center [686, 133] width 6 height 6
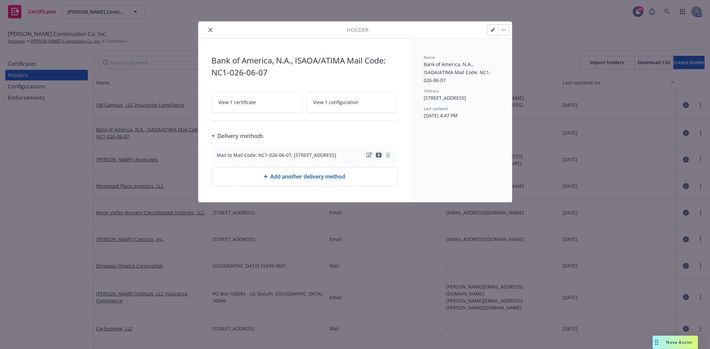
click at [340, 101] on span "View 1 configuration" at bounding box center [335, 102] width 45 height 7
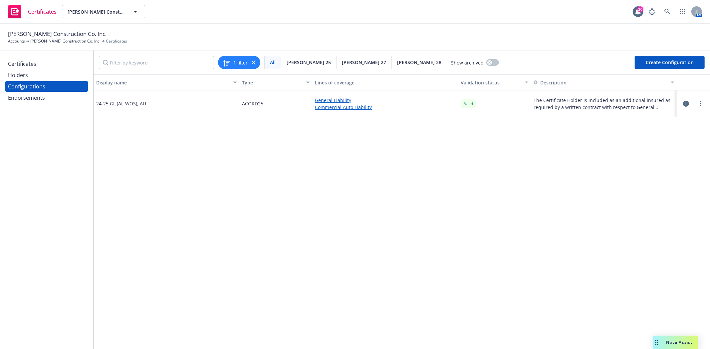
drag, startPoint x: 340, startPoint y: 101, endPoint x: 567, endPoint y: 185, distance: 242.7
click at [683, 102] on icon "button" at bounding box center [686, 104] width 6 height 6
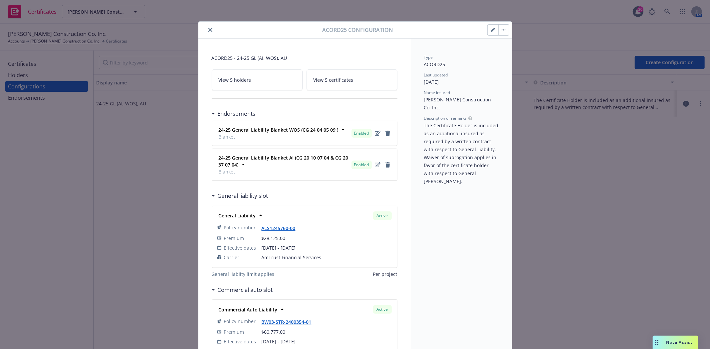
click at [208, 32] on button "close" at bounding box center [210, 30] width 8 height 8
